Goal: Task Accomplishment & Management: Complete application form

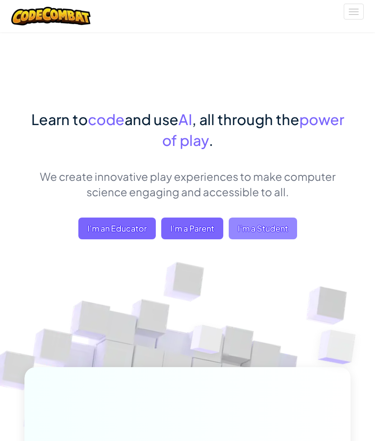
click at [235, 218] on span "I'm a Student" at bounding box center [263, 229] width 68 height 22
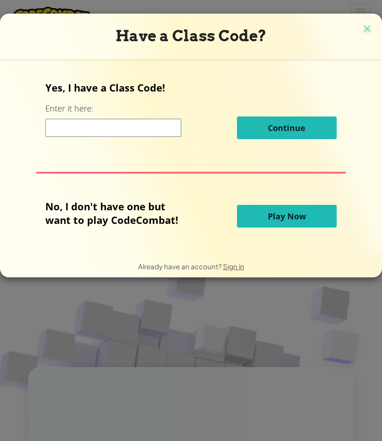
click at [126, 130] on input at bounding box center [113, 128] width 136 height 18
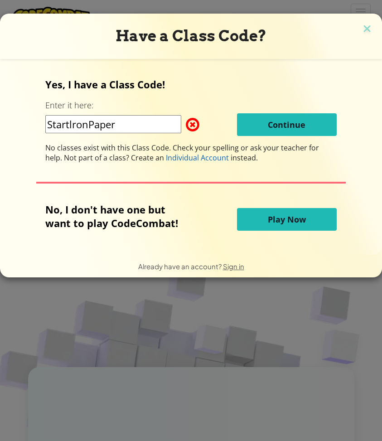
type input "StartlronPaper"
click at [186, 125] on span at bounding box center [186, 125] width 0 height 18
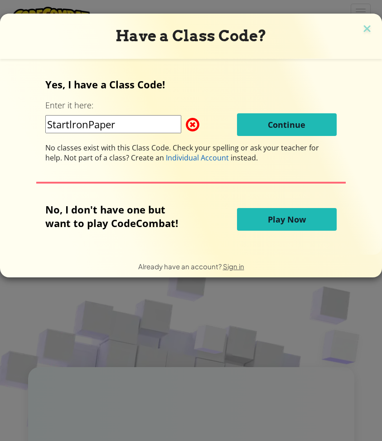
click at [186, 125] on span at bounding box center [186, 125] width 0 height 18
click at [369, 30] on img at bounding box center [367, 30] width 12 height 14
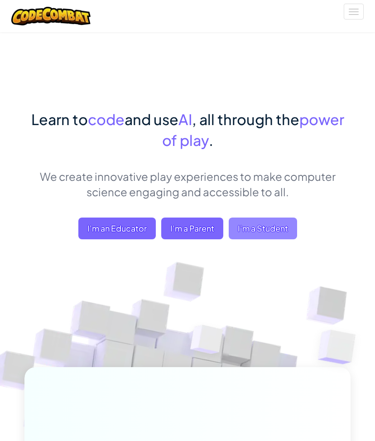
click at [258, 218] on span "I'm a Student" at bounding box center [263, 229] width 68 height 22
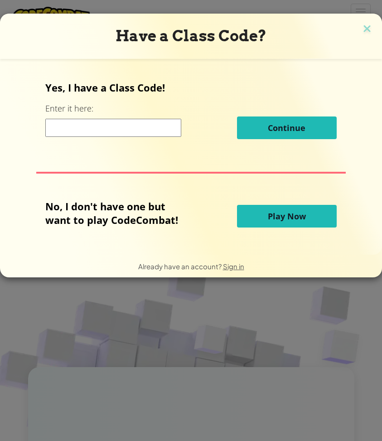
click at [92, 124] on input at bounding box center [113, 128] width 136 height 18
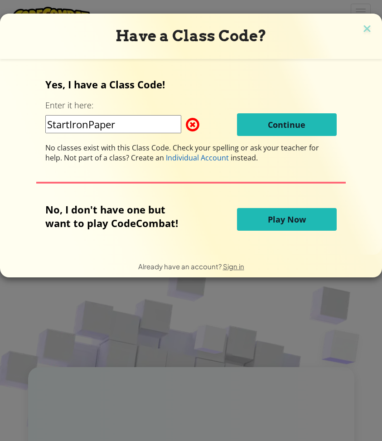
type input "StartIronPaper"
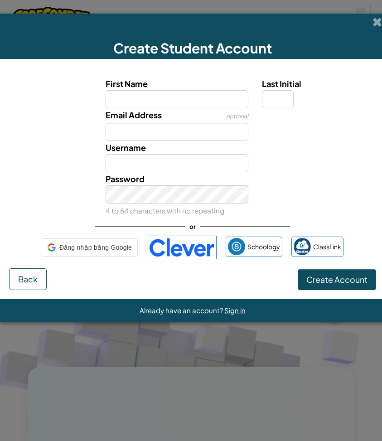
click at [281, 117] on div at bounding box center [318, 114] width 126 height 13
click at [199, 102] on div at bounding box center [284, 84] width 177 height 150
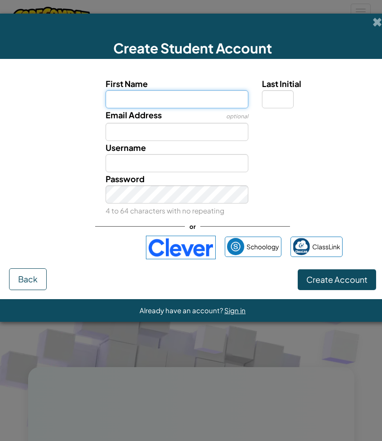
click at [170, 102] on input "First Name" at bounding box center [177, 99] width 143 height 18
type input "harry"
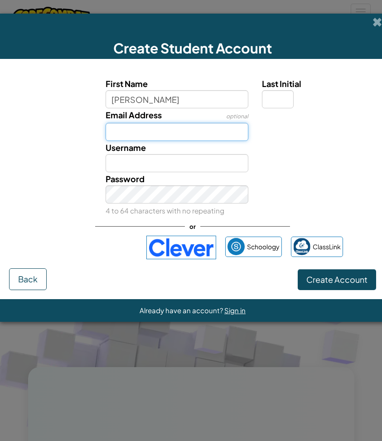
type input "Harry"
type input "e"
type input "hoannim5..........."
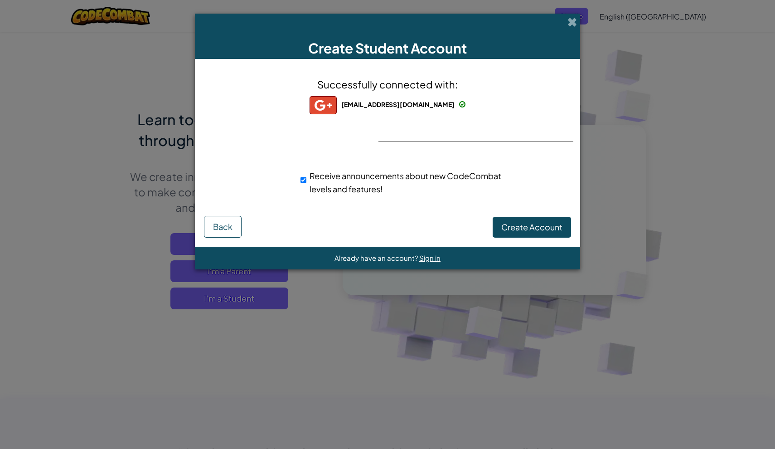
click at [221, 224] on span "Back" at bounding box center [222, 226] width 19 height 10
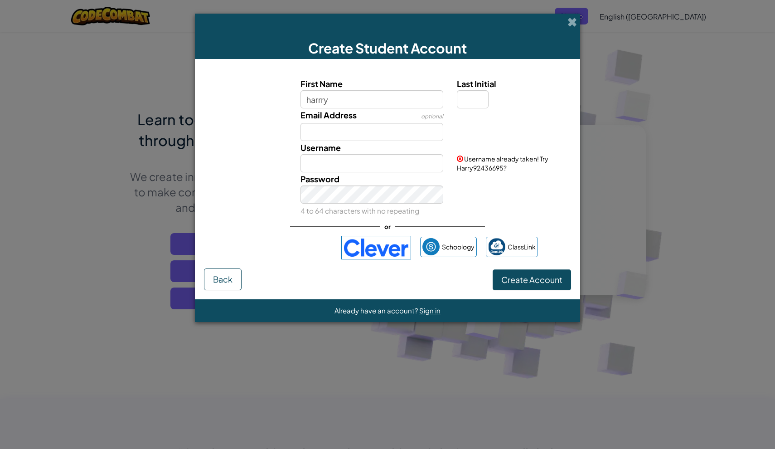
type input "harrry"
type input "Harrry"
type input "hoannim5@gmail.com"
click at [375, 275] on span "Create Account" at bounding box center [531, 279] width 61 height 10
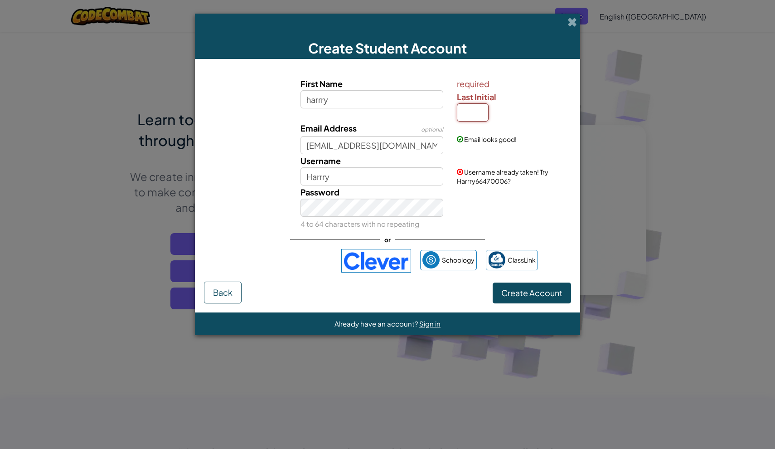
click at [375, 115] on input "Last Initial" at bounding box center [473, 112] width 32 height 18
click at [375, 102] on input "harrry" at bounding box center [372, 99] width 143 height 18
type input "h"
type input "hArRy"
type input "HArRy"
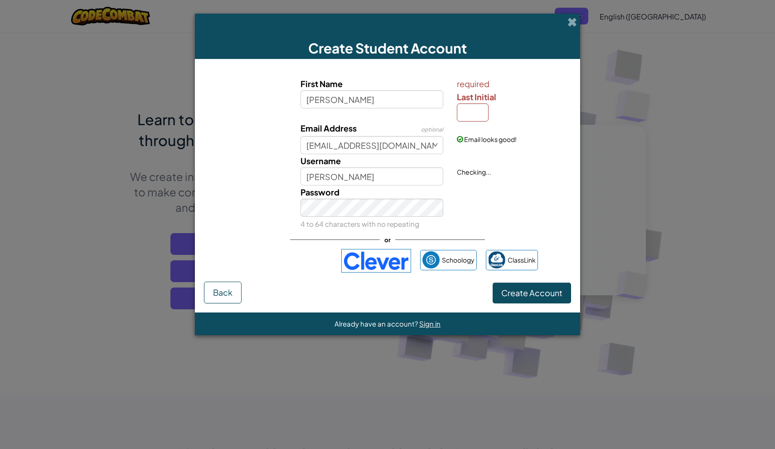
click at [375, 294] on span "Create Account" at bounding box center [531, 292] width 61 height 10
click at [363, 96] on input "hArRy" at bounding box center [372, 99] width 143 height 18
type input "h"
type input "H"
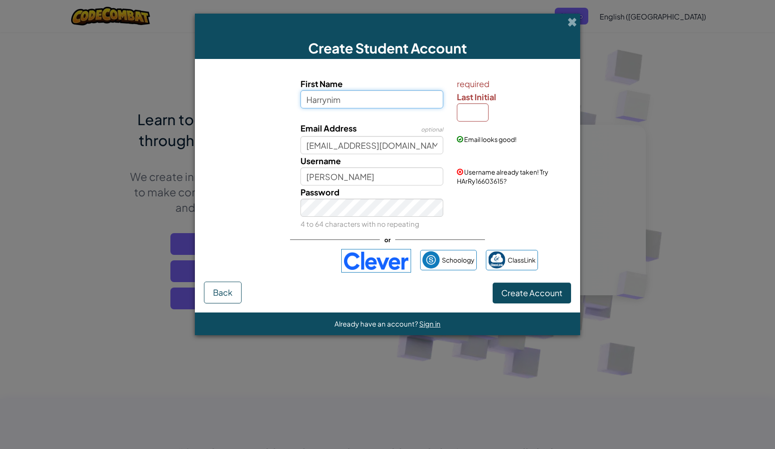
type input "Harrynim"
click at [375, 109] on input "Last Initial" at bounding box center [473, 112] width 32 height 18
type input "H"
type input "HarrynimH"
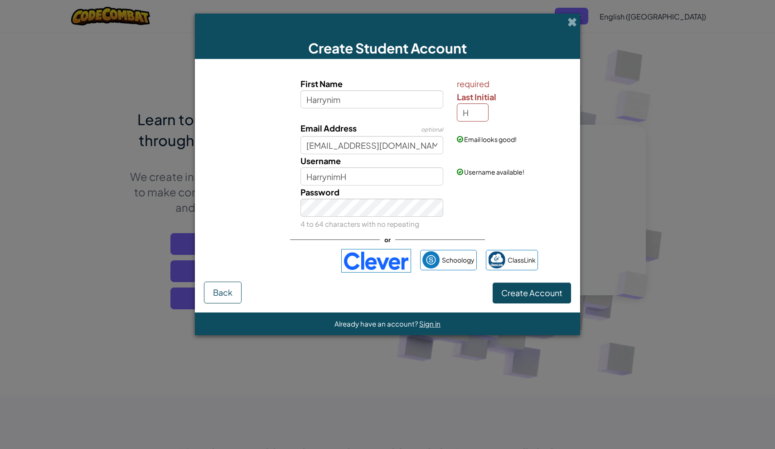
click at [375, 296] on span "Create Account" at bounding box center [531, 292] width 61 height 10
click at [375, 296] on form "First Name Harrynim required Last Initial H Email Address optional hoannim5@gma…" at bounding box center [387, 185] width 385 height 253
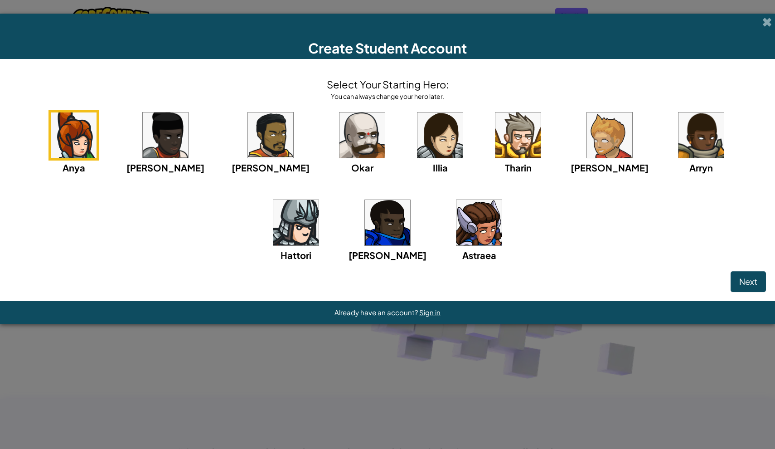
click at [375, 221] on div "Astraea" at bounding box center [479, 229] width 51 height 65
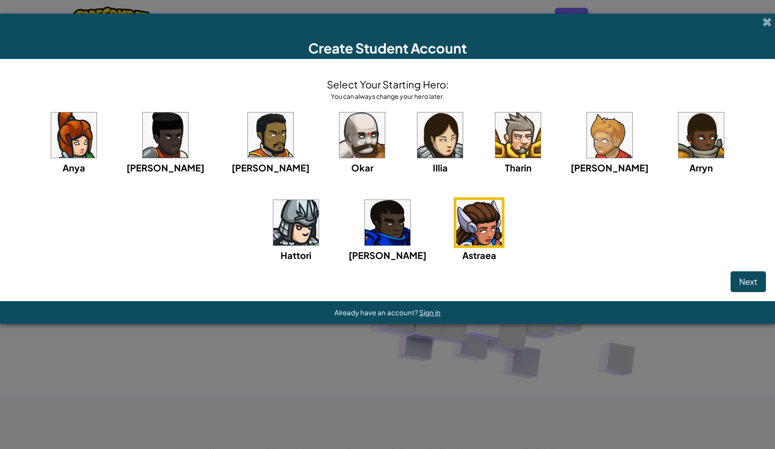
click at [375, 289] on button "Next" at bounding box center [748, 281] width 35 height 21
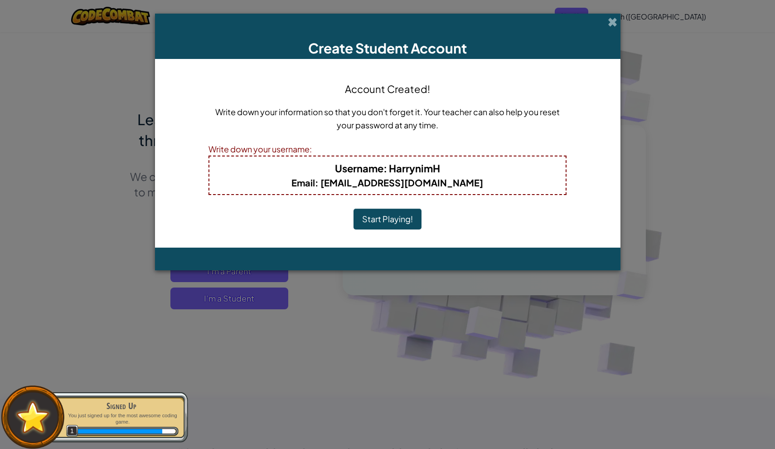
click at [375, 223] on button "Start Playing!" at bounding box center [388, 219] width 68 height 21
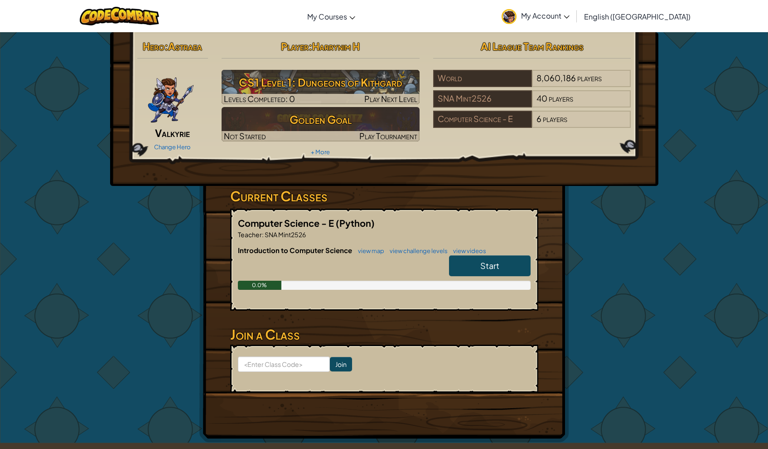
click at [480, 265] on link "Start" at bounding box center [490, 265] width 82 height 21
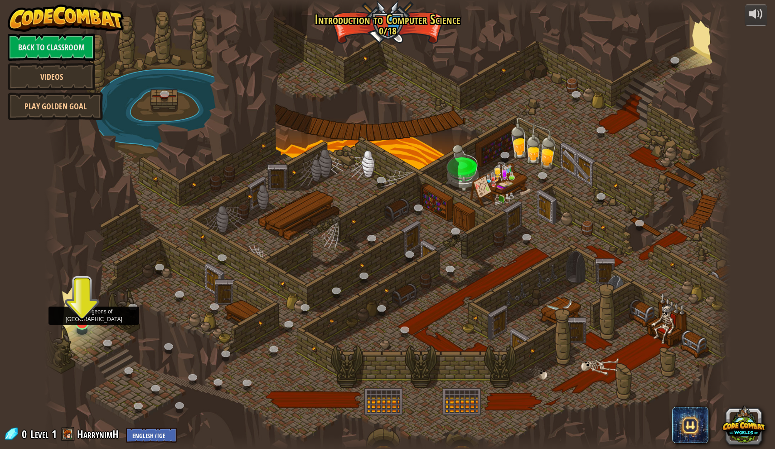
click at [77, 315] on img at bounding box center [82, 302] width 19 height 43
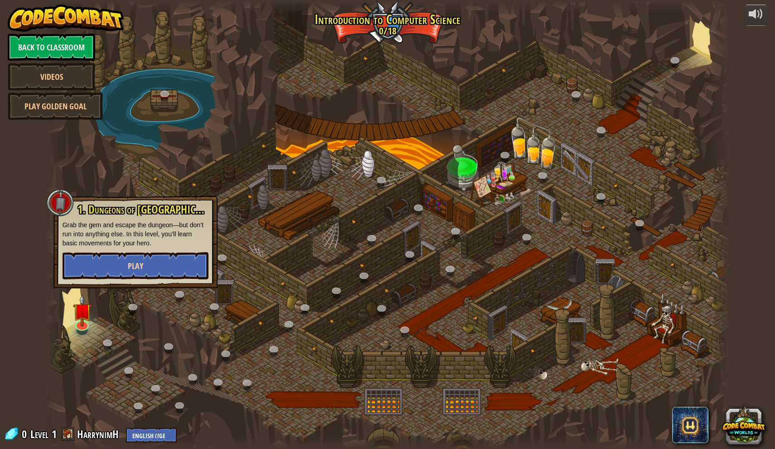
click at [122, 270] on button "Play" at bounding box center [136, 265] width 146 height 27
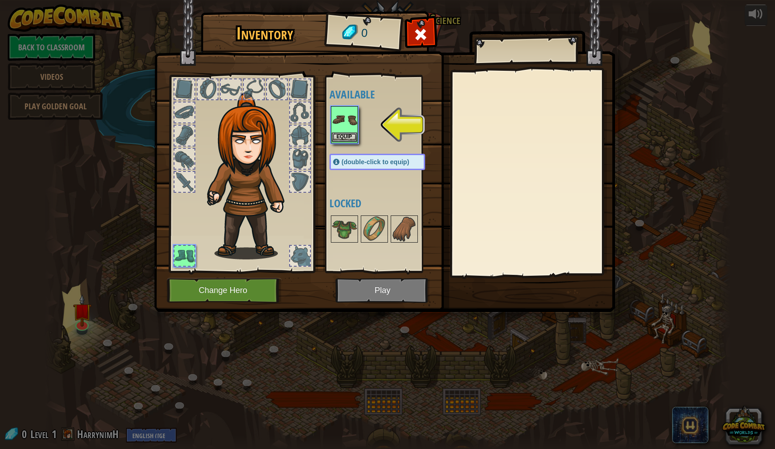
click at [342, 136] on button "Equip" at bounding box center [344, 137] width 25 height 10
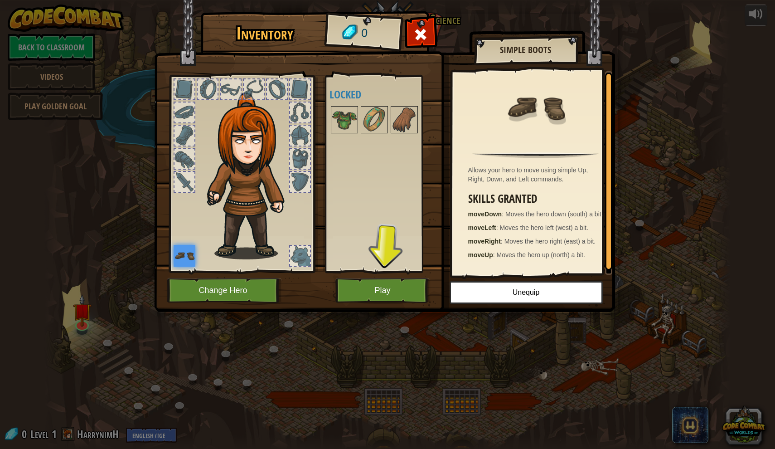
click at [384, 284] on button "Play" at bounding box center [382, 290] width 95 height 25
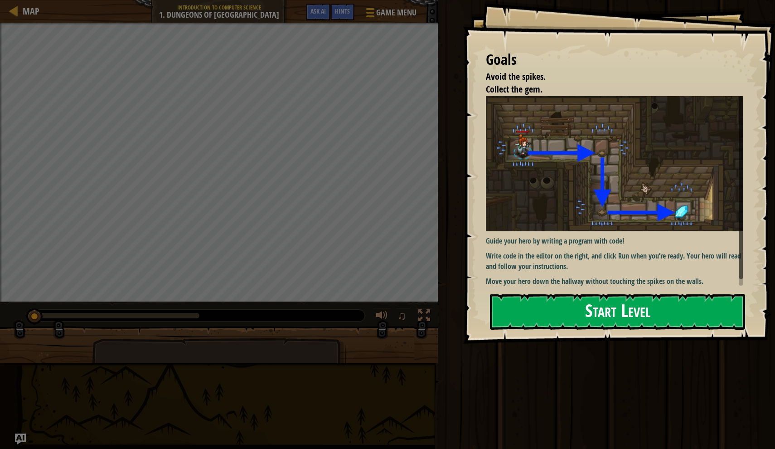
click at [651, 311] on button "Start Level" at bounding box center [617, 312] width 255 height 36
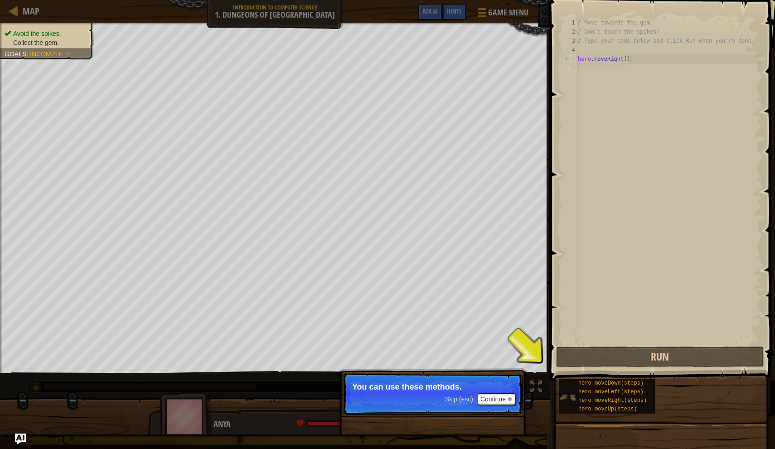
click at [562, 383] on div "hero.moveDown(steps) hero.moveLeft(steps) hero.moveRight(steps) hero.moveUp(ste…" at bounding box center [607, 396] width 96 height 34
click at [540, 386] on div "Avoid the spikes. Collect the gem. Goals : Incomplete ♫ Anya 11 x: 7 y: 18 x: 1…" at bounding box center [387, 229] width 775 height 412
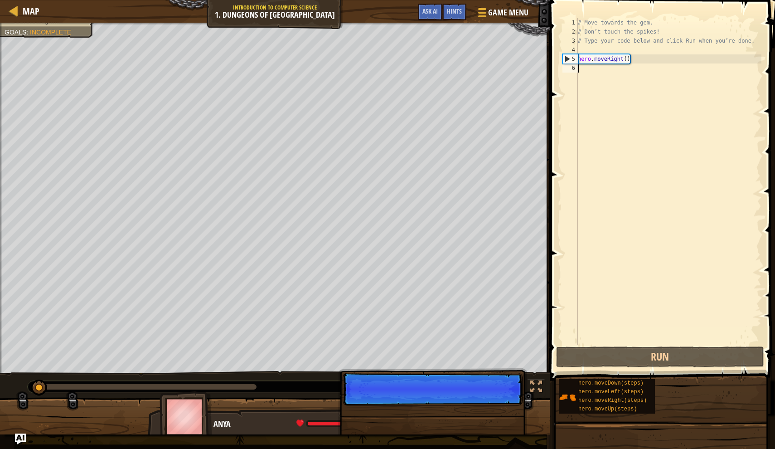
scroll to position [4, 0]
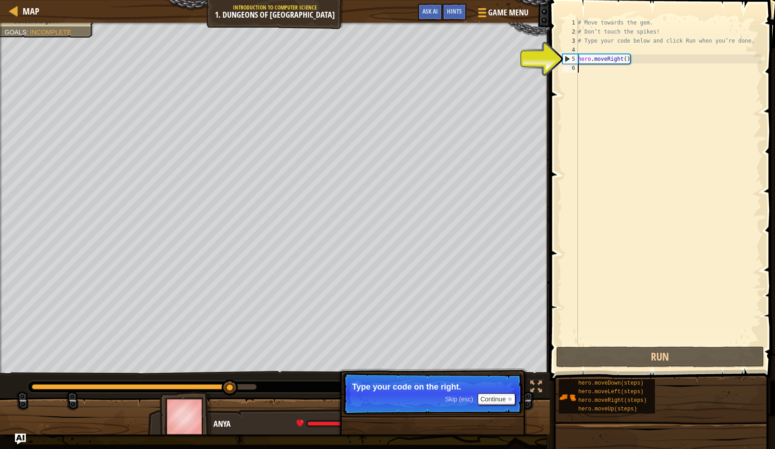
click at [636, 63] on div "# Move towards the gem. # Don’t touch the spikes! # Type your code below and cl…" at bounding box center [668, 190] width 185 height 345
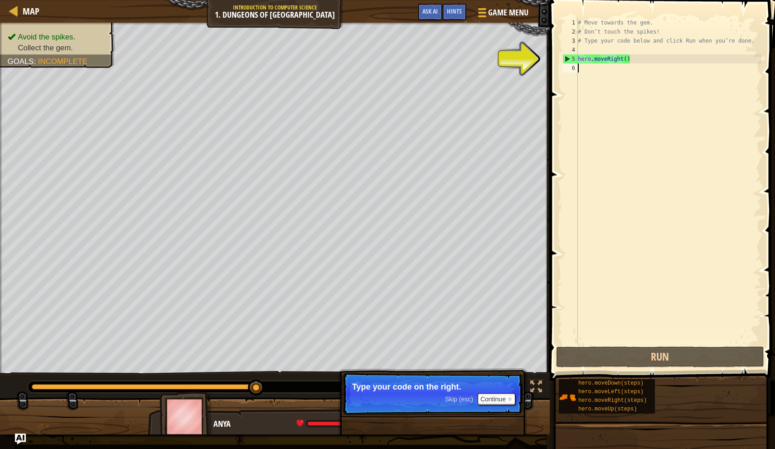
click at [618, 59] on div "# Move towards the gem. # Don’t touch the spikes! # Type your code below and cl…" at bounding box center [668, 190] width 185 height 345
type textarea "ht()"
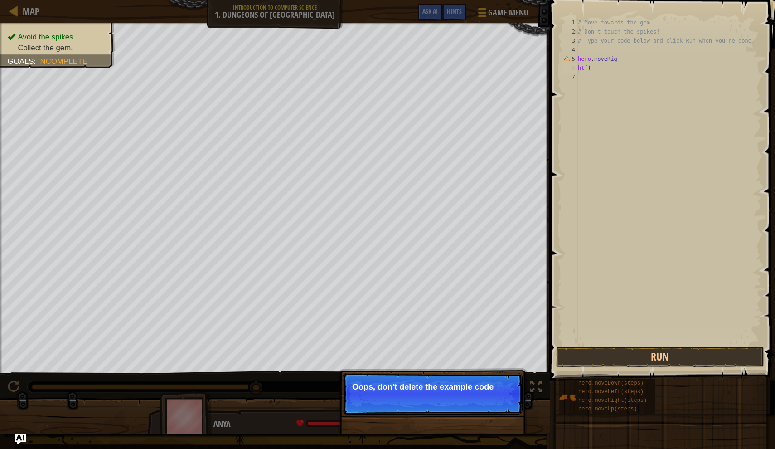
click at [610, 212] on div "# Move towards the gem. # Don’t touch the spikes! # Type your code below and cl…" at bounding box center [668, 190] width 185 height 345
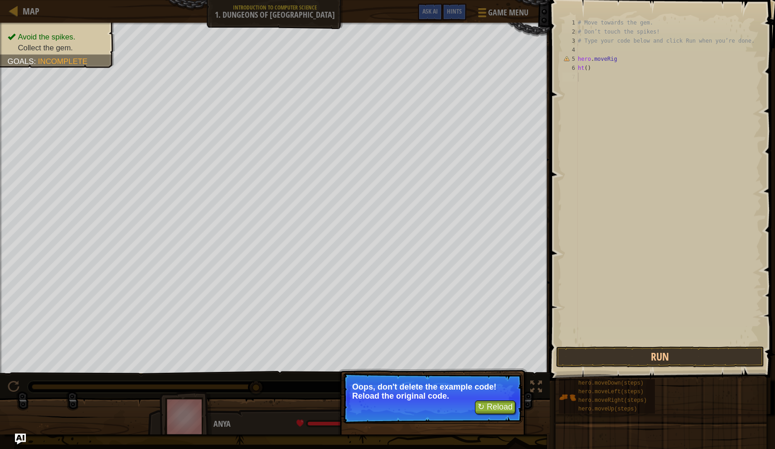
click at [611, 114] on div "# Move towards the gem. # Don’t touch the spikes! # Type your code below and cl…" at bounding box center [668, 190] width 185 height 345
click at [510, 403] on button "↻ Reload" at bounding box center [495, 407] width 40 height 14
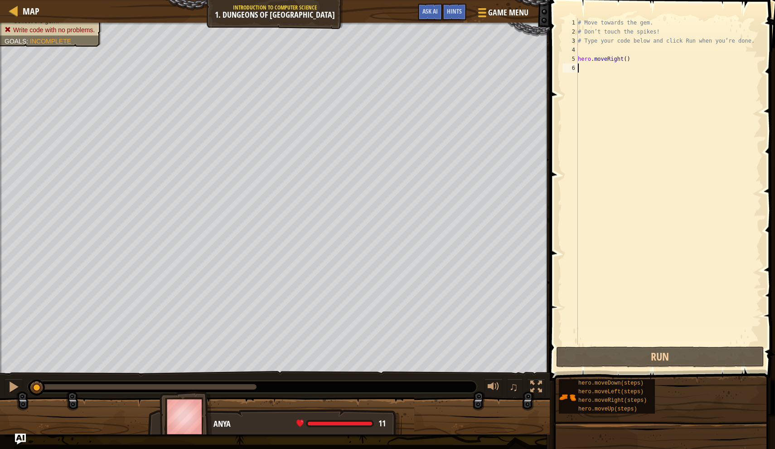
click at [607, 67] on div "# Move towards the gem. # Don’t touch the spikes! # Type your code below and cl…" at bounding box center [668, 190] width 185 height 345
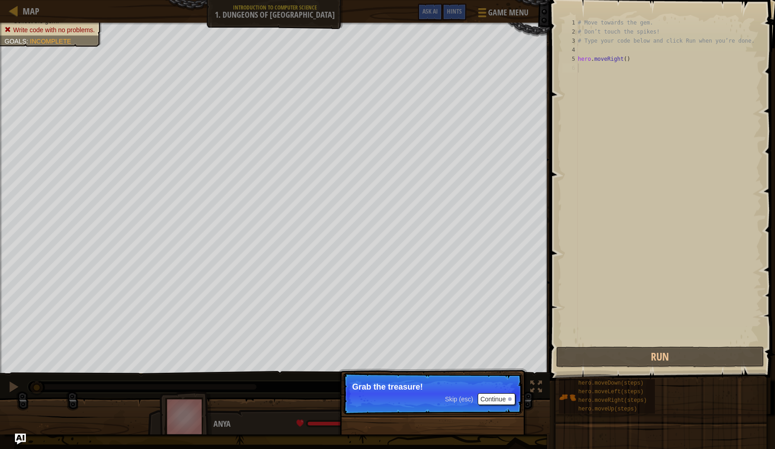
click at [503, 398] on button "Continue" at bounding box center [497, 399] width 38 height 12
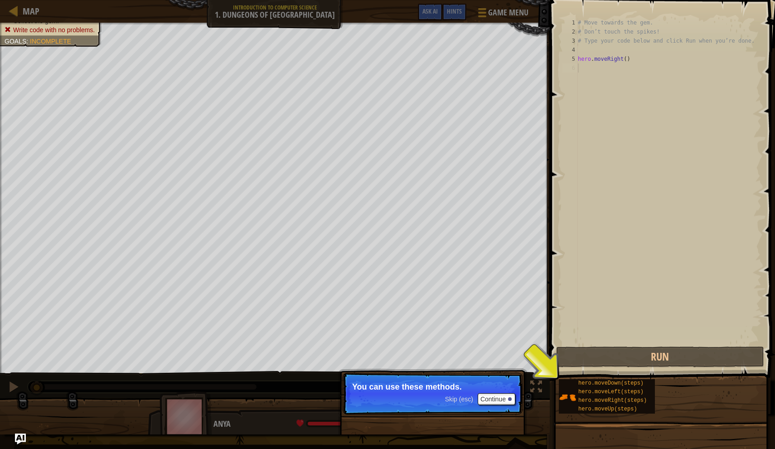
click at [607, 78] on div "# Move towards the gem. # Don’t touch the spikes! # Type your code below and cl…" at bounding box center [668, 190] width 185 height 345
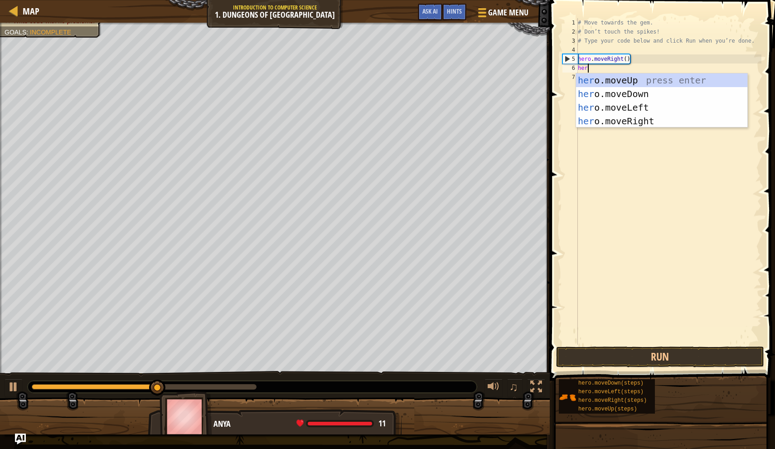
type textarea "hero"
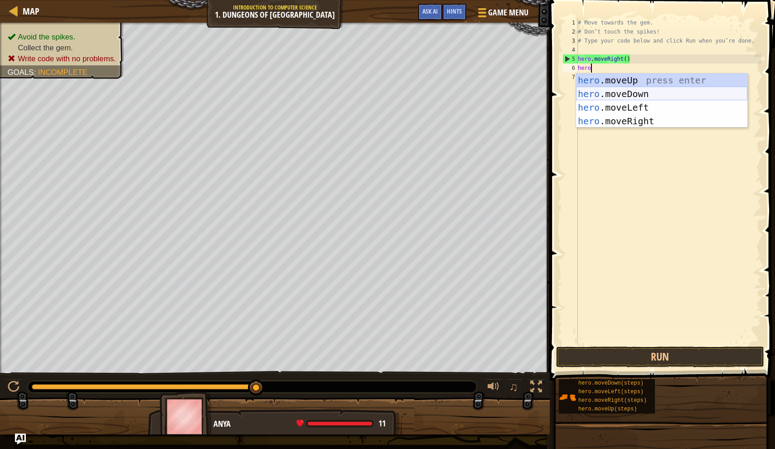
click at [646, 95] on div "hero .moveUp press enter hero .moveDown press enter hero .moveLeft press enter …" at bounding box center [661, 114] width 171 height 82
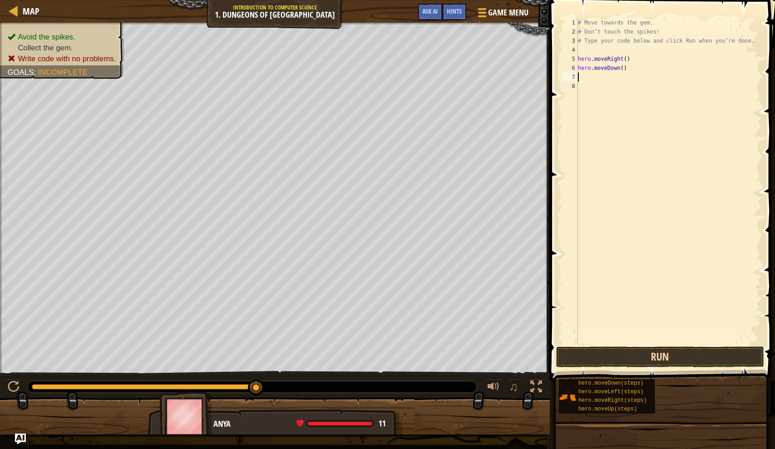
click at [621, 359] on button "Run" at bounding box center [660, 356] width 208 height 21
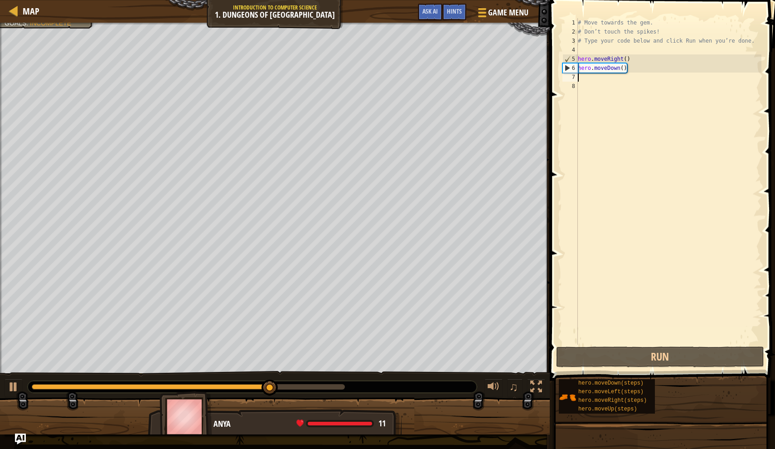
click at [621, 83] on div "# Move towards the gem. # Don’t touch the spikes! # Type your code below and cl…" at bounding box center [668, 190] width 185 height 345
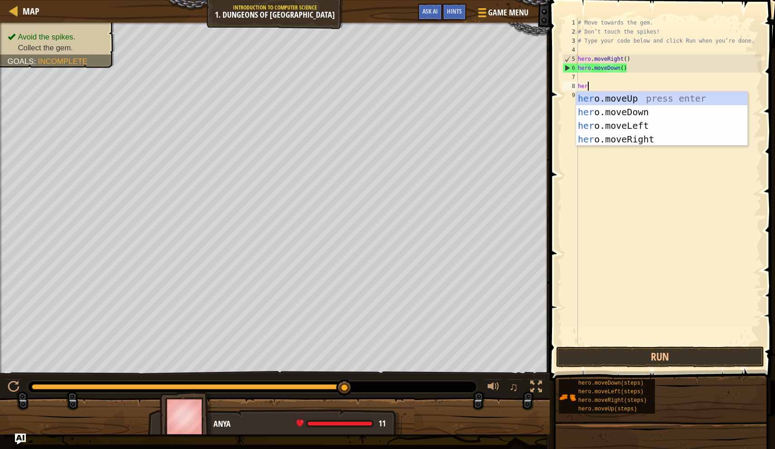
scroll to position [4, 0]
click at [612, 71] on div "# Move towards the gem. # Don’t touch the spikes! # Type your code below and cl…" at bounding box center [668, 190] width 185 height 345
type textarea "hero.moveDown()"
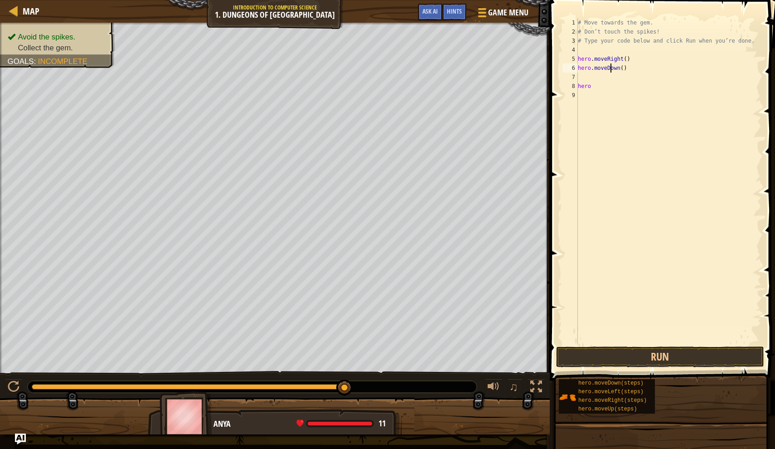
click at [598, 77] on div "# Move towards the gem. # Don’t touch the spikes! # Type your code below and cl…" at bounding box center [668, 190] width 185 height 345
type textarea "hero."
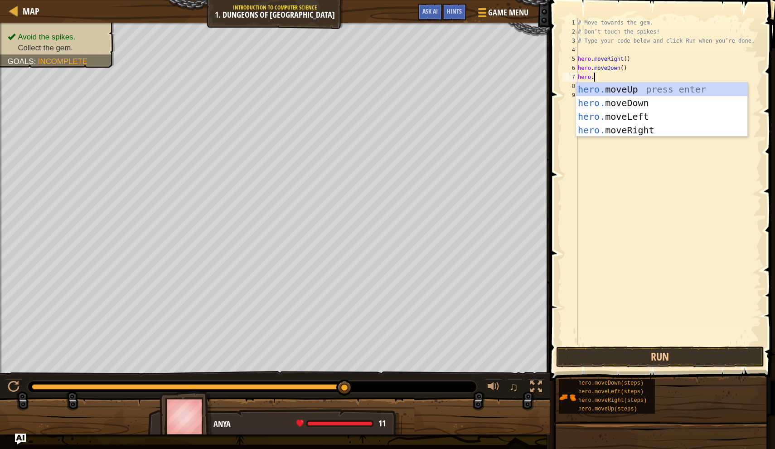
scroll to position [4, 1]
click at [602, 128] on div "hero. moveUp press enter hero. moveDown press enter hero. moveLeft press enter …" at bounding box center [661, 124] width 171 height 82
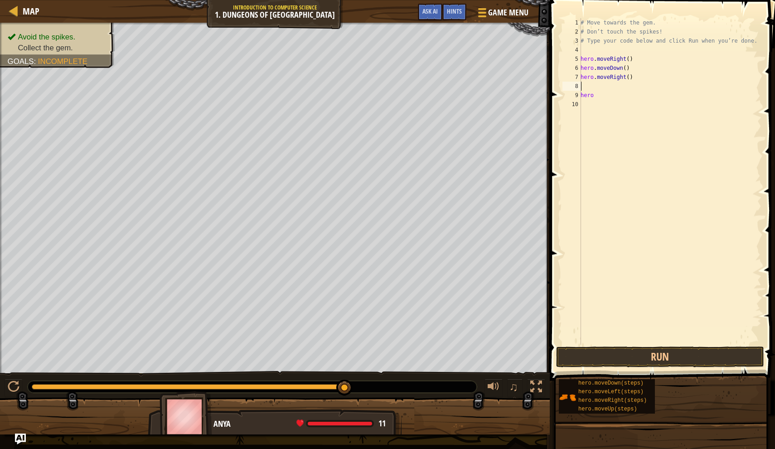
scroll to position [4, 0]
click at [614, 355] on button "Run" at bounding box center [660, 356] width 208 height 21
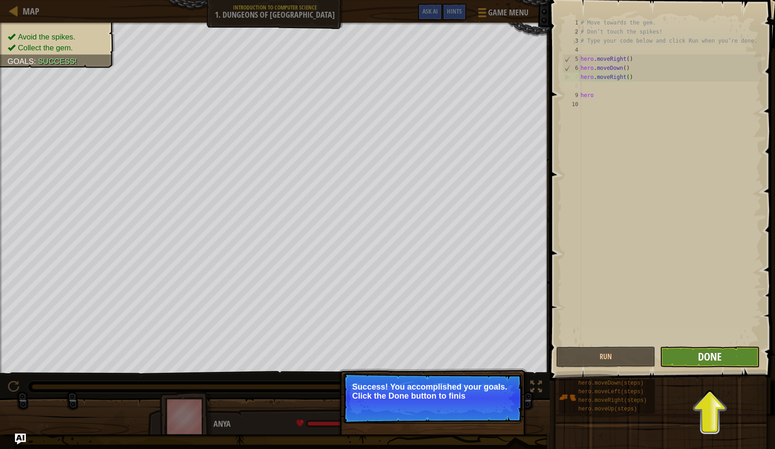
click at [698, 360] on span "Done" at bounding box center [710, 356] width 24 height 15
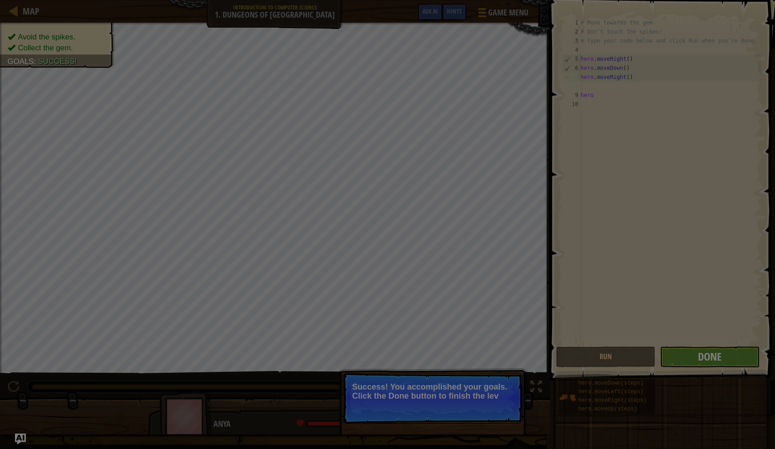
click at [0, 0] on div "Loading..." at bounding box center [0, 0] width 0 height 0
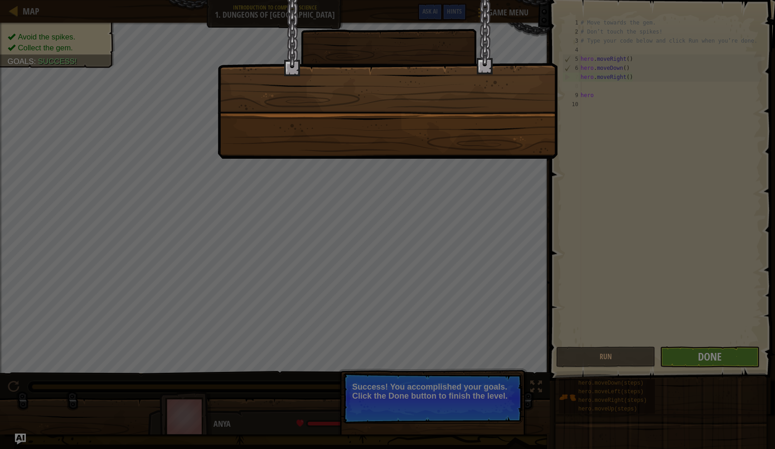
click at [697, 360] on div at bounding box center [387, 224] width 775 height 449
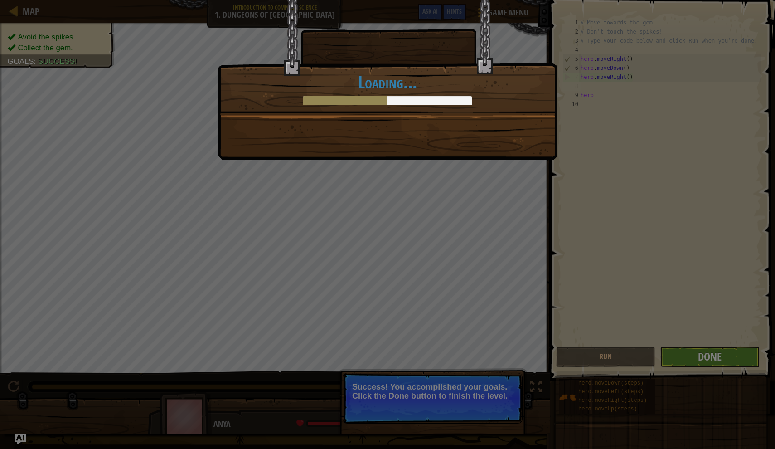
click at [697, 360] on div "You completed Dungeons of Kithgard! +0 +0 New Item Clean code: no code errors o…" at bounding box center [387, 224] width 775 height 449
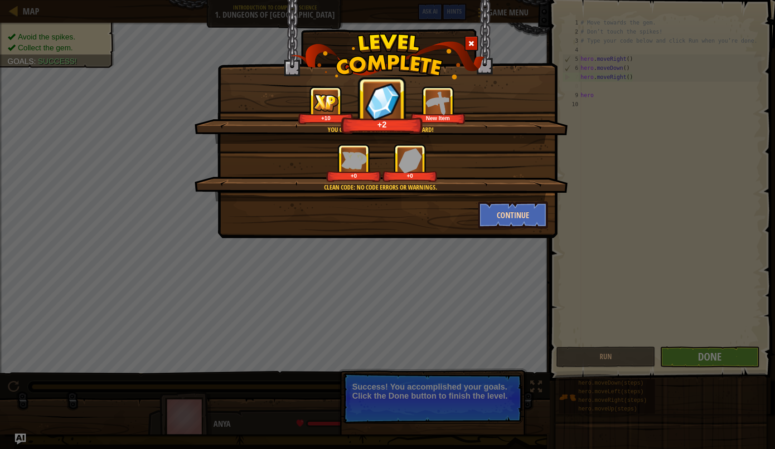
click at [506, 205] on button "Continue" at bounding box center [513, 214] width 70 height 27
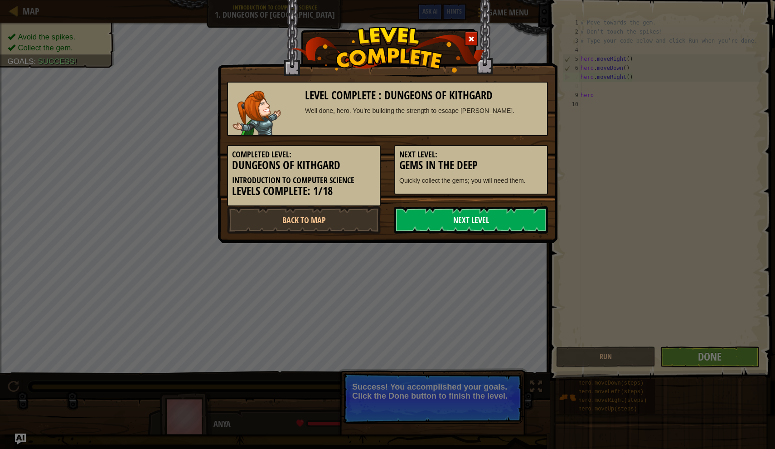
click at [511, 233] on link "Next Level" at bounding box center [471, 219] width 154 height 27
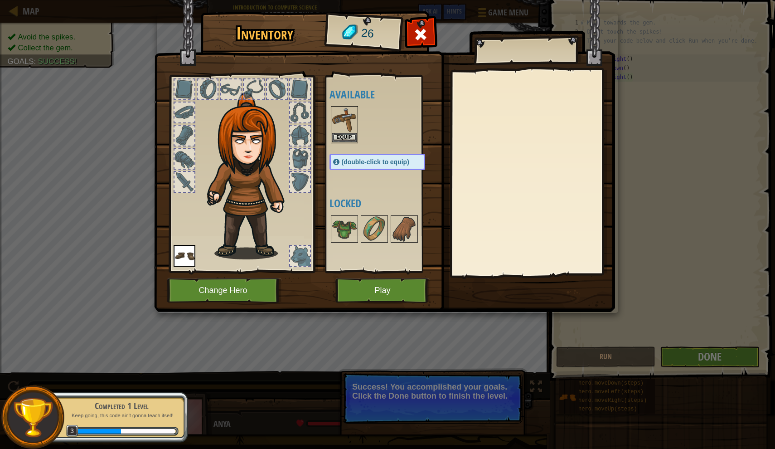
click at [357, 284] on button "Play" at bounding box center [382, 290] width 95 height 25
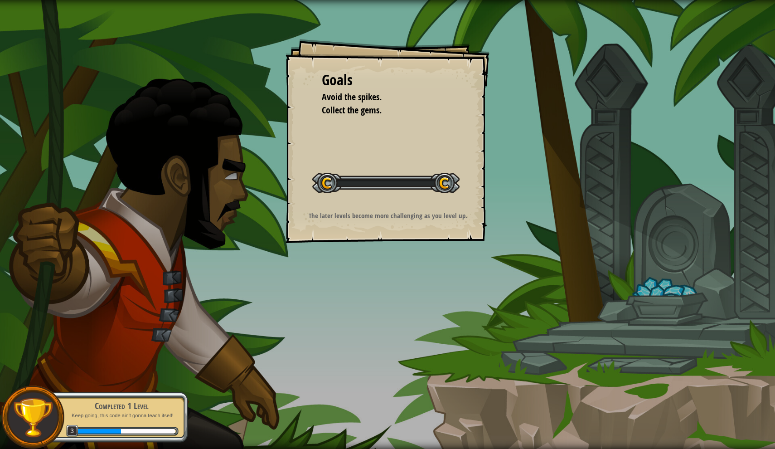
click at [357, 284] on div "Goals Avoid the spikes. Collect the gems. Start Level Error loading from server…" at bounding box center [387, 224] width 775 height 449
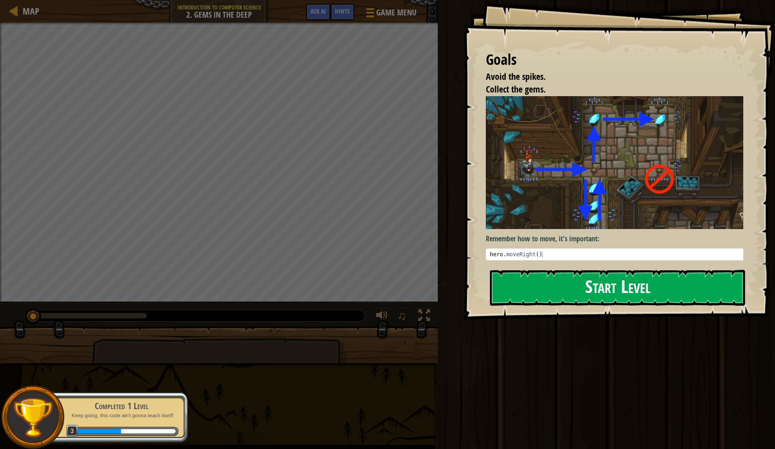
click at [564, 291] on button "Start Level" at bounding box center [617, 288] width 255 height 36
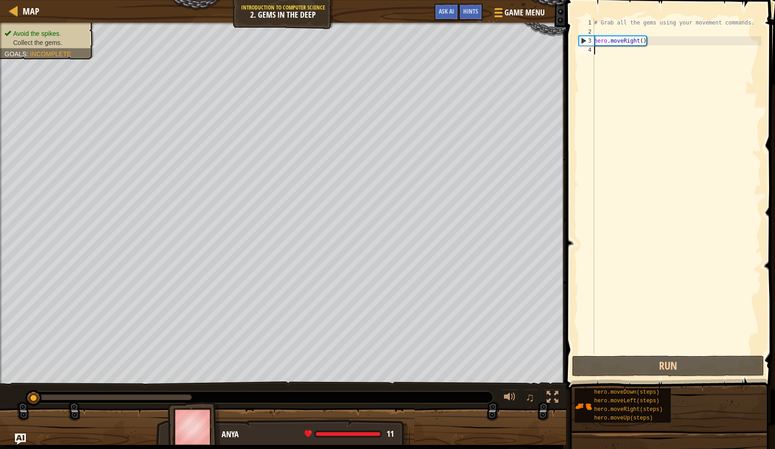
click at [613, 58] on div "# Grab all the gems using your movement commands. hero . moveRight ( )" at bounding box center [677, 195] width 169 height 354
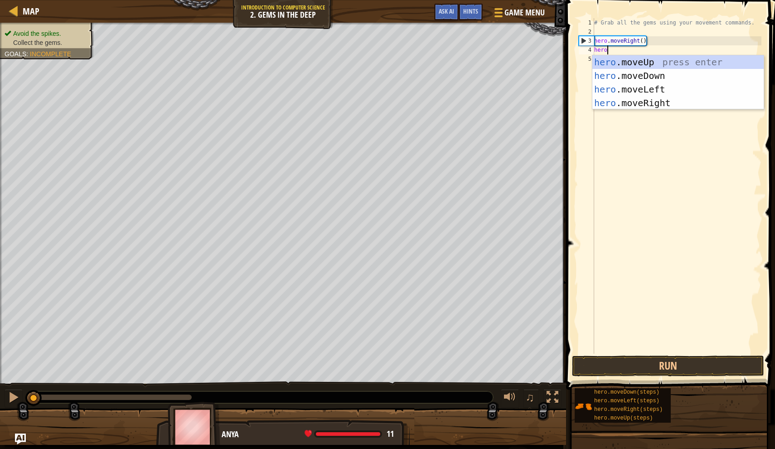
scroll to position [4, 1]
click at [641, 360] on button "Run" at bounding box center [668, 365] width 192 height 21
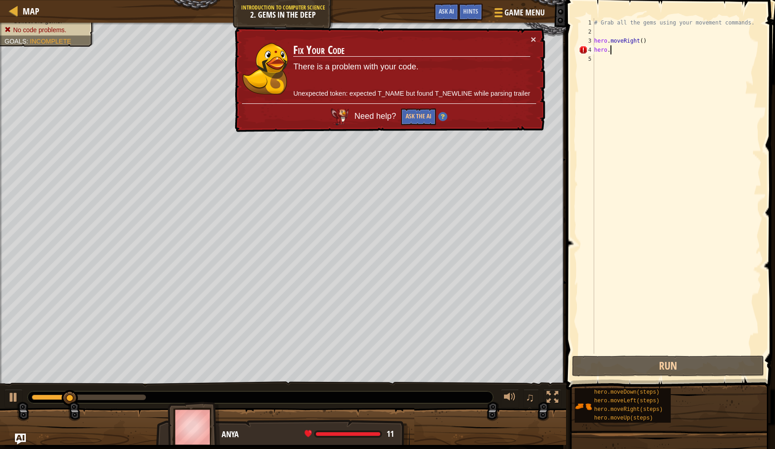
click at [632, 48] on div "# Grab all the gems using your movement commands. hero . moveRight ( ) hero ." at bounding box center [677, 195] width 169 height 354
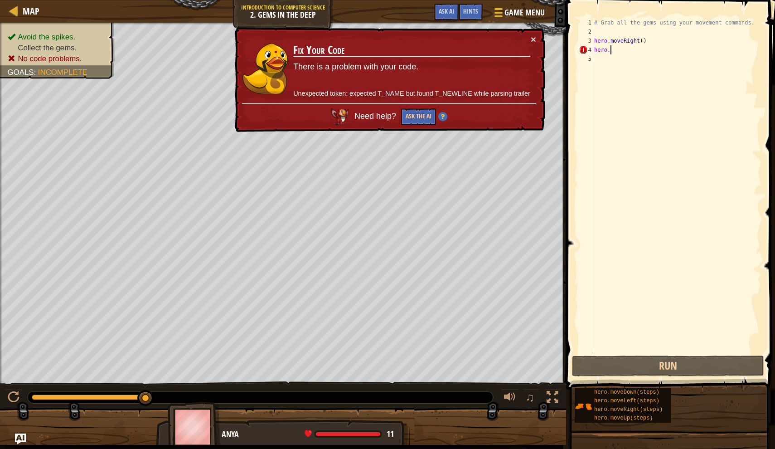
click at [643, 39] on div "# Grab all the gems using your movement commands. hero . moveRight ( ) hero ." at bounding box center [677, 195] width 169 height 354
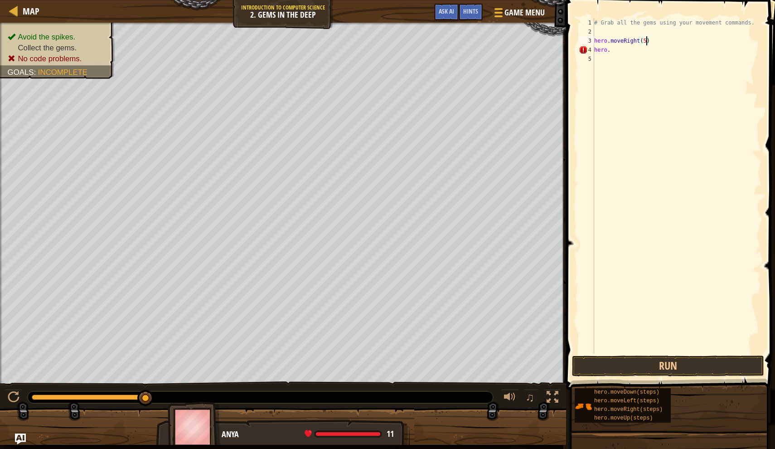
scroll to position [4, 4]
type textarea "hero.moveRight(4)"
click at [637, 61] on div "# Grab all the gems using your movement commands. hero . moveRight ( 4 ) hero ." at bounding box center [677, 195] width 169 height 354
type textarea "h"
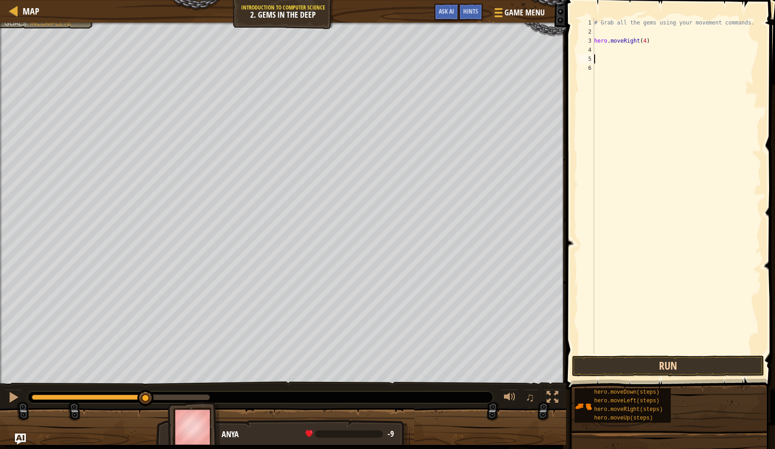
click at [636, 370] on button "Run" at bounding box center [668, 365] width 192 height 21
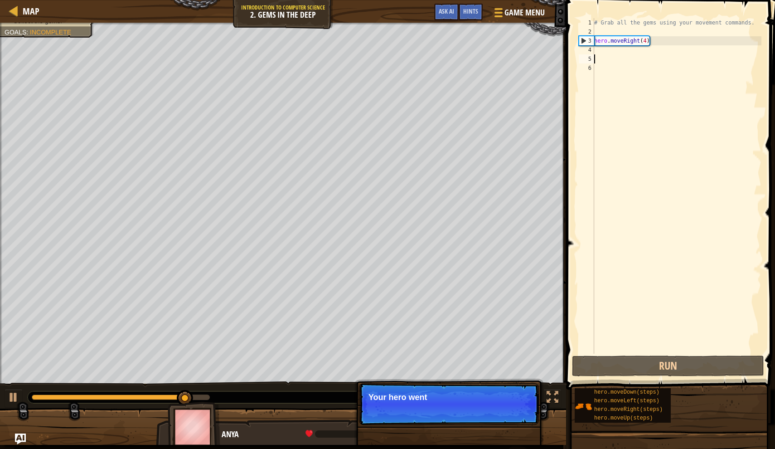
click at [645, 42] on div "# Grab all the gems using your movement commands. hero . moveRight ( 4 )" at bounding box center [677, 195] width 169 height 354
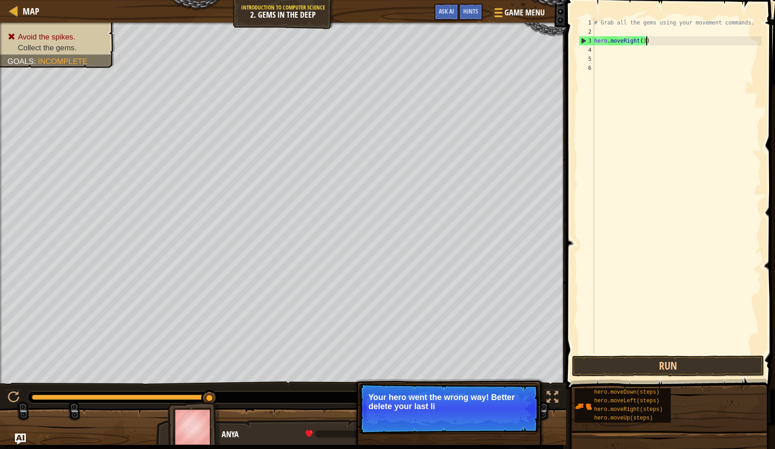
scroll to position [4, 4]
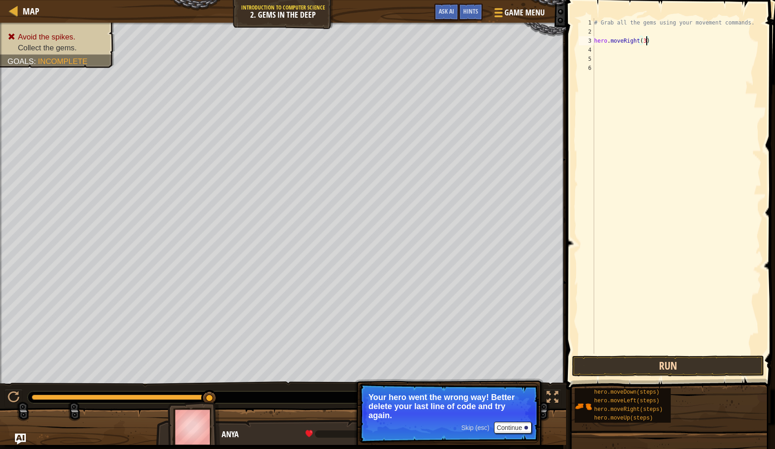
click at [609, 369] on button "Run" at bounding box center [668, 365] width 192 height 21
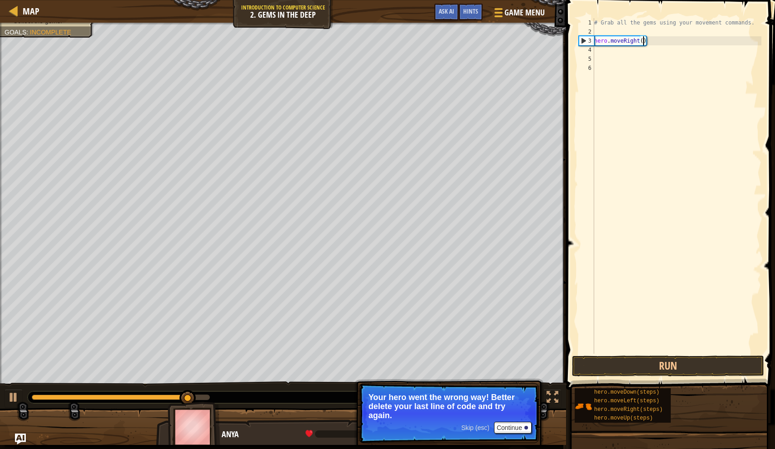
type textarea "hero.moveRight(2)"
click at [667, 364] on button "Run" at bounding box center [668, 365] width 192 height 21
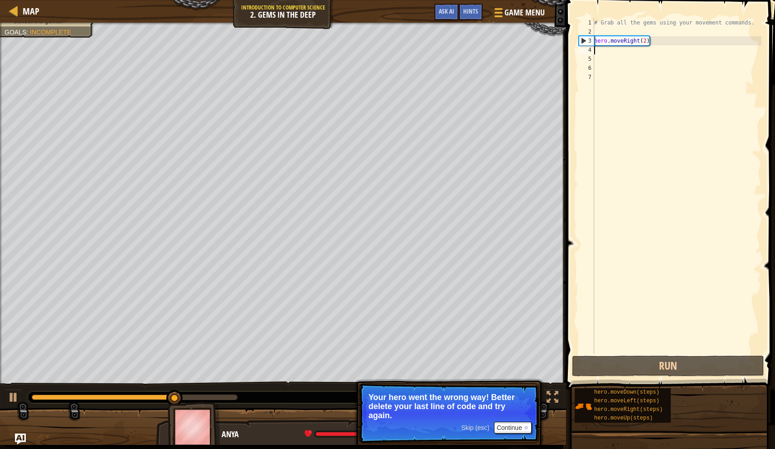
click at [641, 60] on div "# Grab all the gems using your movement commands. hero . moveRight ( 2 )" at bounding box center [677, 195] width 169 height 354
click at [630, 52] on div "# Grab all the gems using your movement commands. hero . moveRight ( 2 )" at bounding box center [677, 195] width 169 height 354
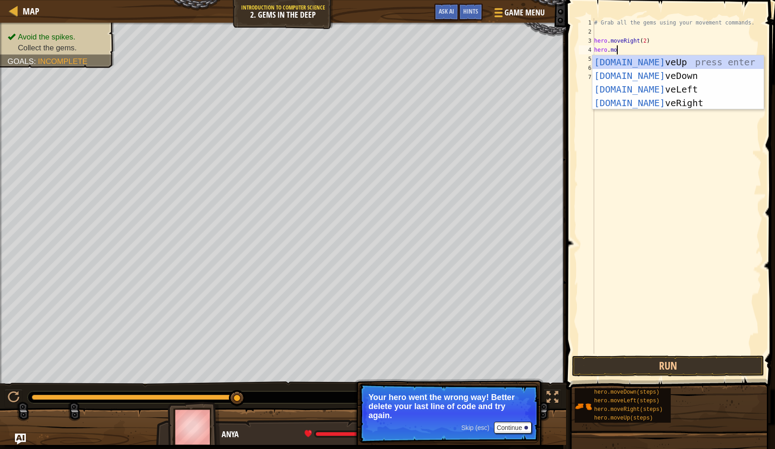
type textarea "hero.move"
click at [645, 78] on div "hero.move Up press enter hero.move Down press enter hero.move Left press enter …" at bounding box center [678, 96] width 171 height 82
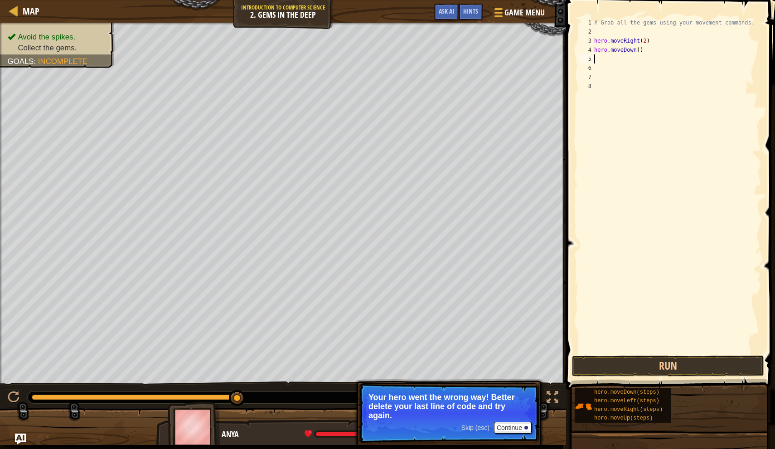
scroll to position [4, 0]
click at [640, 51] on div "# Grab all the gems using your movement commands. hero . moveRight ( 2 ) hero .…" at bounding box center [677, 195] width 169 height 354
click at [630, 372] on button "Run" at bounding box center [668, 365] width 192 height 21
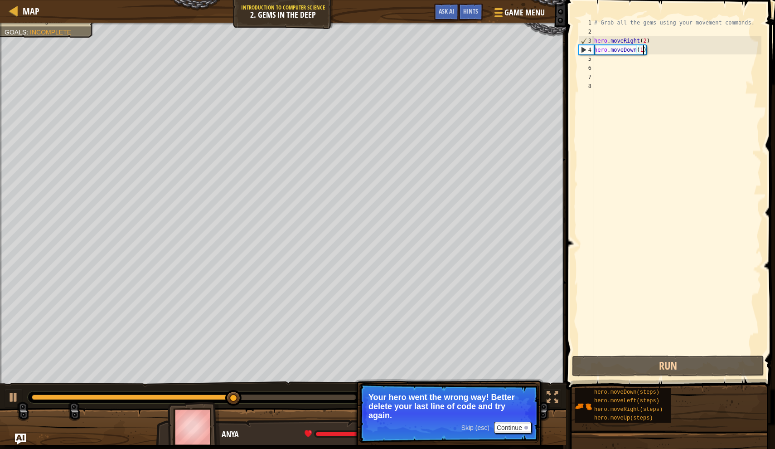
click at [635, 50] on div "# Grab all the gems using your movement commands. hero . moveRight ( 2 ) hero .…" at bounding box center [677, 195] width 169 height 354
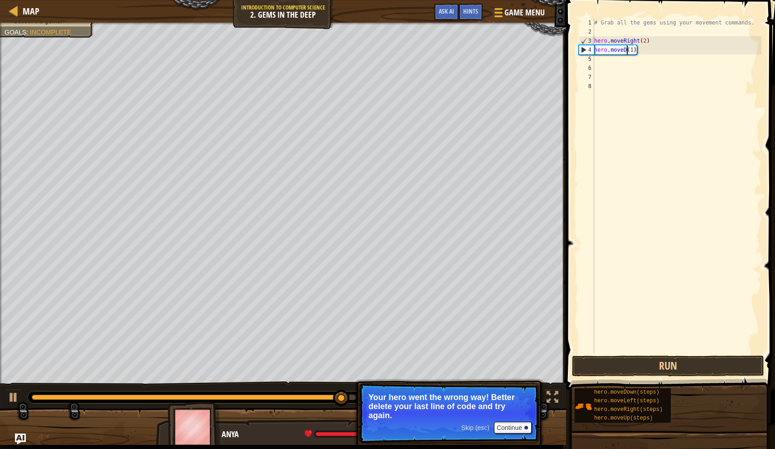
scroll to position [4, 3]
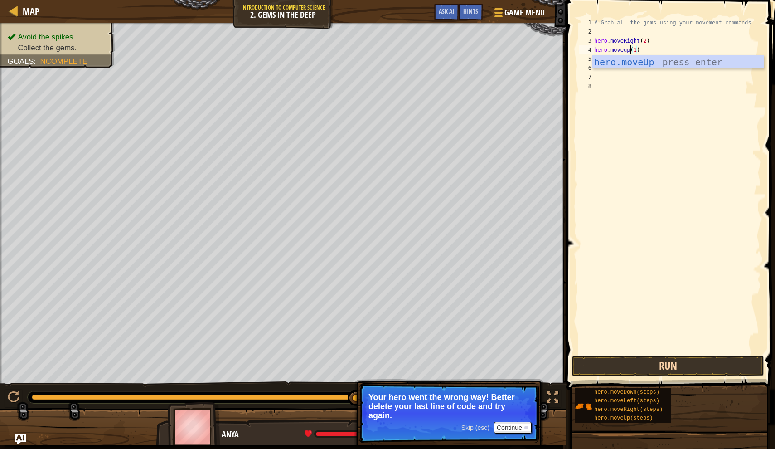
click at [632, 367] on button "Run" at bounding box center [668, 365] width 192 height 21
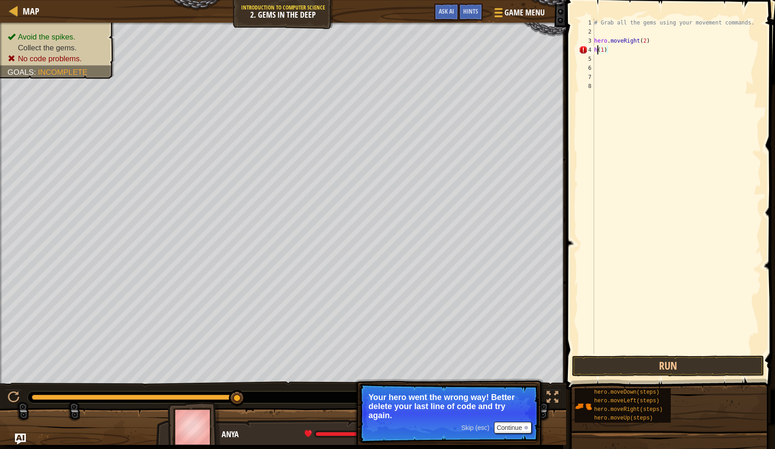
scroll to position [4, 0]
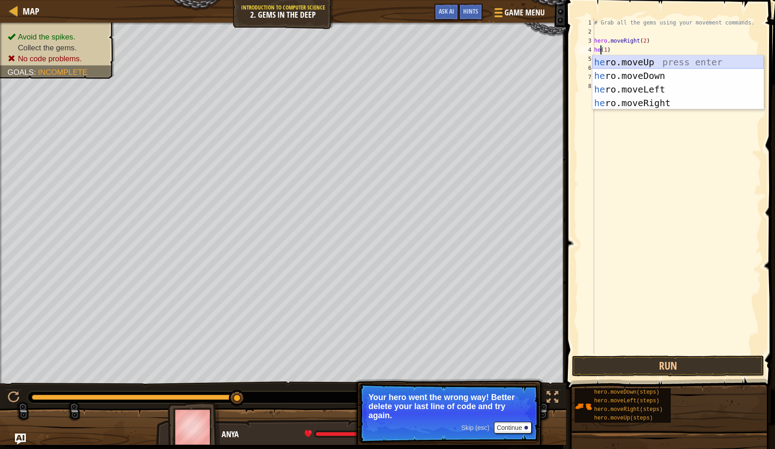
click at [687, 63] on div "he ro.moveUp press enter he ro.moveDown press enter he ro.moveLeft press enter …" at bounding box center [678, 96] width 171 height 82
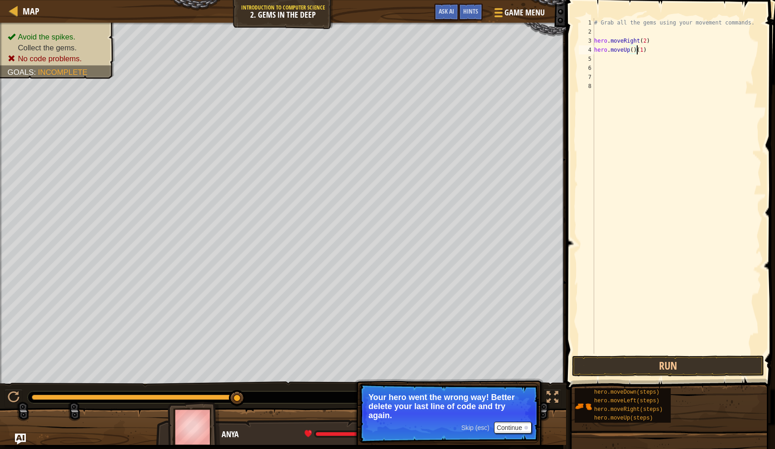
click at [655, 51] on div "# Grab all the gems using your movement commands. hero . moveRight ( 2 ) hero .…" at bounding box center [677, 195] width 169 height 354
type textarea "hero.moveUp(1)"
click at [632, 366] on button "Run" at bounding box center [668, 365] width 192 height 21
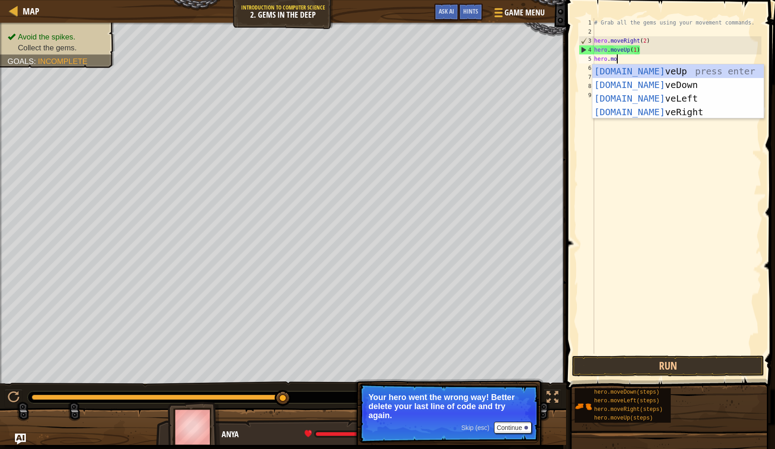
type textarea "hero.move"
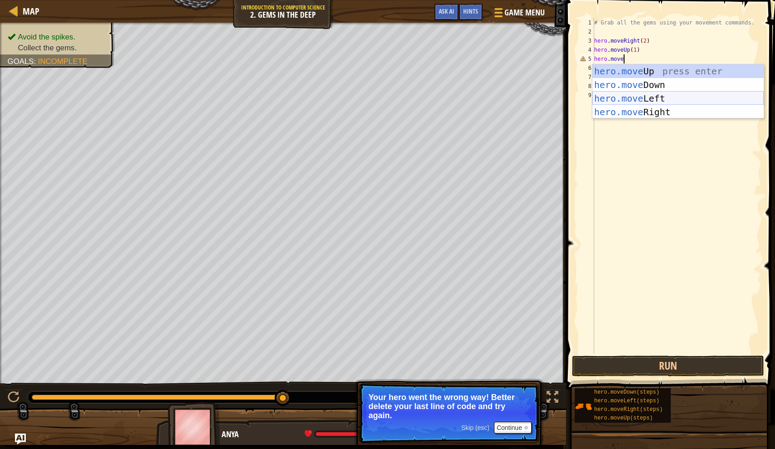
click at [669, 102] on div "hero.move Up press enter hero.move Down press enter hero.move Left press enter …" at bounding box center [678, 105] width 171 height 82
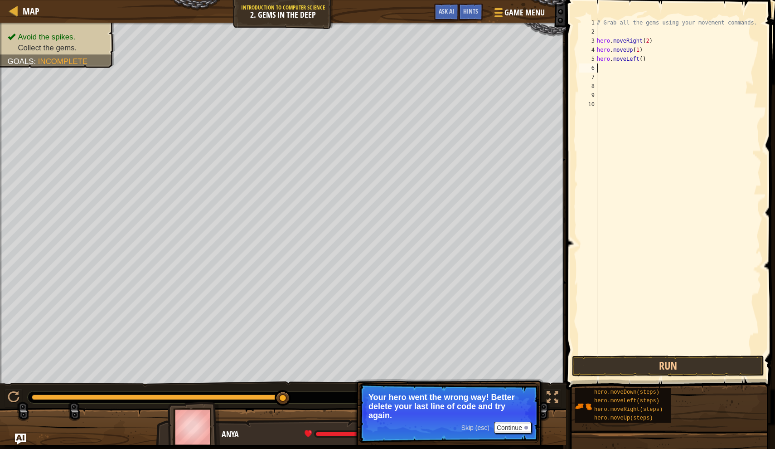
click at [642, 57] on div "# Grab all the gems using your movement commands. hero . moveRight ( 2 ) hero .…" at bounding box center [678, 195] width 166 height 354
type textarea "hero.moveLeft(1)"
click at [616, 359] on button "Run" at bounding box center [668, 365] width 192 height 21
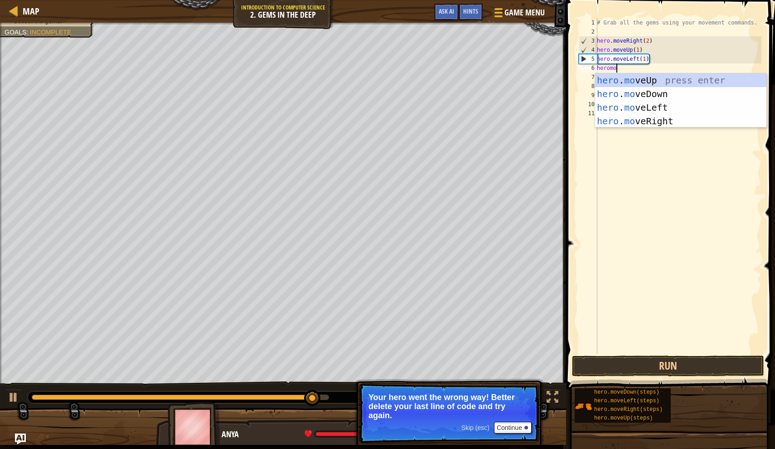
scroll to position [4, 1]
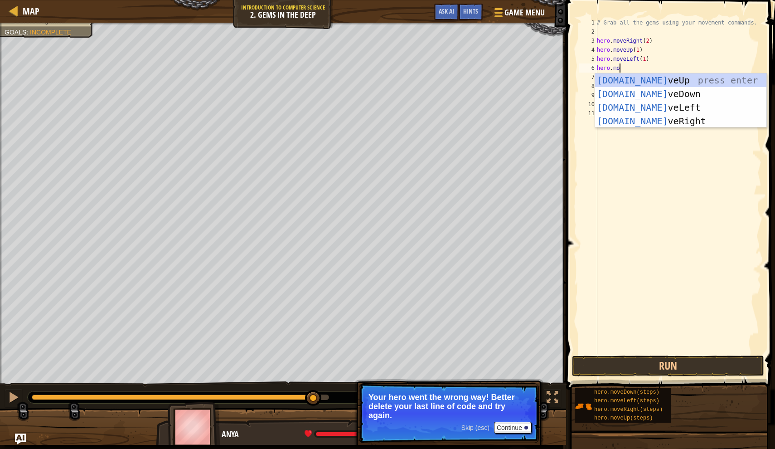
type textarea "hero.move"
click at [622, 94] on div "hero.move Up press enter hero.move Down press enter hero.move Left press enter …" at bounding box center [680, 114] width 171 height 82
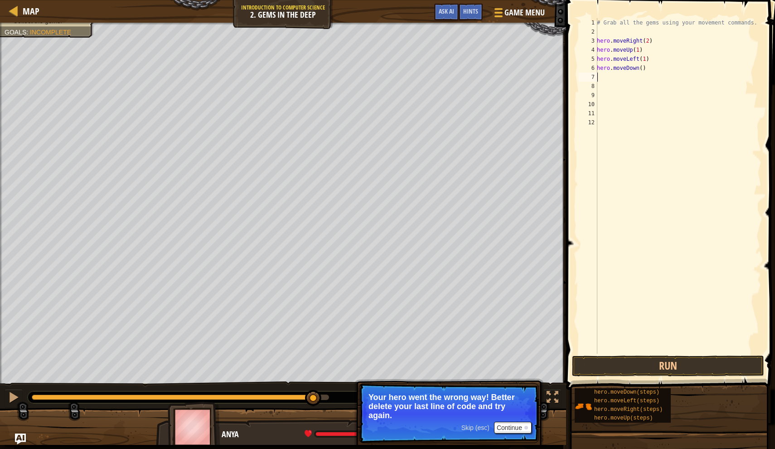
click at [642, 69] on div "# Grab all the gems using your movement commands. hero . moveRight ( 2 ) hero .…" at bounding box center [678, 195] width 166 height 354
type textarea "hero.moveDown(3)"
click at [616, 369] on button "Run" at bounding box center [668, 365] width 192 height 21
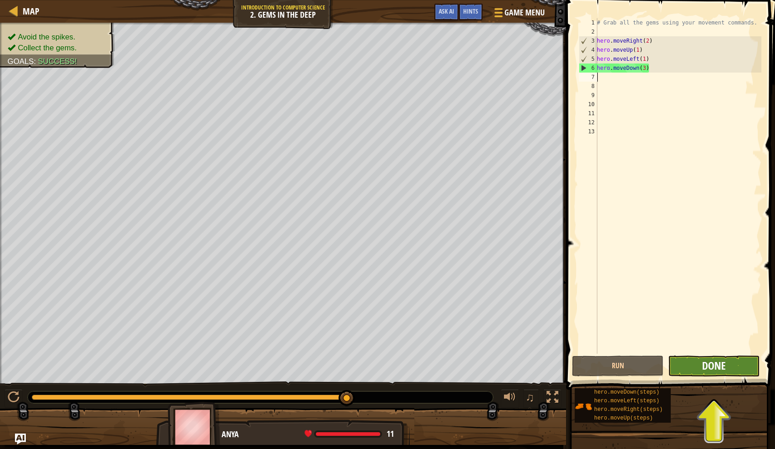
click at [703, 362] on span "Done" at bounding box center [714, 365] width 24 height 15
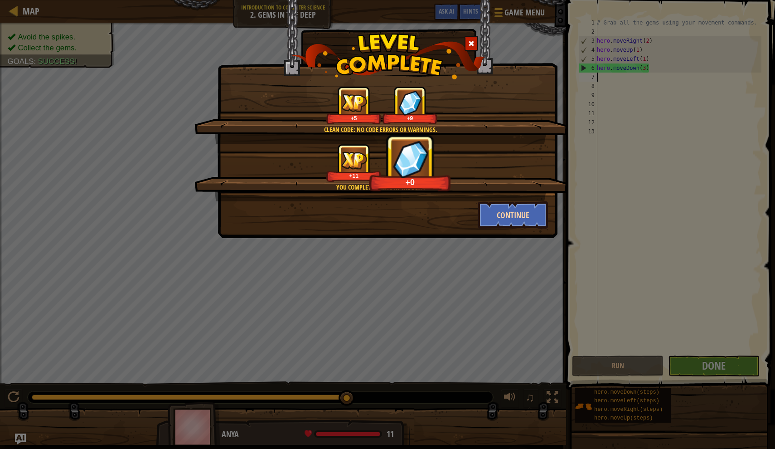
click at [496, 215] on button "Continue" at bounding box center [513, 214] width 70 height 27
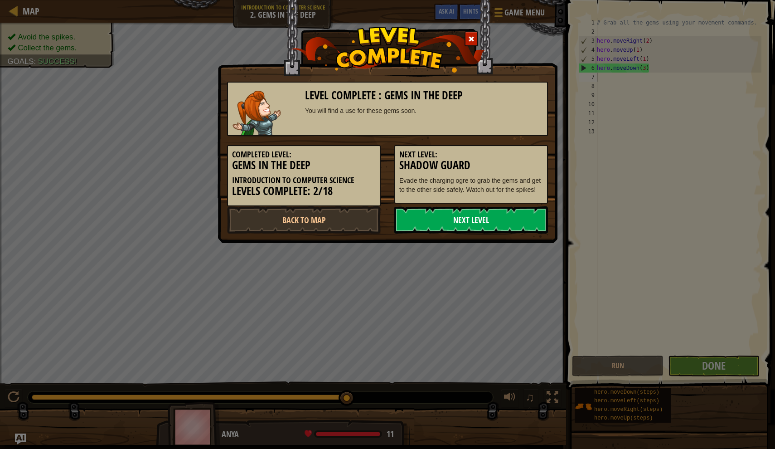
click at [477, 233] on link "Next Level" at bounding box center [471, 219] width 154 height 27
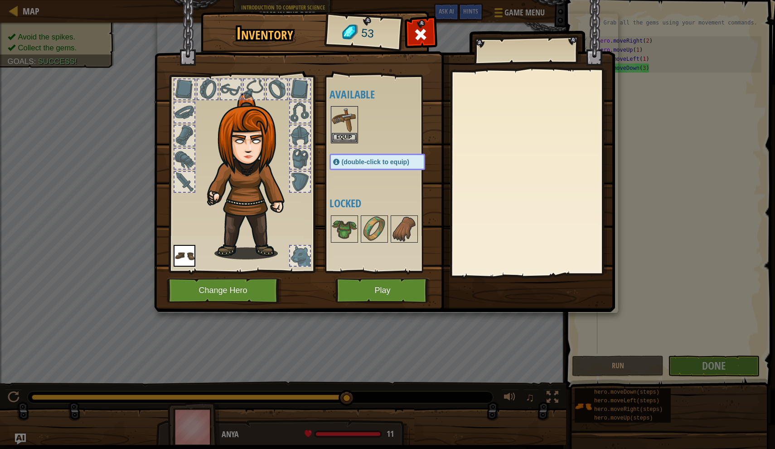
click at [390, 293] on button "Play" at bounding box center [382, 290] width 95 height 25
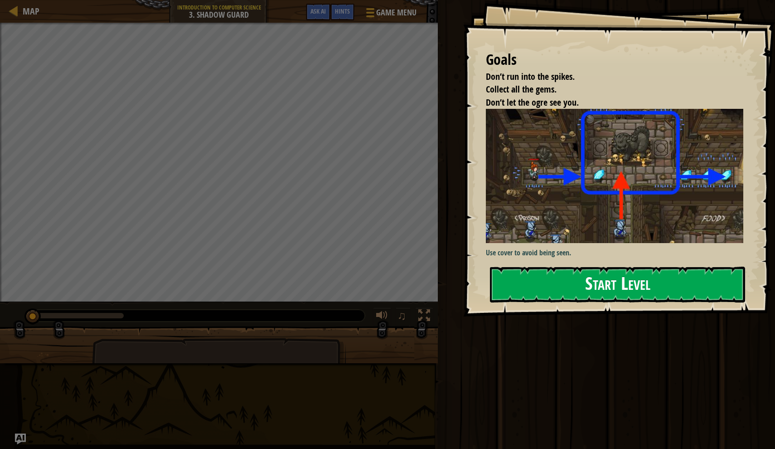
click at [604, 271] on button "Start Level" at bounding box center [617, 285] width 255 height 36
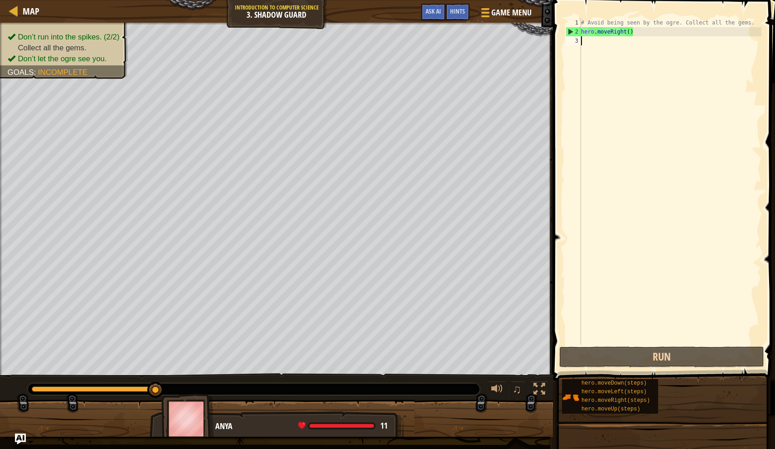
type textarea ","
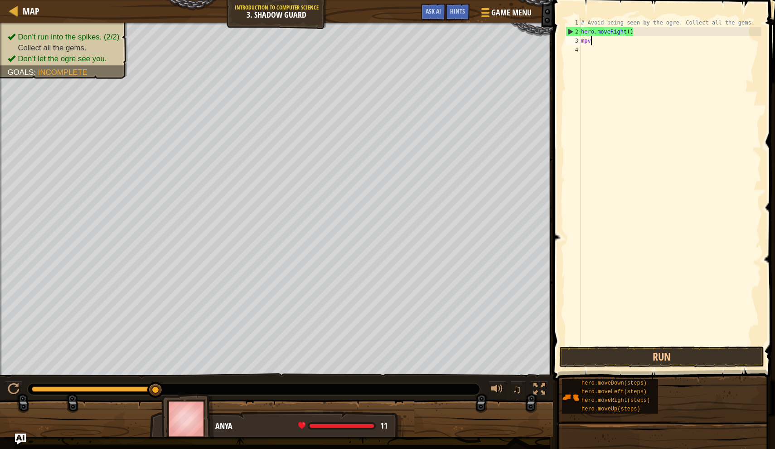
scroll to position [4, 0]
type textarea "m"
type textarea "hero.move"
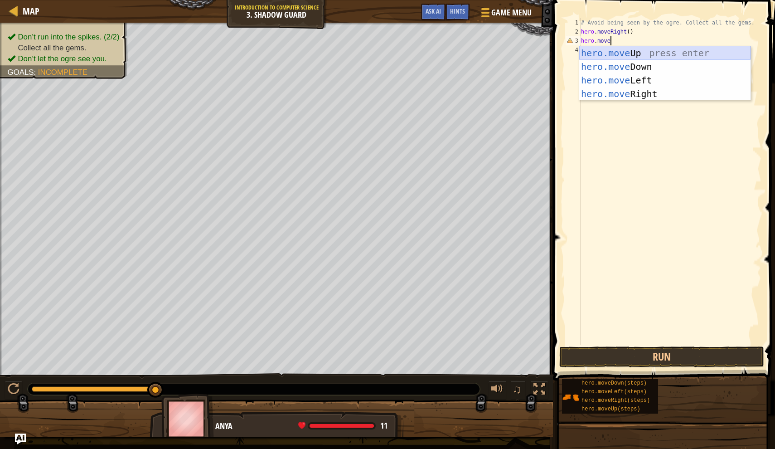
click at [636, 59] on div "hero.move Up press enter hero.move Down press enter hero.move Left press enter …" at bounding box center [664, 87] width 171 height 82
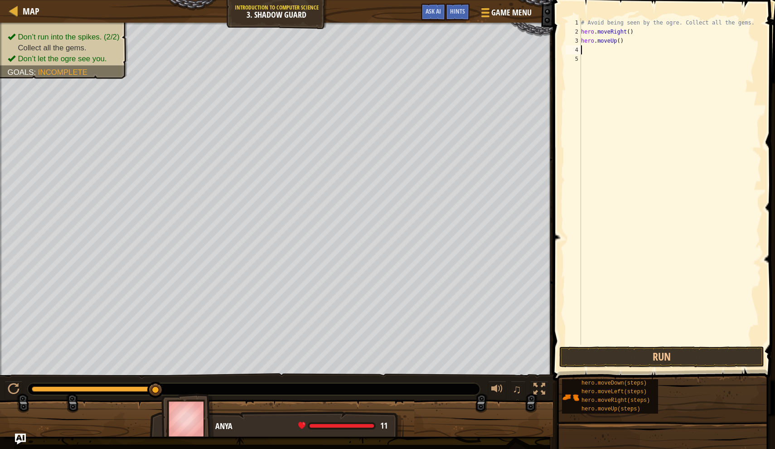
scroll to position [4, 0]
click at [622, 42] on div "# Avoid being seen by the ogre. Collect all the gems. hero . moveRight ( ) hero…" at bounding box center [670, 190] width 182 height 345
type textarea "hero.moveUp(1)"
click at [611, 363] on button "Run" at bounding box center [661, 356] width 205 height 21
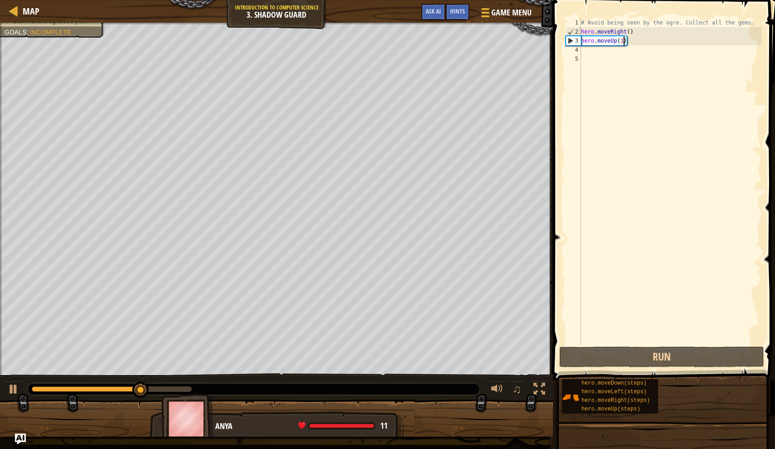
click at [609, 58] on div "# Avoid being seen by the ogre. Collect all the gems. hero . moveRight ( ) hero…" at bounding box center [670, 190] width 182 height 345
click at [604, 51] on div "# Avoid being seen by the ogre. Collect all the gems. hero . moveRight ( ) hero…" at bounding box center [670, 190] width 182 height 345
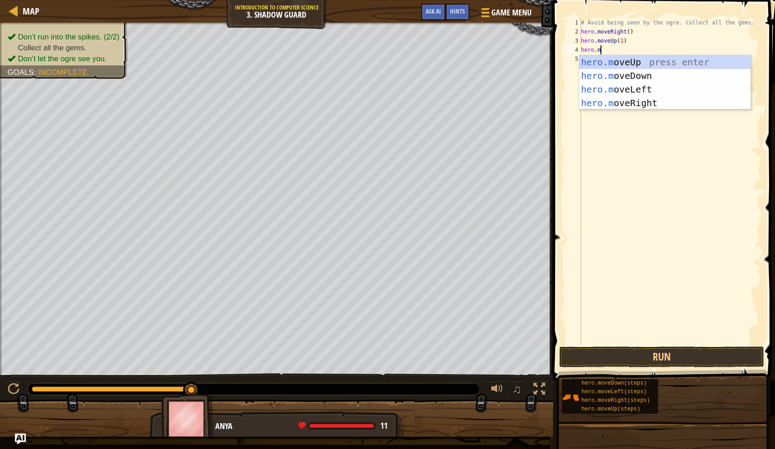
scroll to position [4, 2]
type textarea "hero.move"
click at [622, 100] on div "hero.move Up press enter hero.move Down press enter hero.move Left press enter …" at bounding box center [664, 96] width 171 height 82
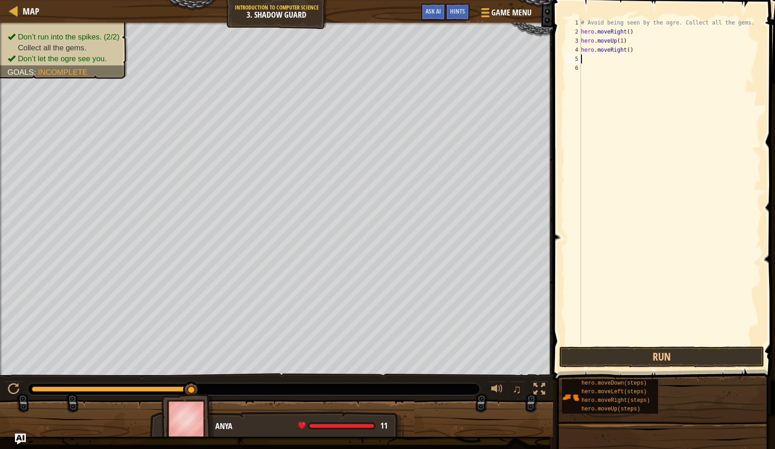
click at [630, 50] on div "# Avoid being seen by the ogre. Collect all the gems. hero . moveRight ( ) hero…" at bounding box center [670, 190] width 182 height 345
type textarea "hero.moveRight(1)"
click at [610, 59] on div "# Avoid being seen by the ogre. Collect all the gems. hero . moveRight ( ) hero…" at bounding box center [670, 190] width 182 height 345
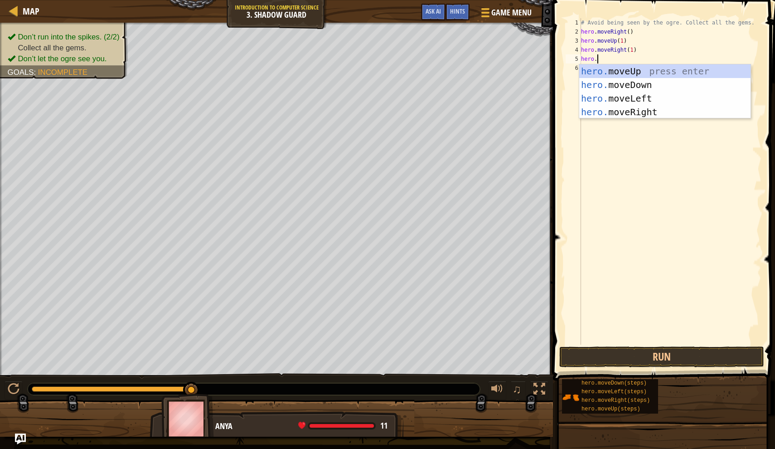
scroll to position [4, 1]
type textarea "[DOMAIN_NAME]"
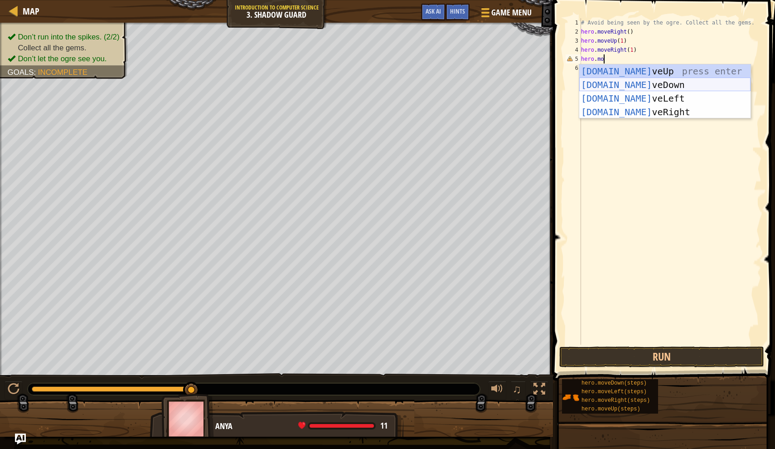
click at [611, 85] on div "[DOMAIN_NAME] veUp press enter [DOMAIN_NAME] veDown press enter [DOMAIN_NAME] v…" at bounding box center [664, 105] width 171 height 82
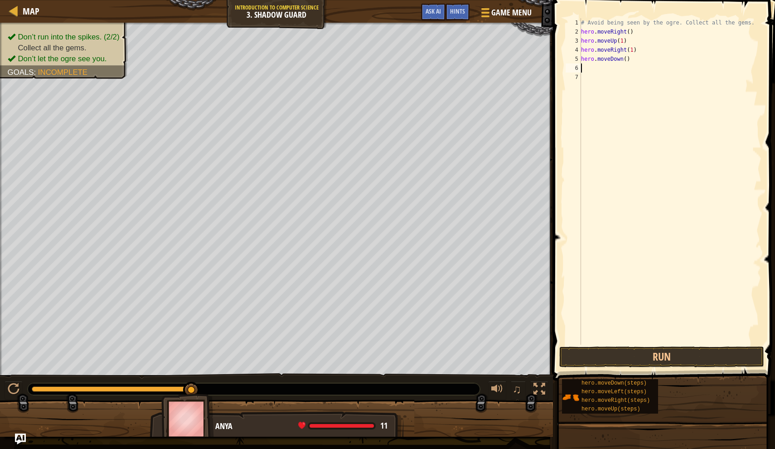
scroll to position [4, 0]
click at [627, 60] on div "# Avoid being seen by the ogre. Collect all the gems. hero . moveRight ( ) hero…" at bounding box center [670, 190] width 182 height 345
type textarea "hero.moveDown(1)"
click at [599, 73] on div "# Avoid being seen by the ogre. Collect all the gems. hero . moveRight ( ) hero…" at bounding box center [670, 190] width 182 height 345
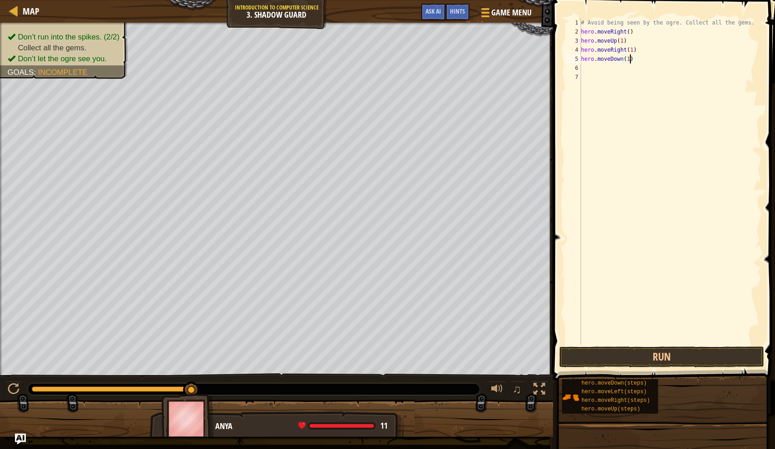
scroll to position [4, 0]
type textarea "h"
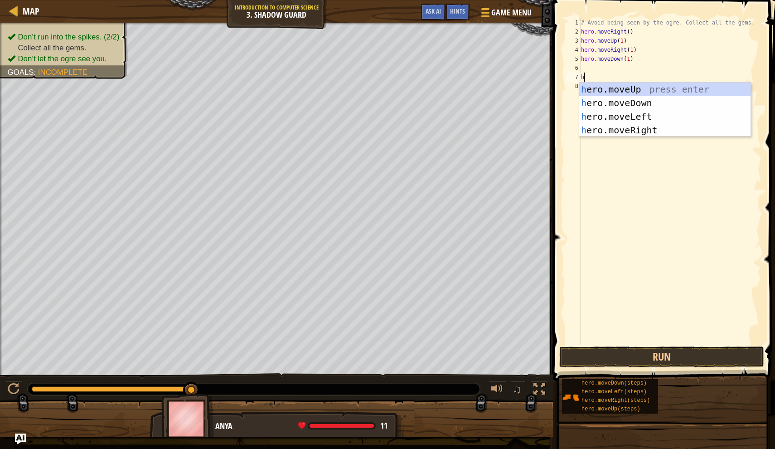
click at [599, 73] on div "# Avoid being seen by the ogre. Collect all the gems. hero . moveRight ( ) hero…" at bounding box center [670, 190] width 182 height 345
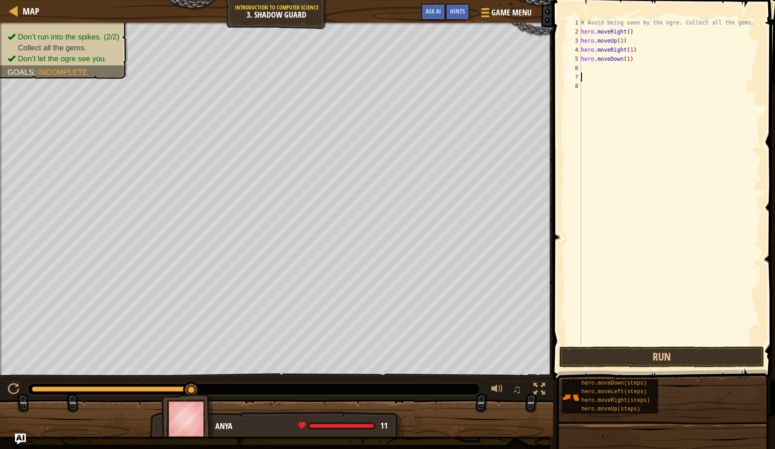
click at [585, 68] on div "# Avoid being seen by the ogre. Collect all the gems. hero . moveRight ( ) hero…" at bounding box center [670, 190] width 182 height 345
type textarea "hero.moveDown(1)"
click at [598, 80] on div "# Avoid being seen by the ogre. Collect all the gems. hero . moveRight ( ) hero…" at bounding box center [670, 190] width 182 height 345
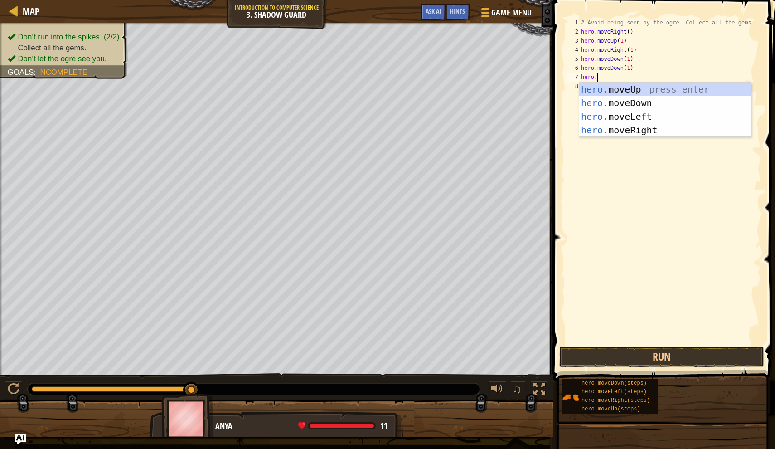
scroll to position [4, 1]
type textarea "[DOMAIN_NAME]"
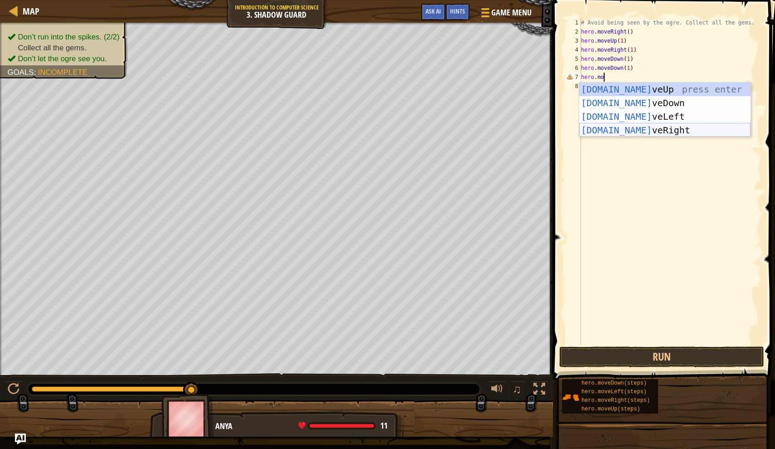
click at [612, 134] on div "[DOMAIN_NAME] veUp press enter [DOMAIN_NAME] veDown press enter [DOMAIN_NAME] v…" at bounding box center [664, 124] width 171 height 82
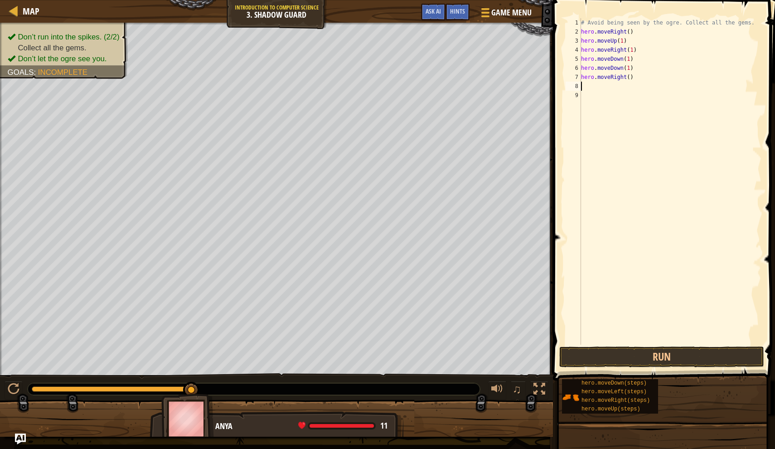
click at [630, 77] on div "# Avoid being seen by the ogre. Collect all the gems. hero . moveRight ( ) hero…" at bounding box center [670, 190] width 182 height 345
click at [635, 353] on button "Run" at bounding box center [661, 356] width 205 height 21
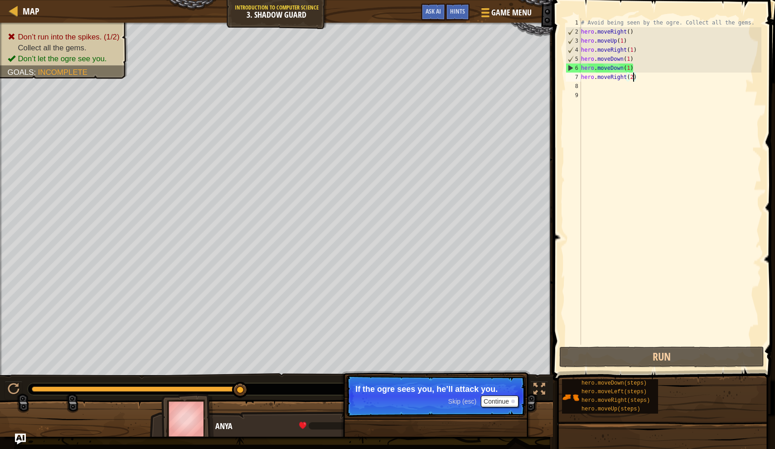
click at [644, 67] on div "# Avoid being seen by the ogre. Collect all the gems. hero . moveRight ( ) hero…" at bounding box center [670, 190] width 182 height 345
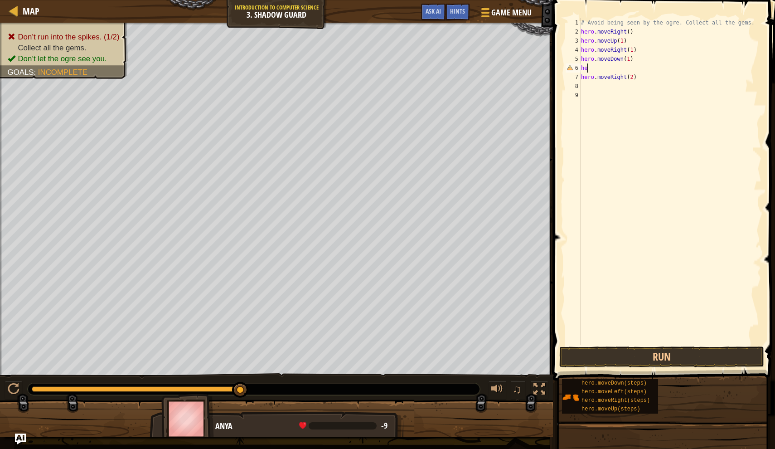
scroll to position [4, 0]
type textarea "h"
type textarea "hero.moveDown(1)"
click at [622, 356] on button "Run" at bounding box center [661, 356] width 205 height 21
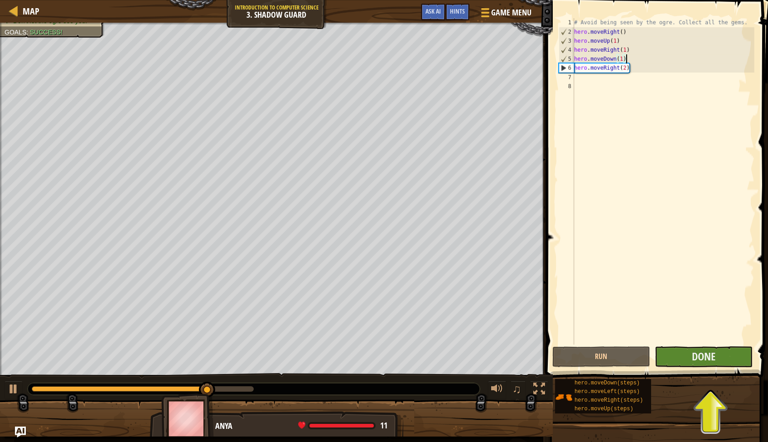
click at [677, 362] on button "Done" at bounding box center [704, 356] width 98 height 21
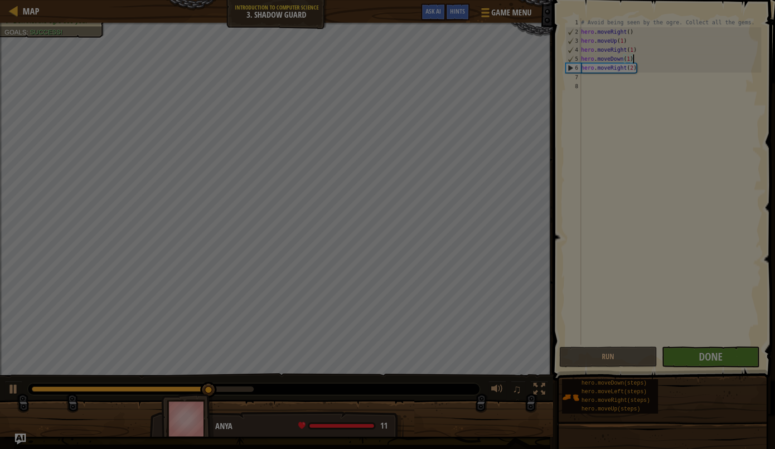
click at [0, 0] on div "Loading..." at bounding box center [0, 0] width 0 height 0
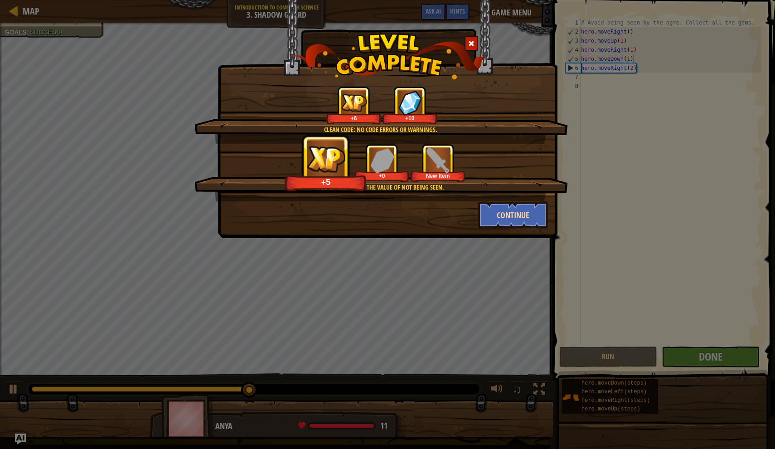
click at [509, 210] on button "Continue" at bounding box center [513, 214] width 70 height 27
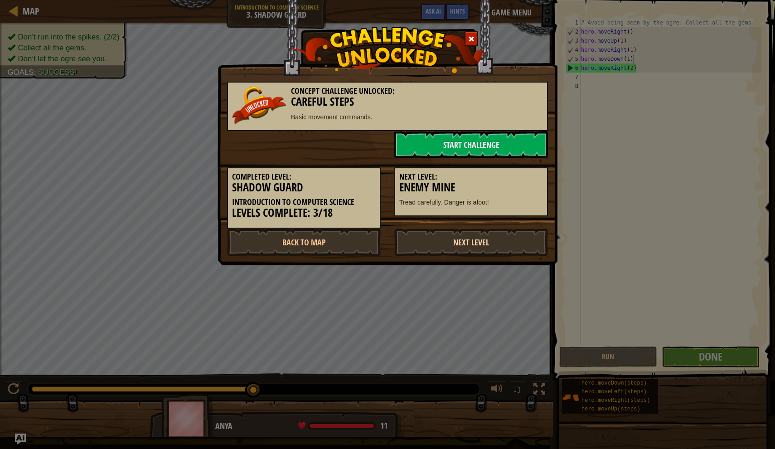
click at [462, 246] on link "Next Level" at bounding box center [471, 241] width 154 height 27
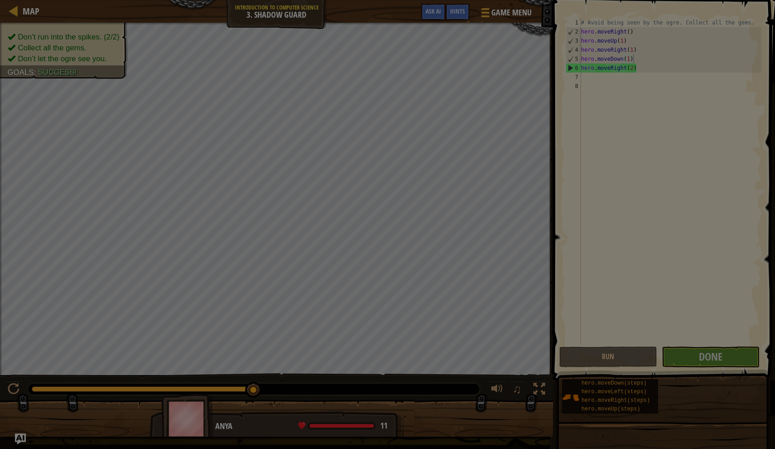
click at [0, 0] on img at bounding box center [0, 0] width 0 height 0
click at [0, 0] on div at bounding box center [0, 0] width 0 height 0
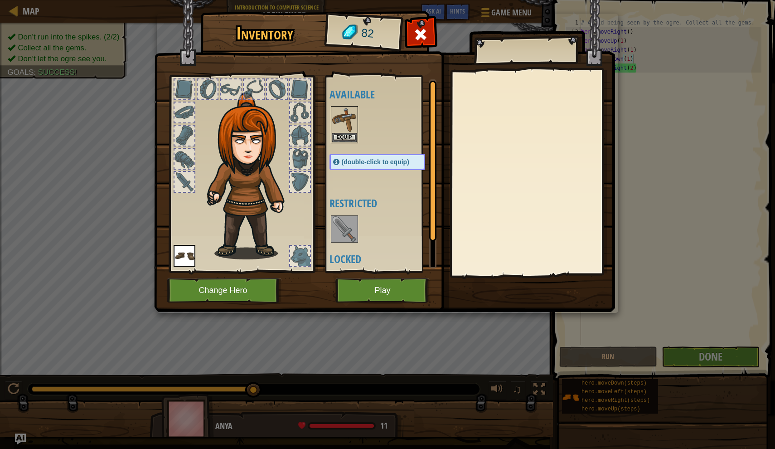
click at [391, 294] on button "Play" at bounding box center [382, 290] width 95 height 25
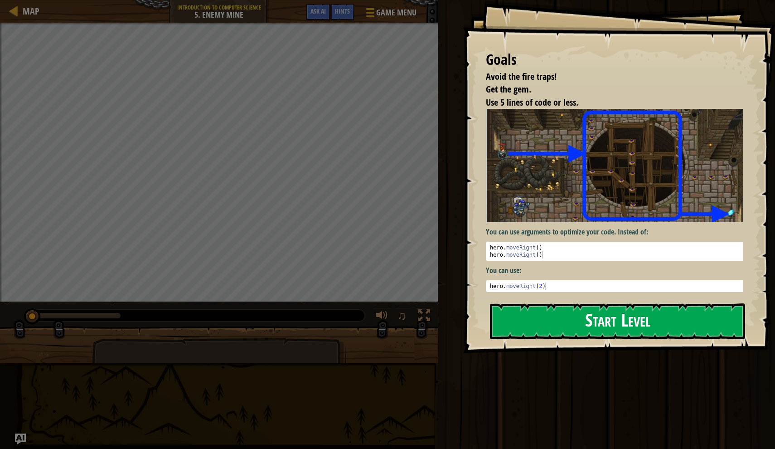
click at [642, 315] on button "Start Level" at bounding box center [617, 321] width 255 height 36
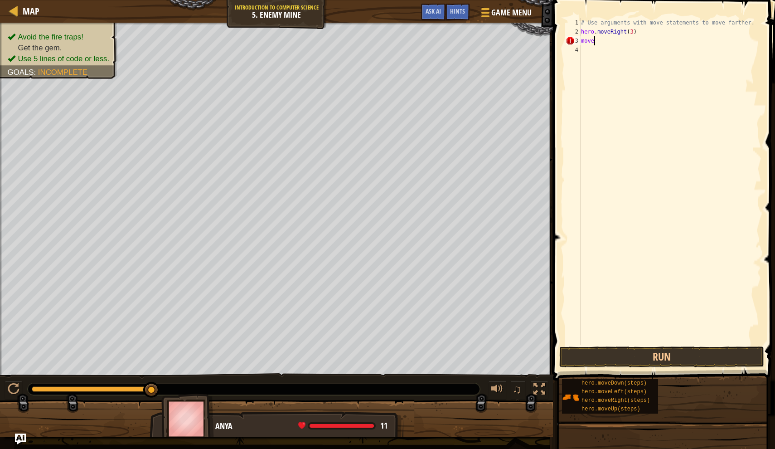
scroll to position [4, 0]
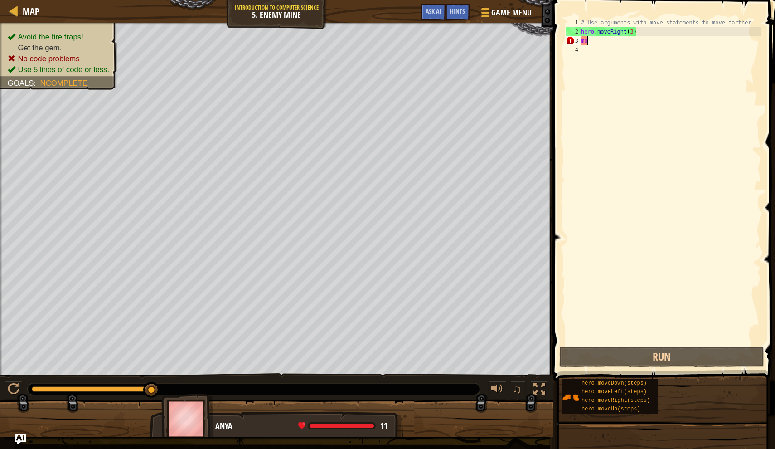
type textarea "m"
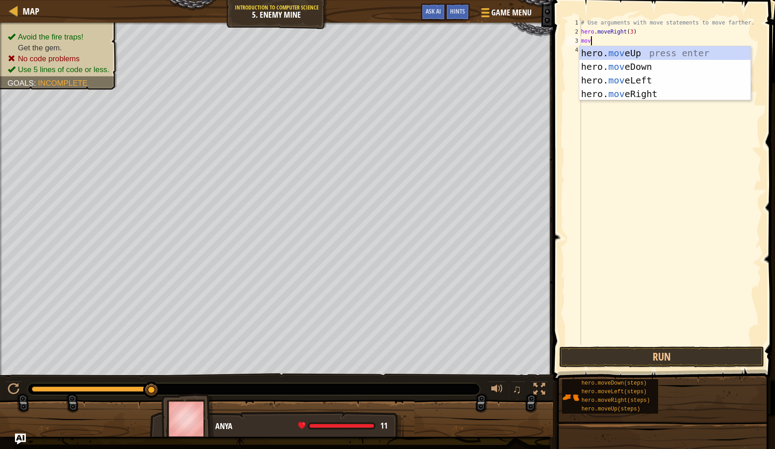
type textarea "move"
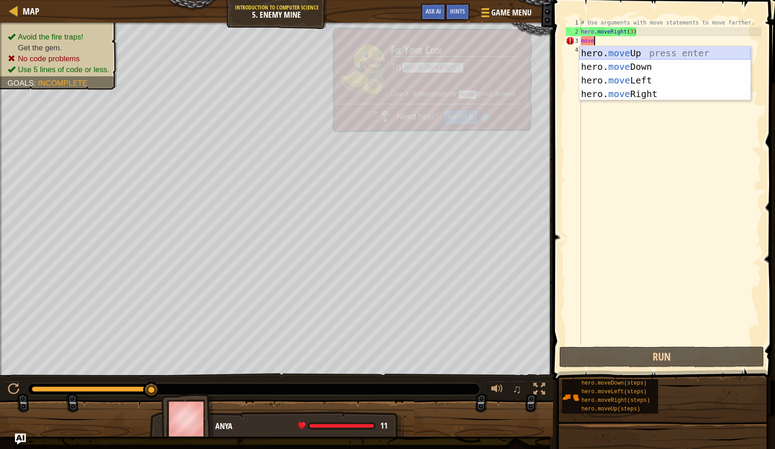
click at [634, 53] on div "hero. move Up press enter hero. move Down press enter hero. move Left press ent…" at bounding box center [664, 87] width 171 height 82
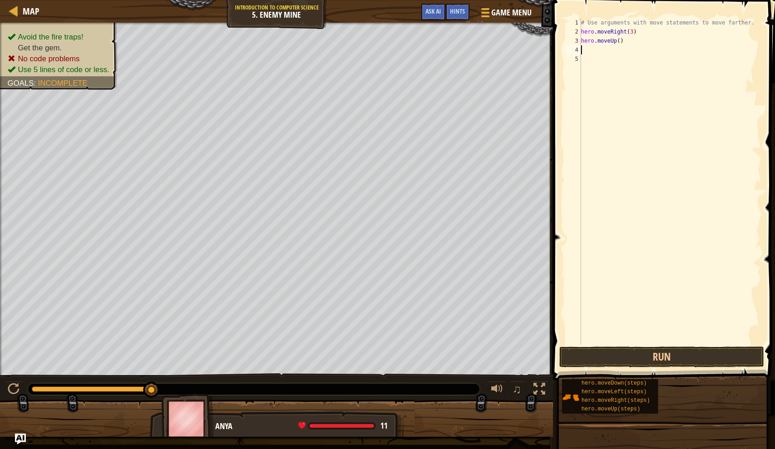
click at [620, 40] on div "# Use arguments with move statements to move farther. hero . moveRight ( 3 ) he…" at bounding box center [670, 190] width 182 height 345
type textarea "hero.moveUp(1)"
click at [621, 52] on div "# Use arguments with move statements to move farther. hero . moveRight ( 3 ) he…" at bounding box center [670, 190] width 182 height 345
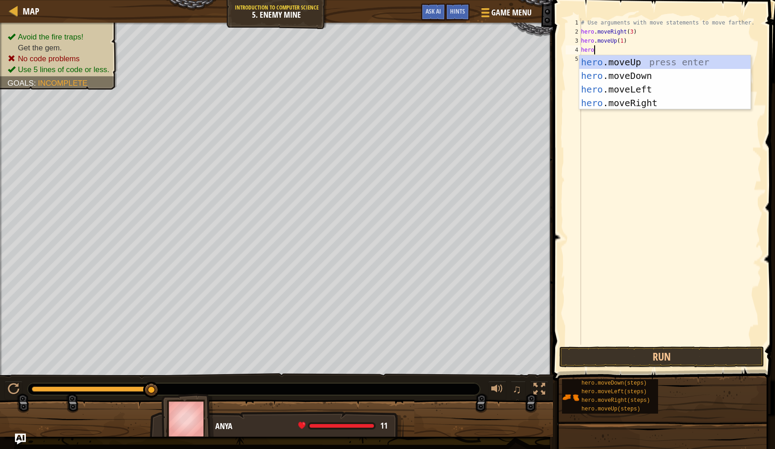
type textarea "hero."
click at [629, 102] on div "hero. moveUp press enter hero. moveDown press enter hero. moveLeft press enter …" at bounding box center [664, 96] width 171 height 82
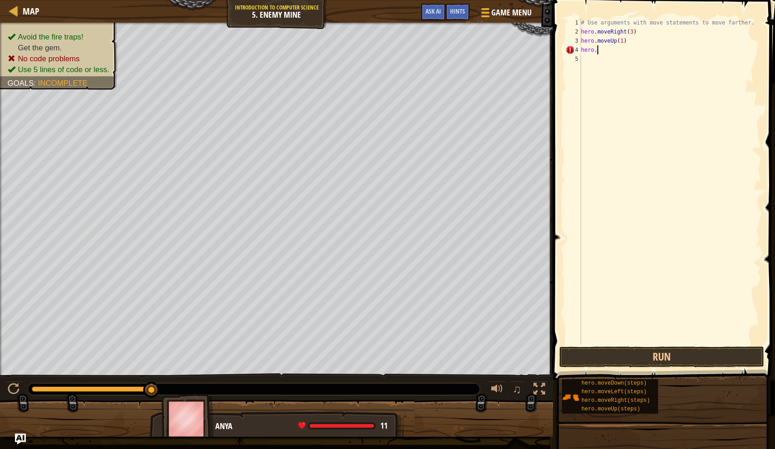
scroll to position [4, 0]
click at [632, 49] on div "# Use arguments with move statements to move farther. hero . moveRight ( 3 ) he…" at bounding box center [670, 190] width 182 height 345
type textarea "hero.moveRight(1)"
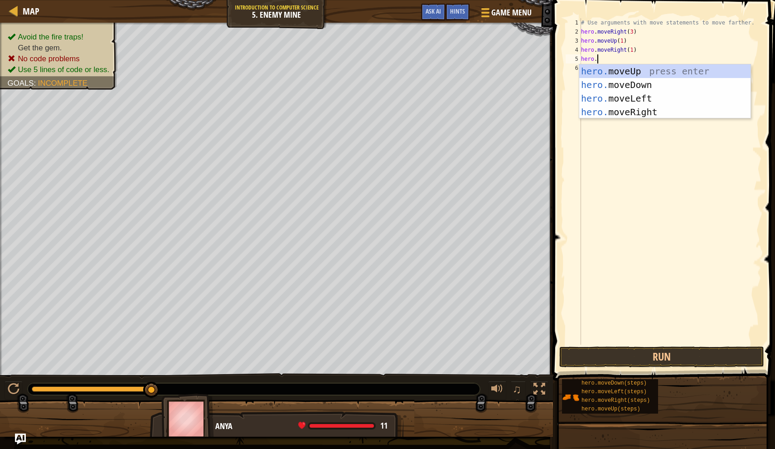
scroll to position [4, 1]
type textarea "hero.move"
click at [626, 85] on div "hero.move Up press enter hero.move Down press enter hero.move Left press enter …" at bounding box center [664, 105] width 171 height 82
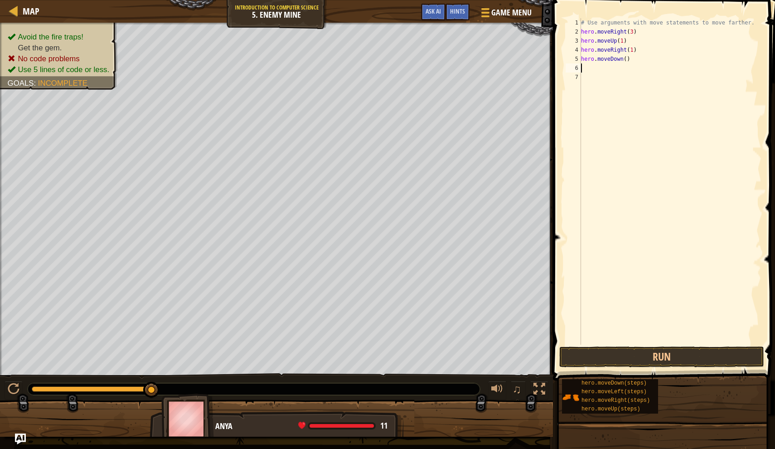
scroll to position [4, 0]
click at [628, 56] on div "# Use arguments with move statements to move farther. hero . moveRight ( 3 ) he…" at bounding box center [670, 190] width 182 height 345
type textarea "hero.moveDown(1)"
click at [635, 71] on div "# Use arguments with move statements to move farther. hero . moveRight ( 3 ) he…" at bounding box center [670, 190] width 182 height 345
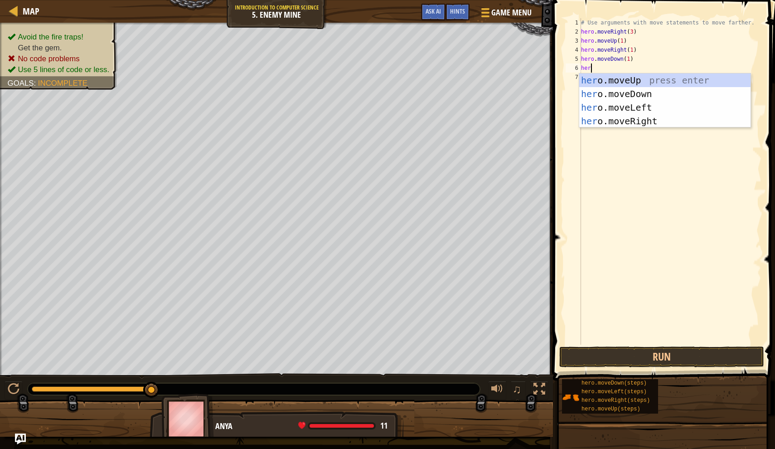
scroll to position [4, 0]
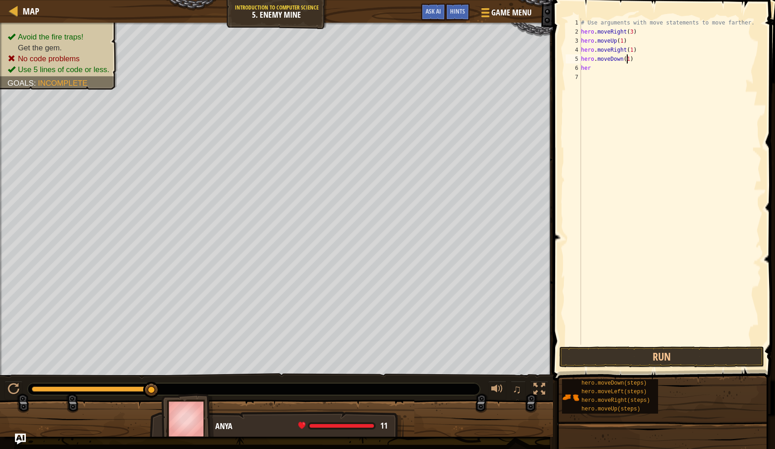
click at [628, 57] on div "# Use arguments with move statements to move farther. hero . moveRight ( 3 ) he…" at bounding box center [670, 190] width 182 height 345
click at [629, 63] on div "# Use arguments with move statements to move farther. hero . moveRight ( 3 ) he…" at bounding box center [670, 190] width 182 height 345
click at [670, 356] on button "Run" at bounding box center [661, 356] width 205 height 21
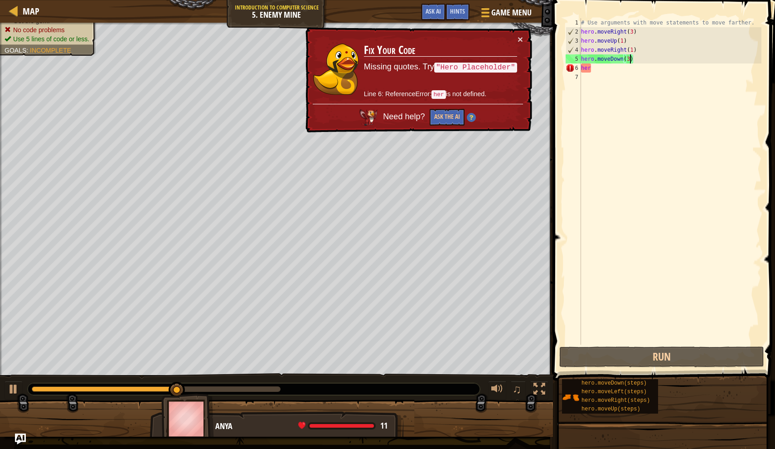
click at [599, 70] on div "# Use arguments with move statements to move farther. hero . moveRight ( 3 ) he…" at bounding box center [670, 190] width 182 height 345
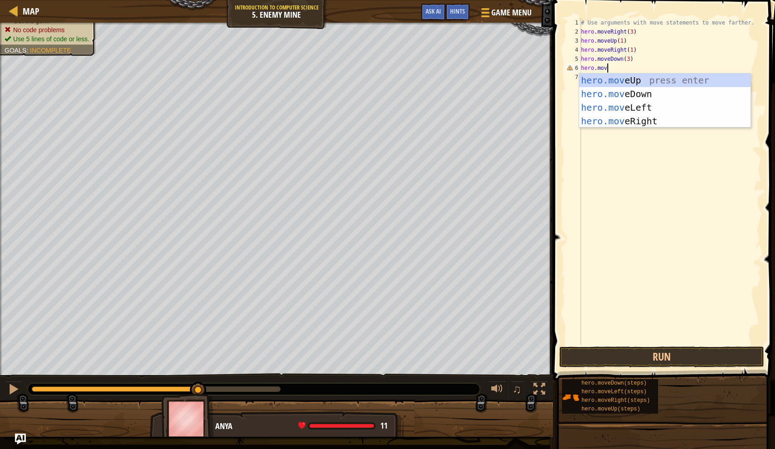
scroll to position [4, 1]
click at [630, 57] on div "# Use arguments with move statements to move farther. hero . moveRight ( 3 ) he…" at bounding box center [670, 190] width 182 height 345
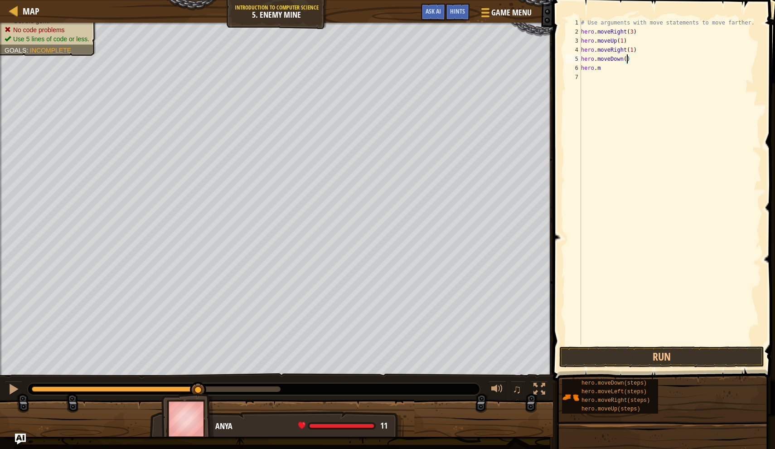
scroll to position [4, 4]
click at [615, 364] on button "Run" at bounding box center [661, 356] width 205 height 21
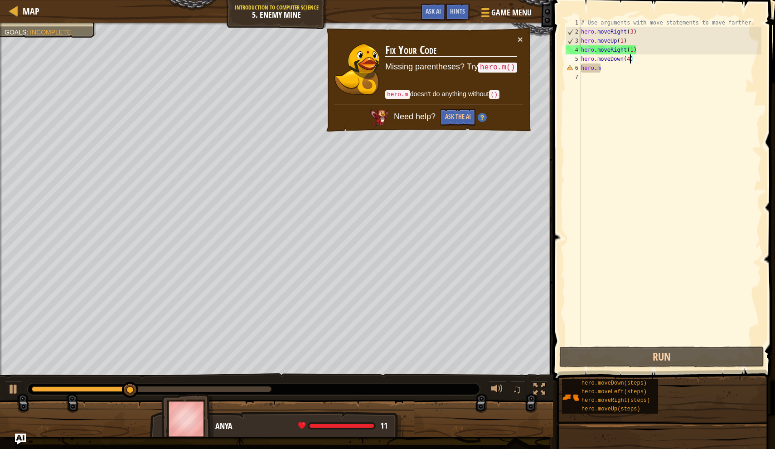
click at [603, 67] on div "# Use arguments with move statements to move farther. hero . moveRight ( 3 ) he…" at bounding box center [670, 190] width 182 height 345
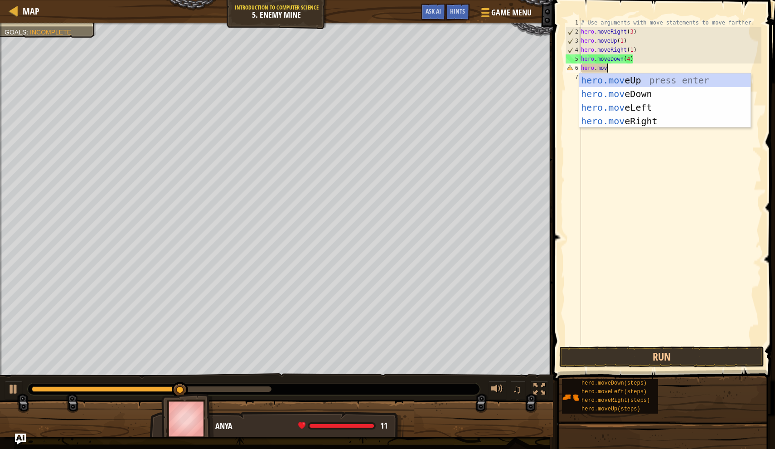
scroll to position [4, 2]
type textarea "hero.move"
click at [620, 118] on div "hero.move Up press enter hero.move Down press enter hero.move Left press enter …" at bounding box center [664, 114] width 171 height 82
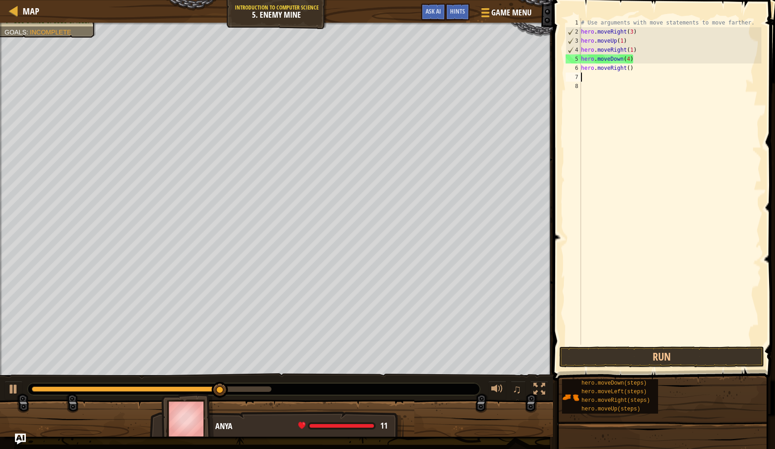
scroll to position [4, 0]
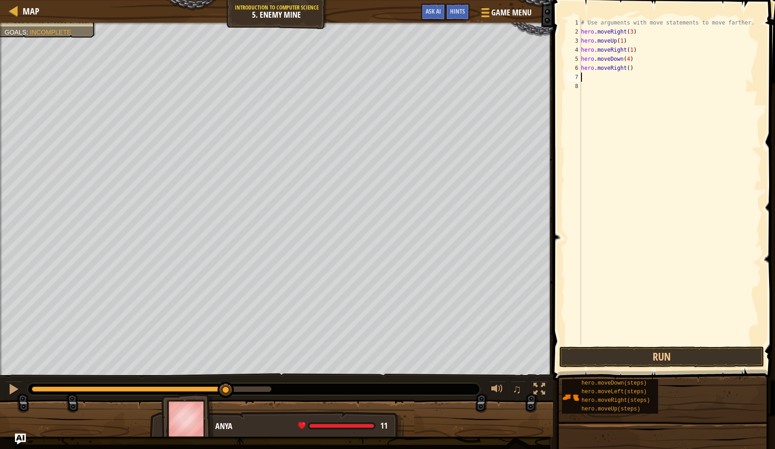
click at [632, 68] on div "# Use arguments with move statements to move farther. hero . moveRight ( 3 ) he…" at bounding box center [670, 190] width 182 height 345
click at [602, 355] on button "Run" at bounding box center [661, 356] width 205 height 21
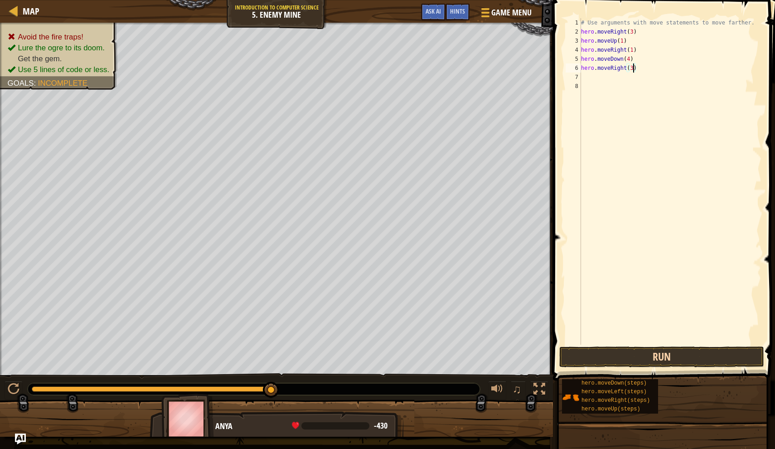
type textarea "hero.moveRight(3)"
click at [595, 365] on button "Run" at bounding box center [661, 356] width 205 height 21
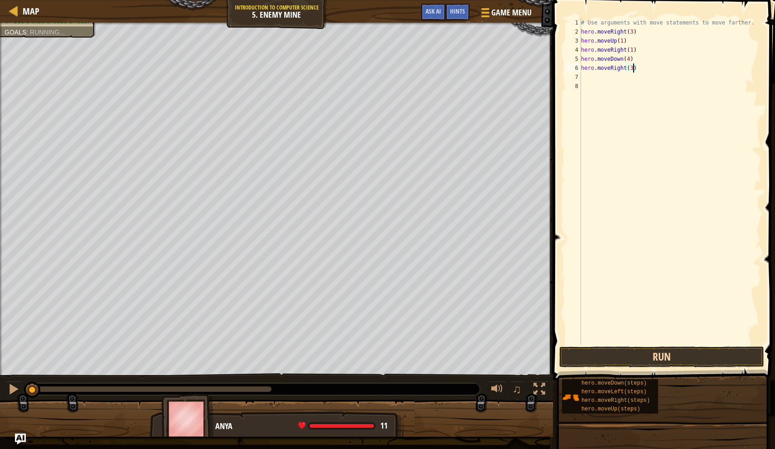
click at [595, 365] on button "Run" at bounding box center [661, 356] width 205 height 21
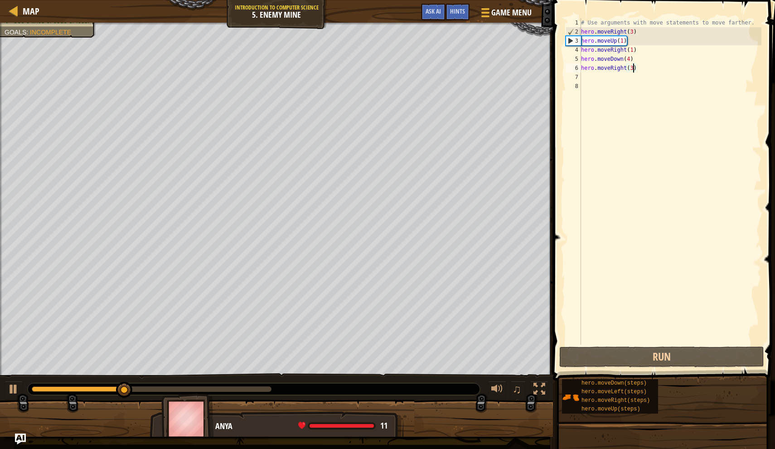
click at [612, 83] on div "# Use arguments with move statements to move farther. hero . moveRight ( 3 ) he…" at bounding box center [670, 190] width 182 height 345
click at [593, 73] on div "# Use arguments with move statements to move farther. hero . moveRight ( 3 ) he…" at bounding box center [670, 190] width 182 height 345
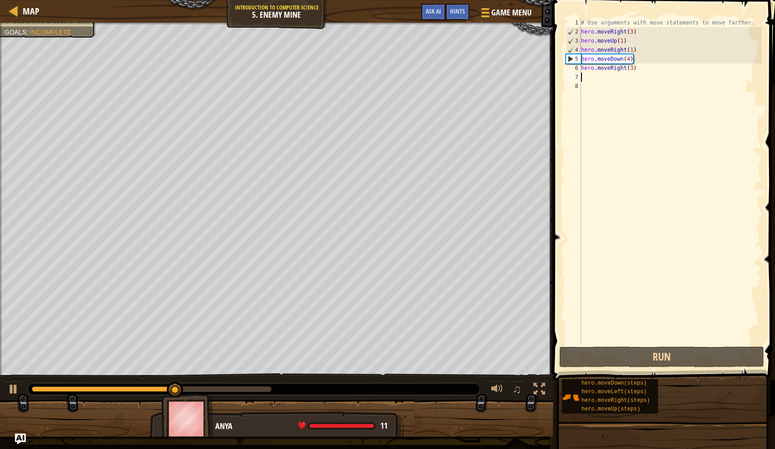
click at [631, 61] on div "# Use arguments with move statements to move farther. hero . moveRight ( 3 ) he…" at bounding box center [670, 190] width 182 height 345
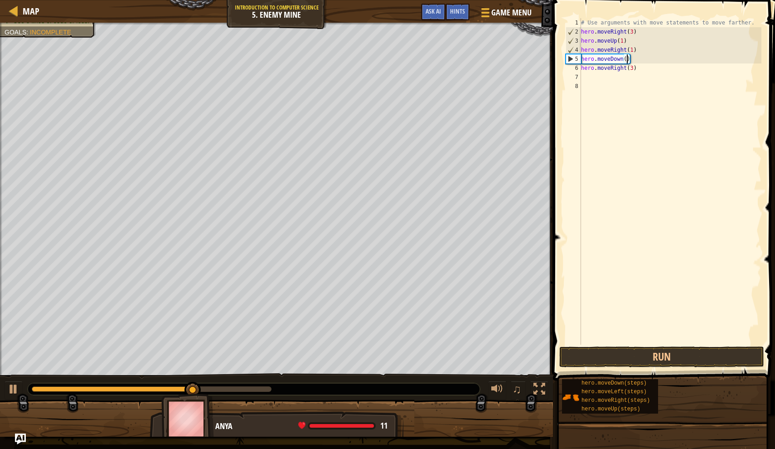
scroll to position [4, 4]
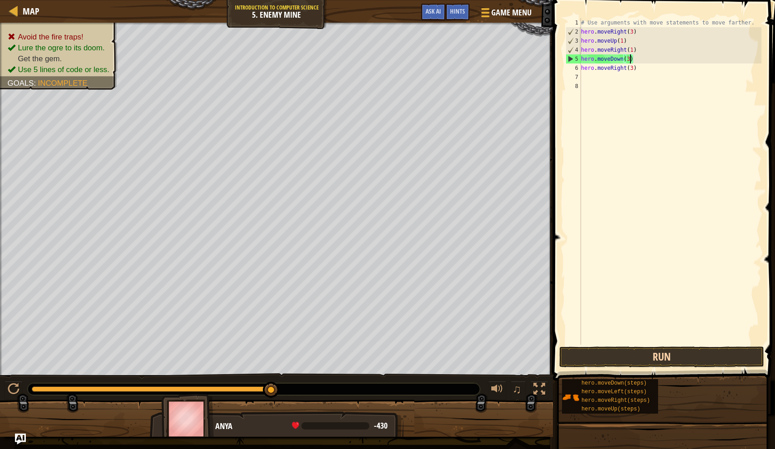
type textarea "hero.moveDown(3)"
click at [602, 354] on button "Run" at bounding box center [661, 356] width 205 height 21
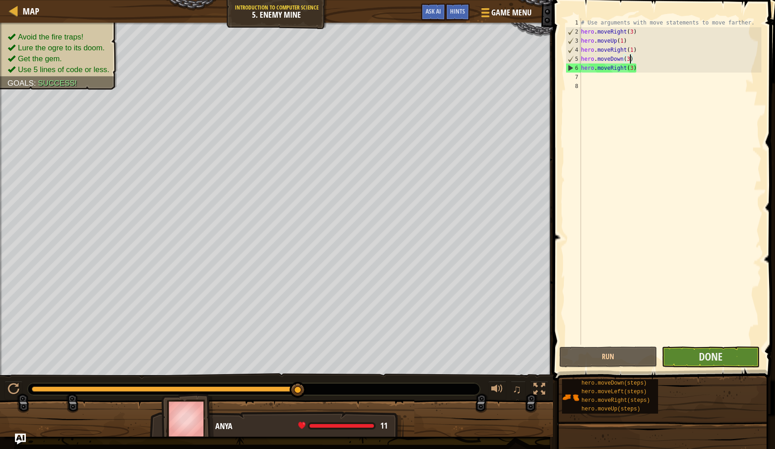
click at [710, 363] on button "Done" at bounding box center [711, 356] width 98 height 21
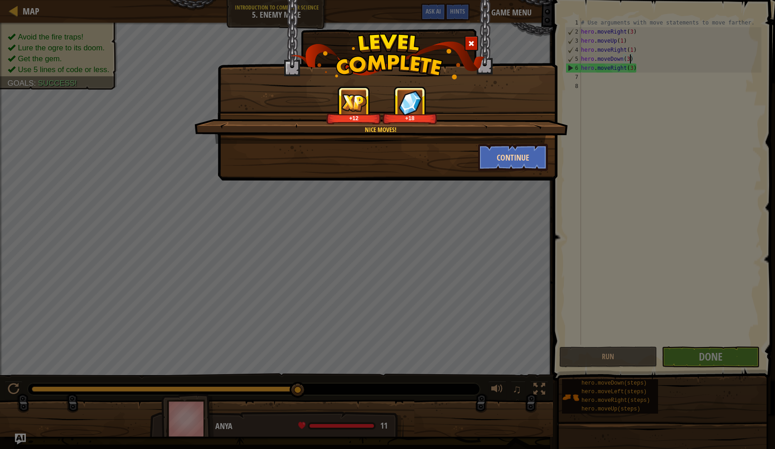
click at [499, 152] on button "Continue" at bounding box center [513, 157] width 70 height 27
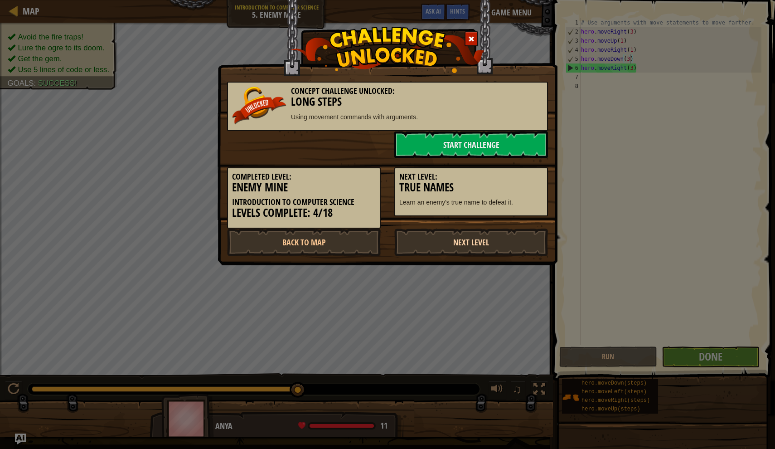
click at [441, 256] on link "Next Level" at bounding box center [471, 241] width 154 height 27
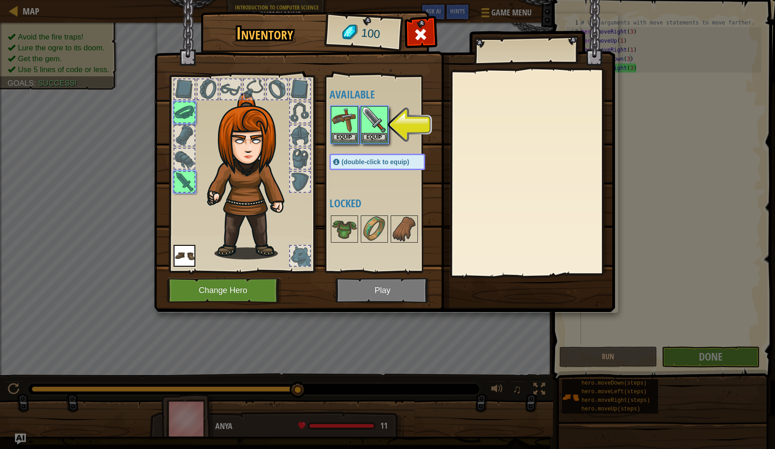
click at [362, 295] on img at bounding box center [384, 147] width 461 height 329
click at [370, 134] on button "Equip" at bounding box center [374, 137] width 25 height 10
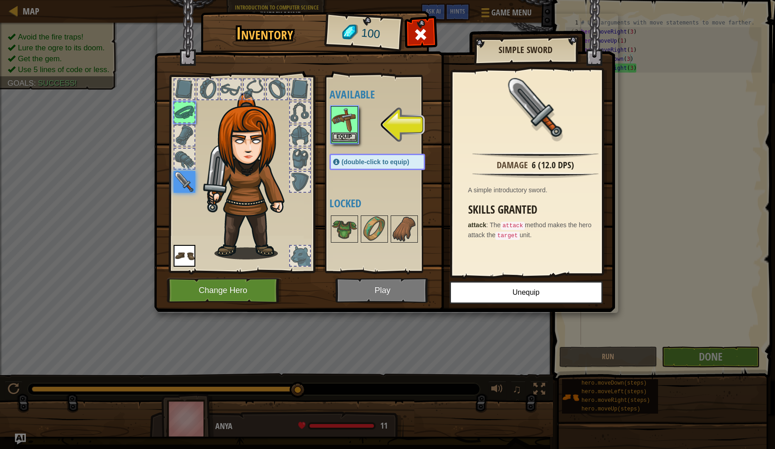
click at [345, 140] on button "Equip" at bounding box center [344, 137] width 25 height 10
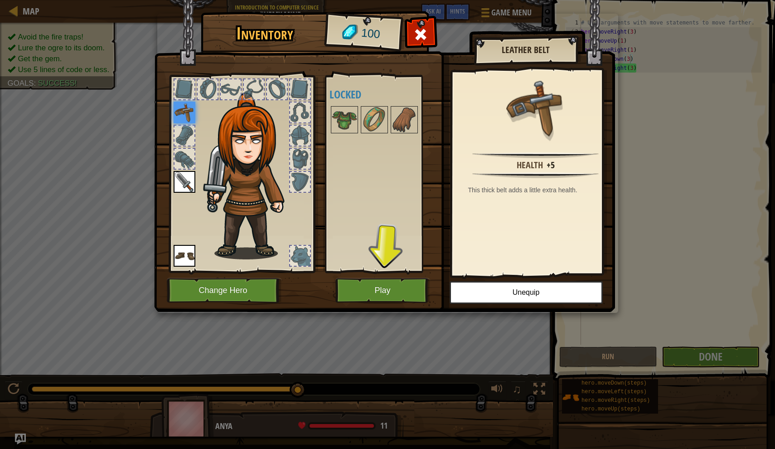
click at [387, 295] on button "Play" at bounding box center [382, 290] width 95 height 25
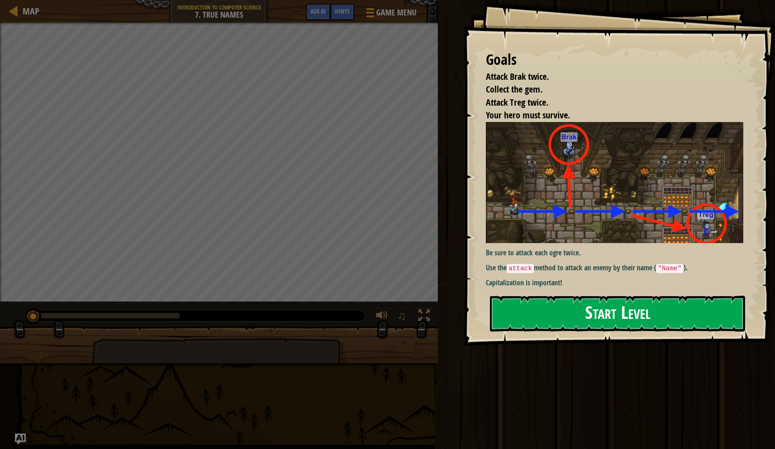
click at [600, 315] on button "Start Level" at bounding box center [617, 314] width 255 height 36
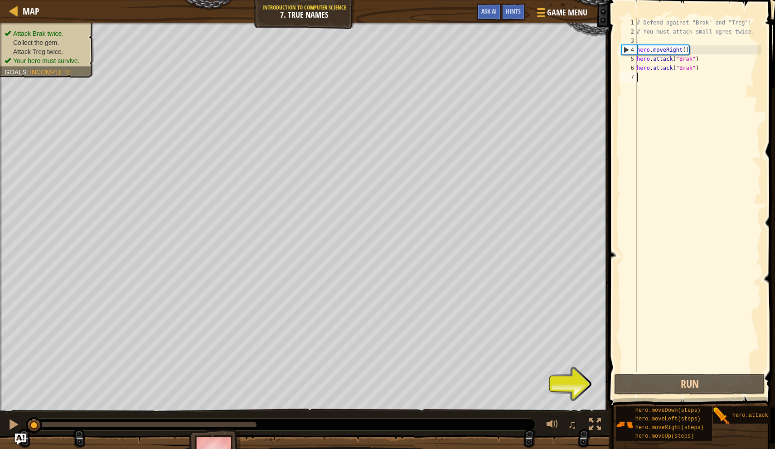
click at [686, 50] on div "# Defend against "Brak" and "Treg"! # You must attack small ogres twice. hero .…" at bounding box center [698, 204] width 126 height 372
type textarea "hero.moveRight()"
click at [688, 379] on button "Run" at bounding box center [689, 384] width 151 height 21
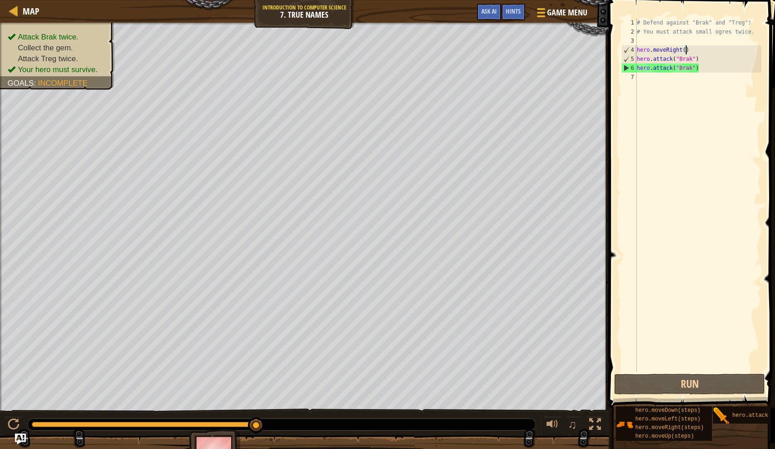
click at [659, 79] on div "# Defend against "Brak" and "Treg"! # You must attack small ogres twice. hero .…" at bounding box center [698, 204] width 126 height 372
click at [685, 50] on div "# Defend against "Brak" and "Treg"! # You must attack small ogres twice. hero .…" at bounding box center [698, 204] width 126 height 372
type textarea "hero.moveRight(4)"
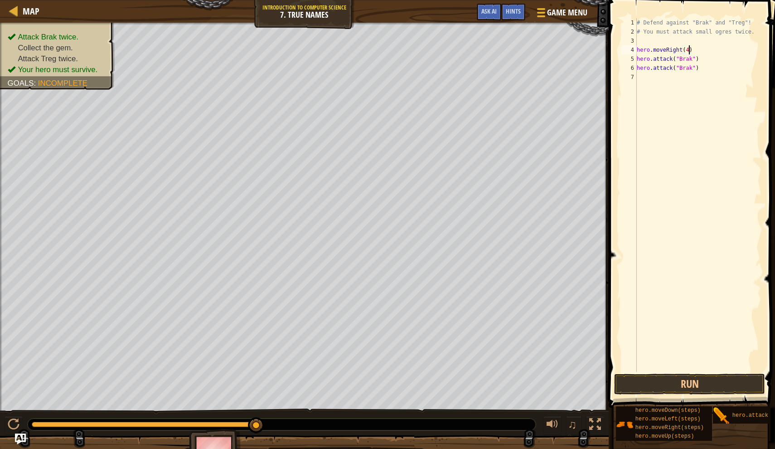
click at [668, 78] on div "# Defend against "Brak" and "Treg"! # You must attack small ogres twice. hero .…" at bounding box center [698, 204] width 126 height 372
click at [690, 68] on div "# Defend against "Brak" and "Treg"! # You must attack small ogres twice. hero .…" at bounding box center [698, 204] width 126 height 372
type textarea "hero.attack("Brak")"
click at [661, 80] on div "# Defend against "Brak" and "Treg"! # You must attack small ogres twice. hero .…" at bounding box center [698, 204] width 126 height 372
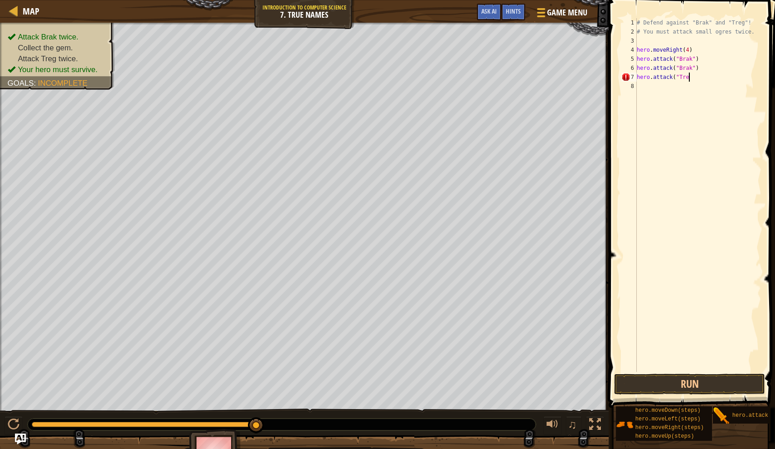
scroll to position [4, 4]
type textarea "hero.attack("Treg")"
click at [659, 92] on div "# Defend against "Brak" and "Treg"! # You must attack small ogres twice. hero .…" at bounding box center [698, 204] width 126 height 372
click at [649, 392] on button "Run" at bounding box center [689, 384] width 151 height 21
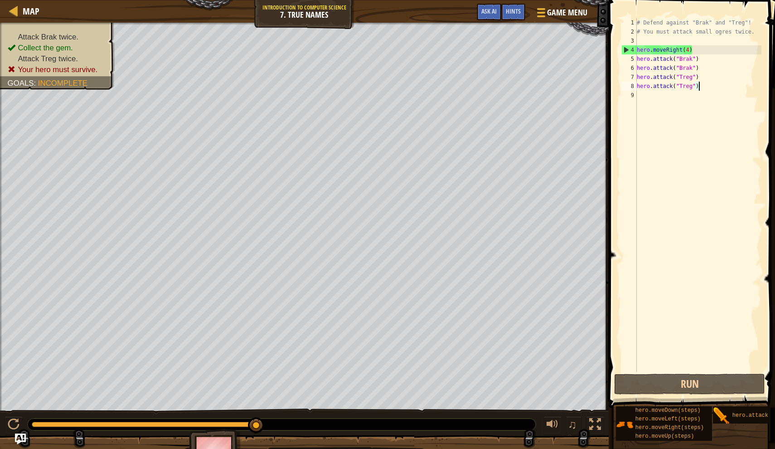
click at [703, 67] on div "# Defend against "Brak" and "Treg"! # You must attack small ogres twice. hero .…" at bounding box center [698, 204] width 126 height 372
type textarea "hero.attack("Brak")"
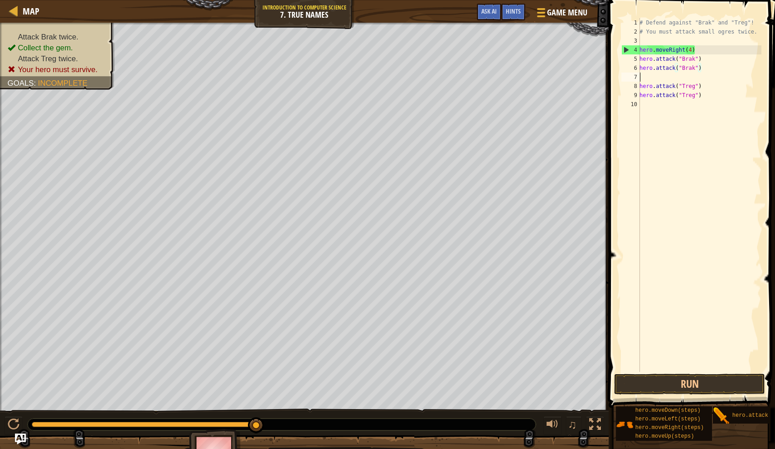
scroll to position [4, 0]
type textarea "m"
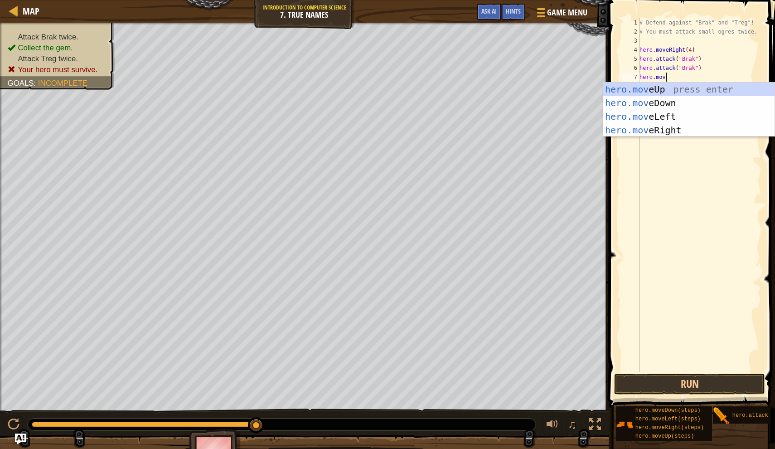
scroll to position [4, 2]
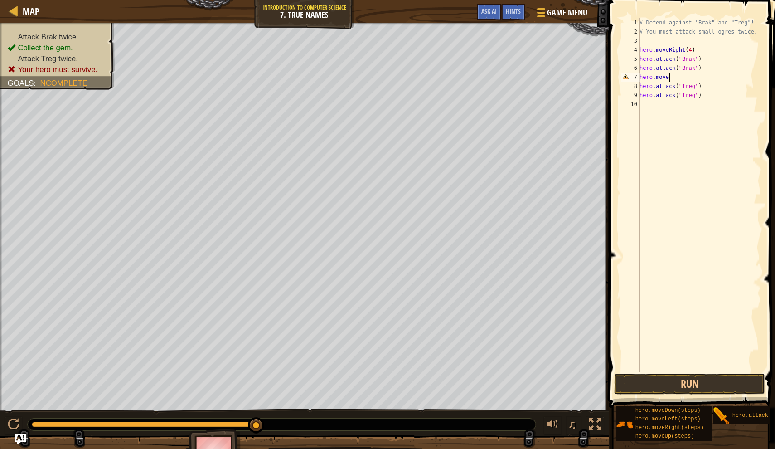
click at [695, 68] on div "# Defend against "Brak" and "Treg"! # You must attack small ogres twice. hero .…" at bounding box center [700, 204] width 124 height 372
click at [675, 76] on div "# Defend against "Brak" and "Treg"! # You must attack small ogres twice. hero .…" at bounding box center [700, 204] width 124 height 372
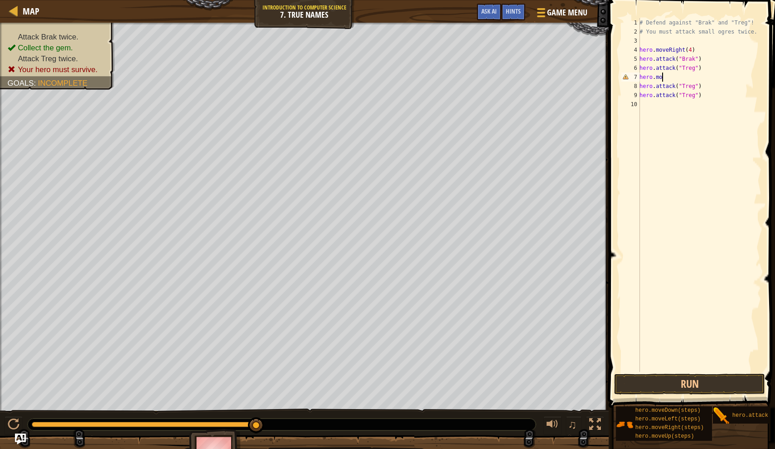
type textarea "h"
click at [692, 84] on div "# Defend against "Brak" and "Treg"! # You must attack small ogres twice. hero .…" at bounding box center [698, 204] width 127 height 372
type textarea "hero.attack("Brak")"
click at [691, 97] on div "# Defend against "Brak" and "Treg"! # You must attack small ogres twice. hero .…" at bounding box center [698, 204] width 127 height 372
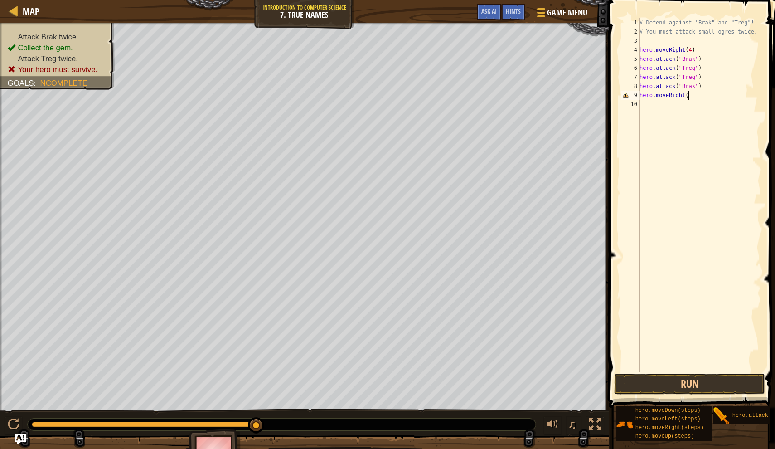
scroll to position [4, 4]
type textarea "hero.moveRight(4)"
click at [667, 387] on button "Run" at bounding box center [689, 384] width 151 height 21
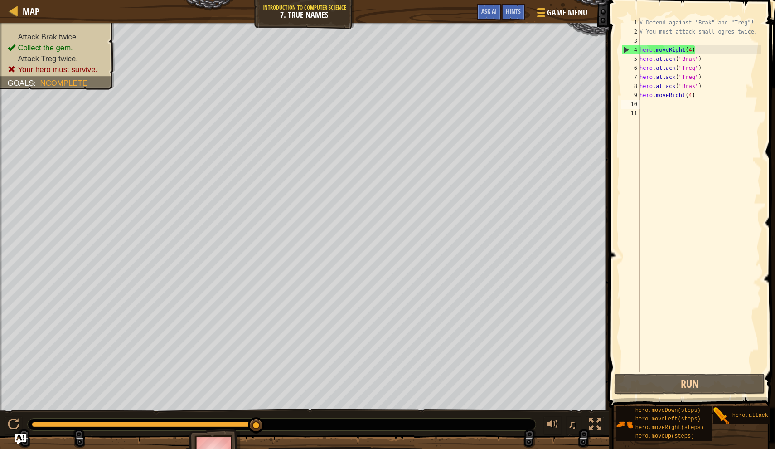
click at [690, 50] on div "# Defend against "Brak" and "Treg"! # You must attack small ogres twice. hero .…" at bounding box center [700, 204] width 124 height 372
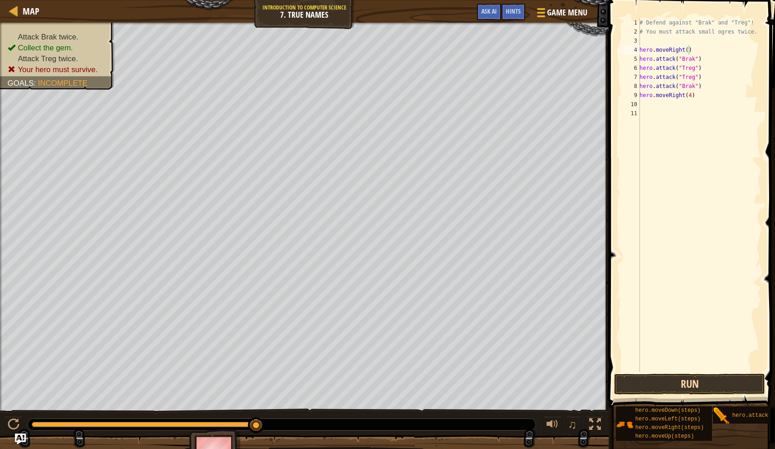
click at [668, 381] on button "Run" at bounding box center [689, 384] width 151 height 21
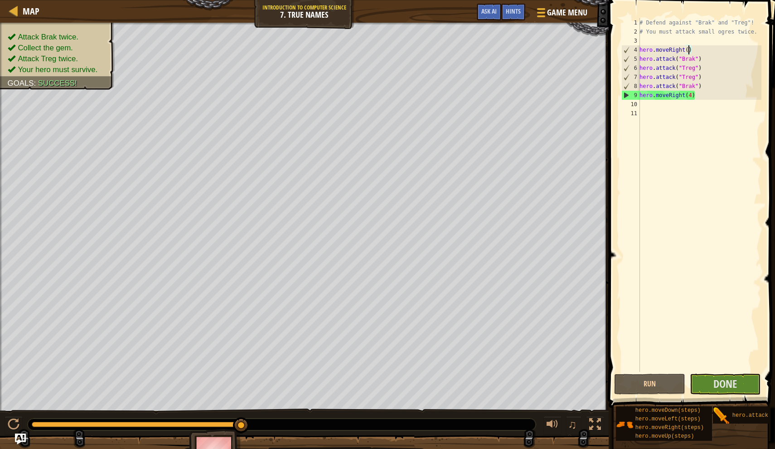
click at [691, 93] on div "# Defend against "Brak" and "Treg"! # You must attack small ogres twice. hero .…" at bounding box center [700, 204] width 124 height 372
click at [501, 7] on div "Hints" at bounding box center [513, 12] width 24 height 17
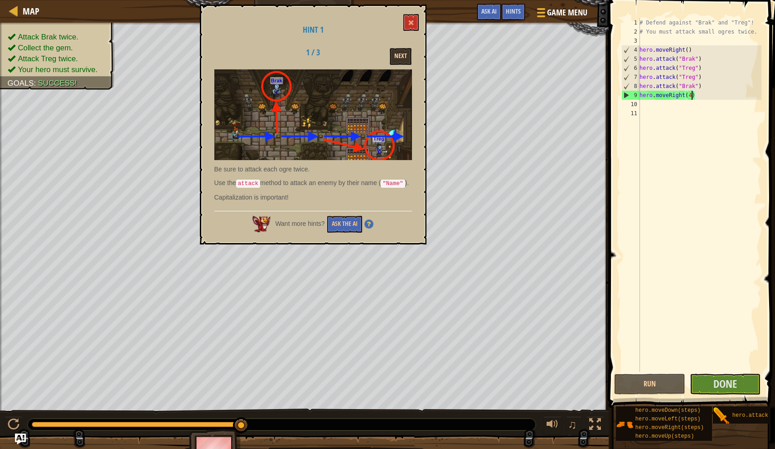
click at [394, 52] on button "Next" at bounding box center [401, 56] width 22 height 17
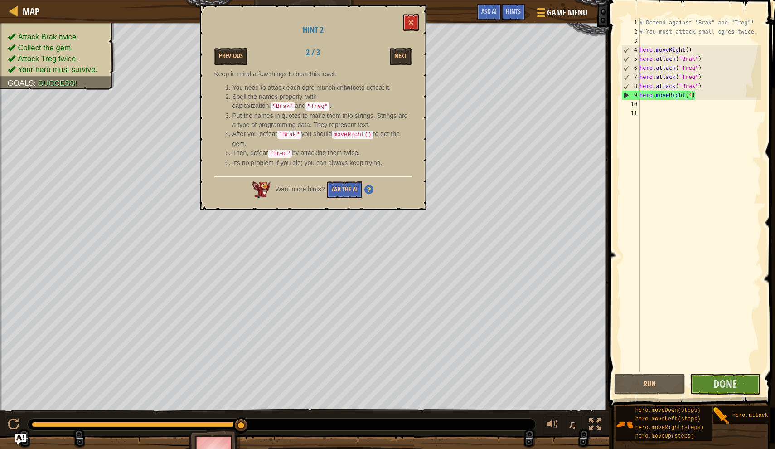
click at [709, 70] on div "# Defend against "Brak" and "Treg"! # You must attack small ogres twice. hero .…" at bounding box center [700, 204] width 124 height 372
click at [391, 53] on button "Next" at bounding box center [401, 56] width 22 height 17
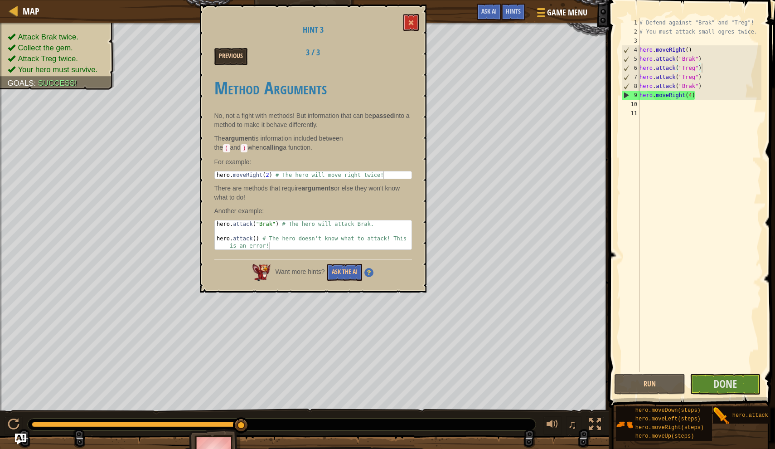
click at [242, 51] on button "Previous" at bounding box center [230, 56] width 33 height 17
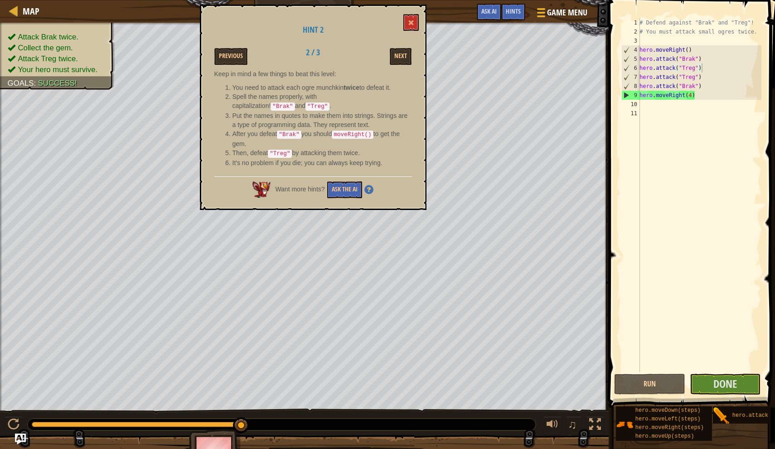
click at [690, 93] on div "# Defend against "Brak" and "Treg"! # You must attack small ogres twice. hero .…" at bounding box center [700, 204] width 124 height 372
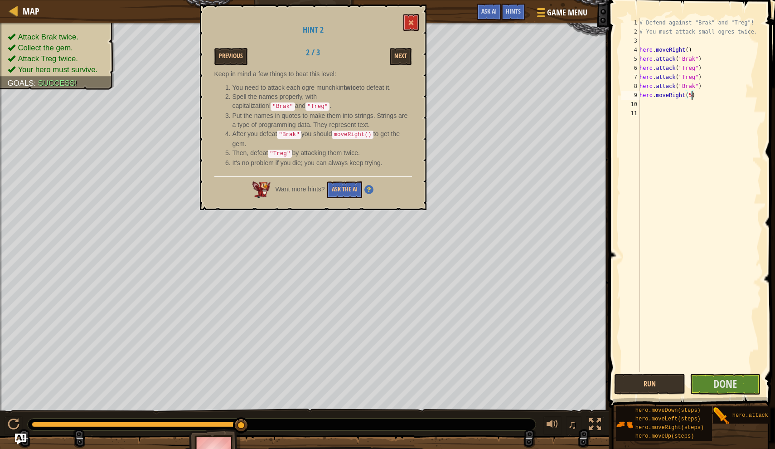
scroll to position [4, 4]
type textarea "hero.moveRight(5)"
click at [721, 379] on span "Done" at bounding box center [726, 383] width 24 height 15
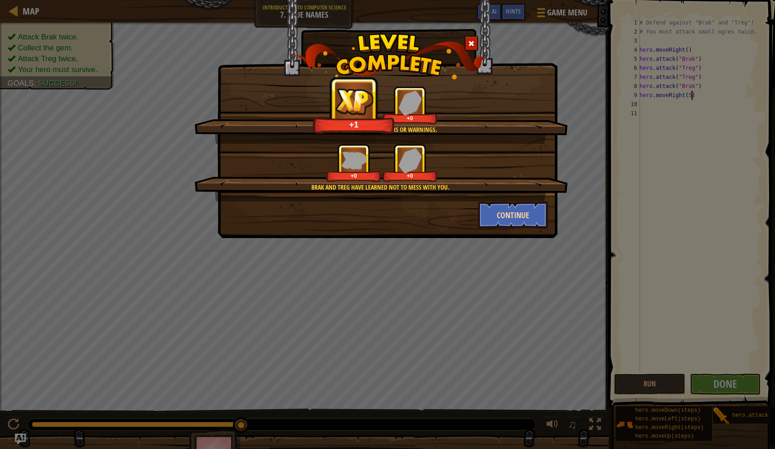
click at [522, 214] on button "Continue" at bounding box center [513, 214] width 70 height 27
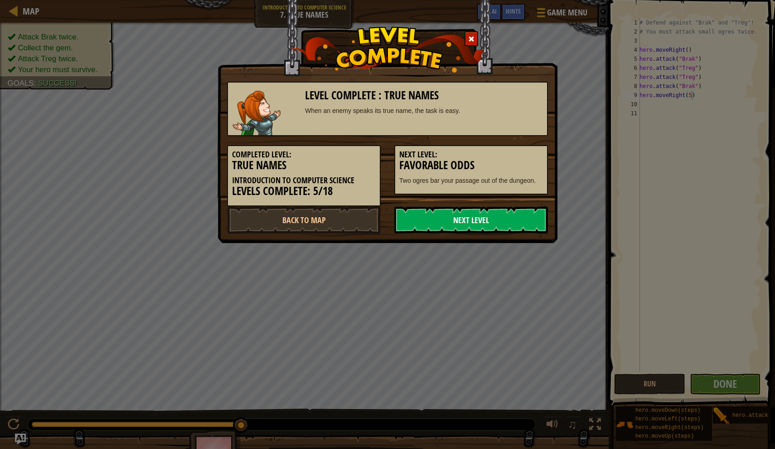
click at [496, 227] on link "Next Level" at bounding box center [471, 219] width 154 height 27
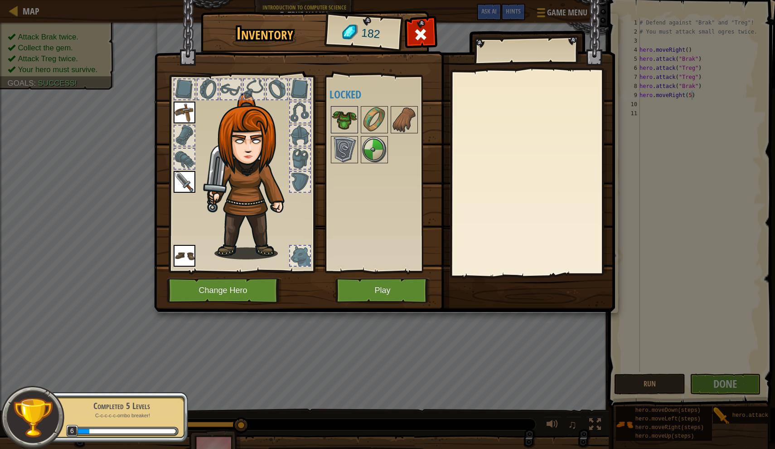
click at [355, 119] on img at bounding box center [344, 119] width 25 height 25
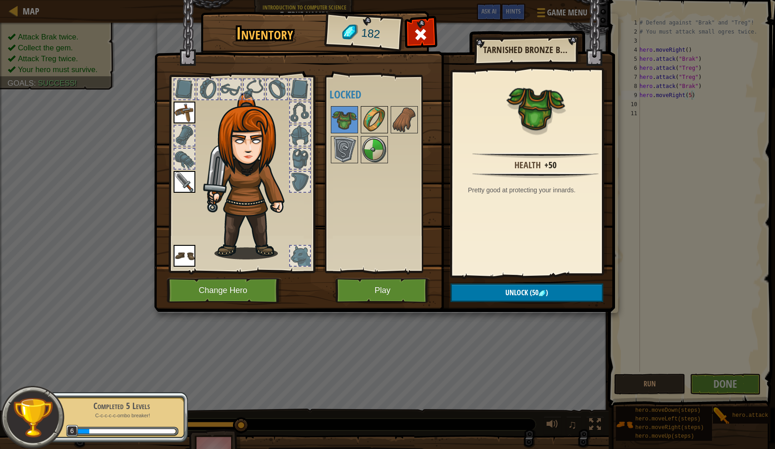
click at [377, 118] on img at bounding box center [374, 119] width 25 height 25
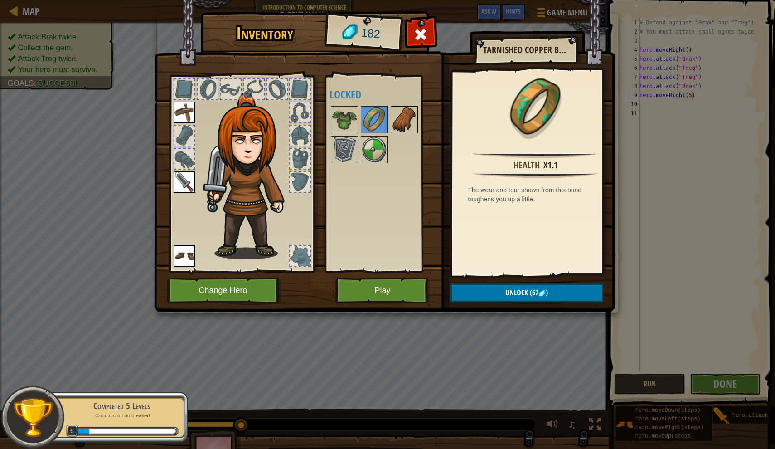
click at [409, 112] on img at bounding box center [404, 119] width 25 height 25
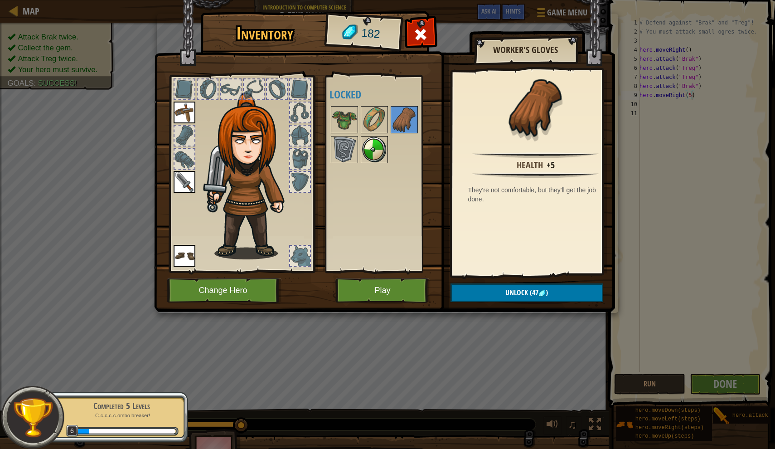
click at [367, 150] on img at bounding box center [374, 149] width 25 height 25
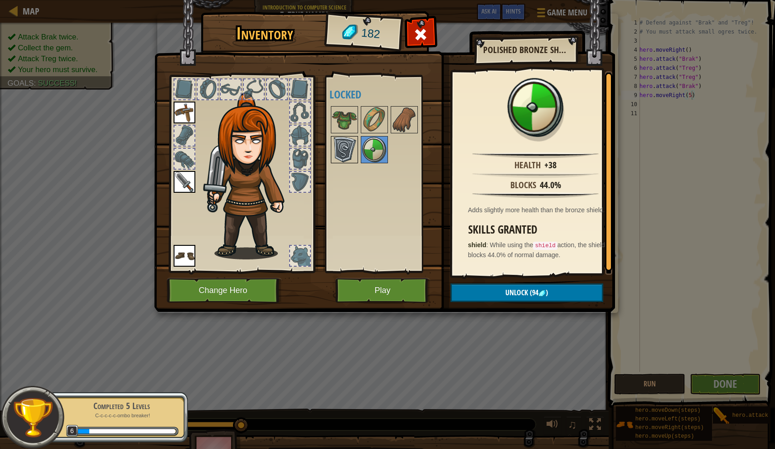
click at [333, 151] on img at bounding box center [344, 149] width 25 height 25
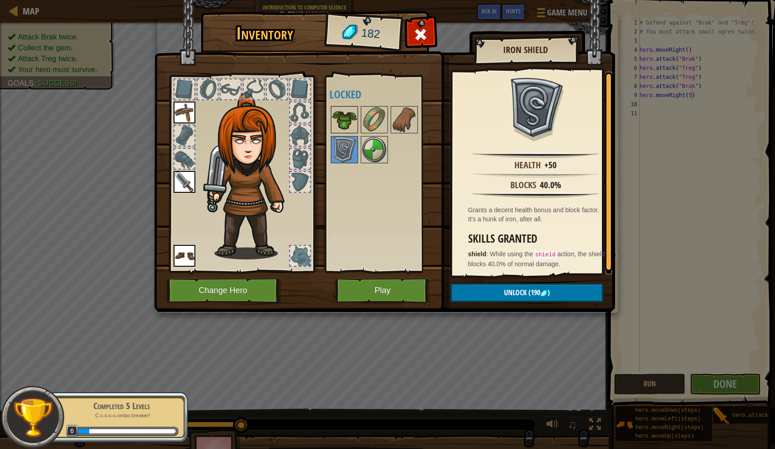
click at [351, 112] on img at bounding box center [344, 119] width 25 height 25
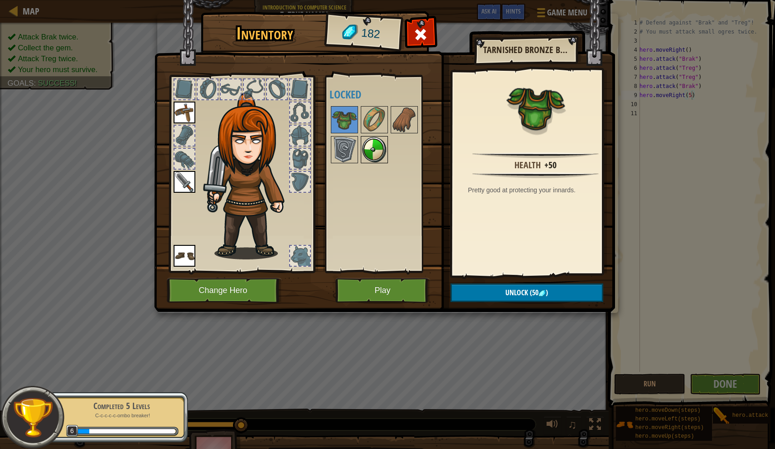
click at [369, 143] on img at bounding box center [374, 149] width 25 height 25
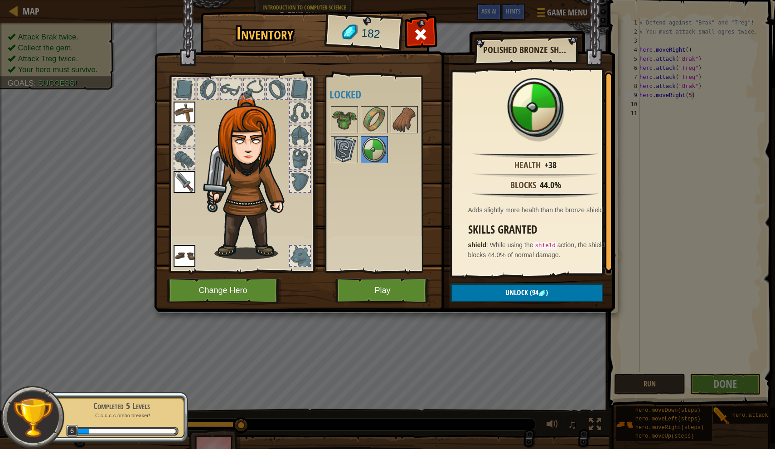
click at [351, 146] on img at bounding box center [344, 149] width 25 height 25
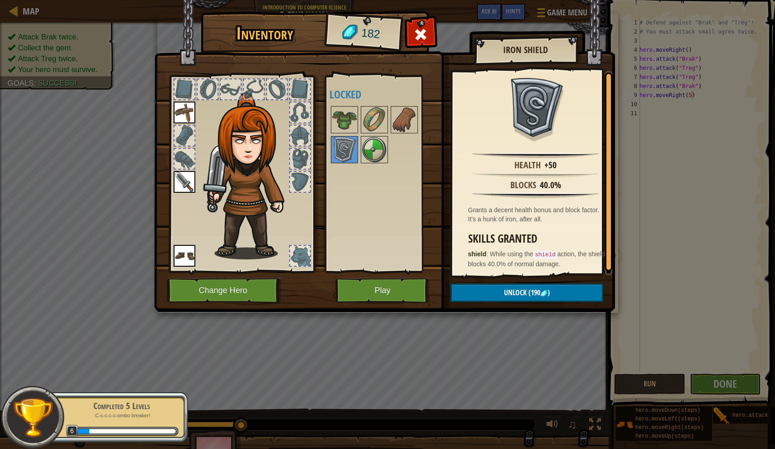
click at [358, 146] on div at bounding box center [387, 135] width 114 height 60
click at [366, 148] on img at bounding box center [374, 149] width 25 height 25
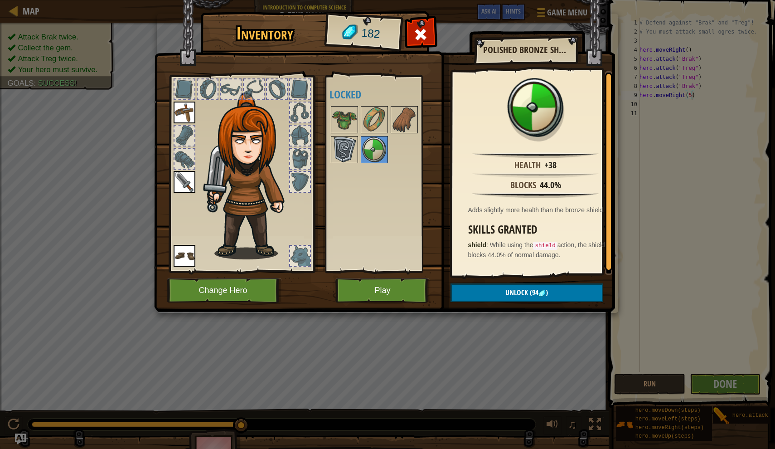
click at [347, 149] on img at bounding box center [344, 149] width 25 height 25
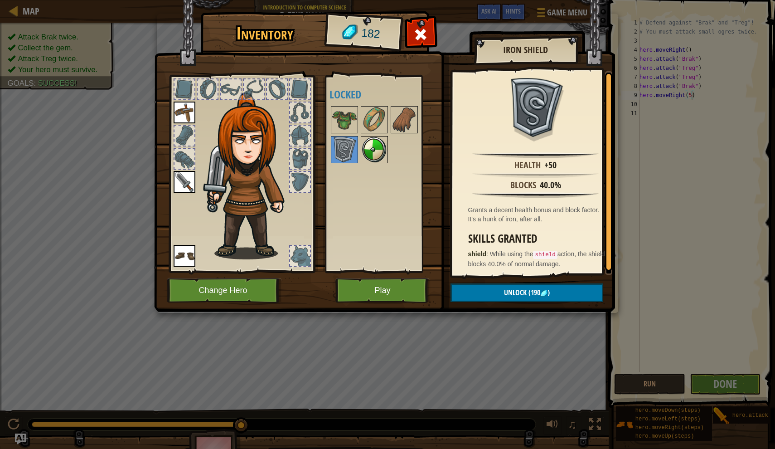
click at [374, 140] on img at bounding box center [374, 149] width 25 height 25
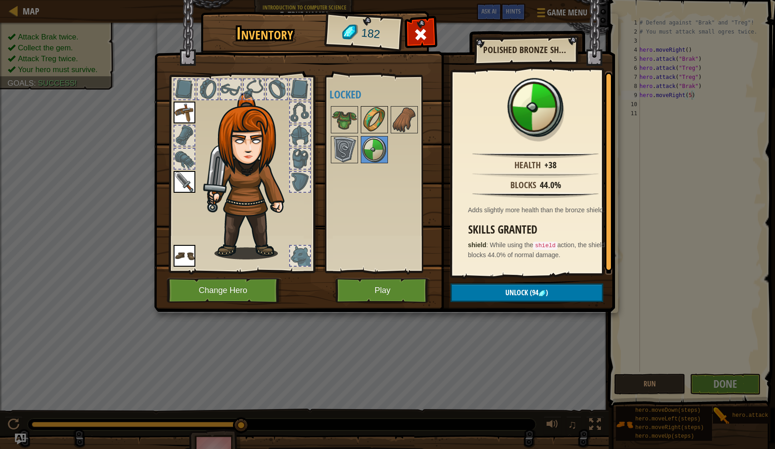
click at [376, 114] on img at bounding box center [374, 119] width 25 height 25
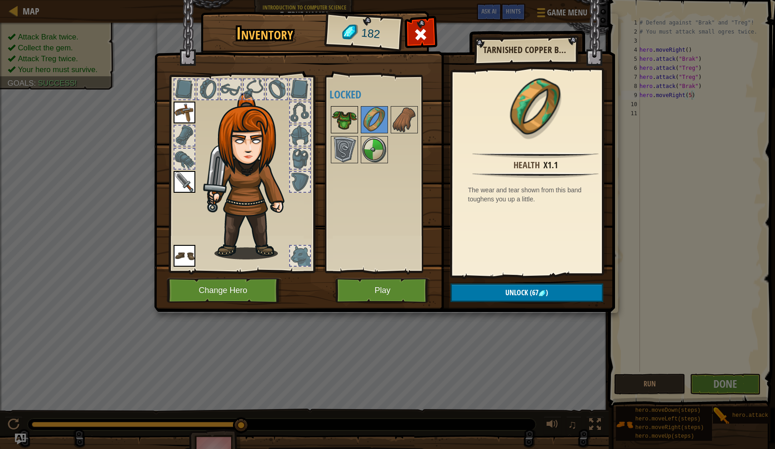
click at [349, 118] on img at bounding box center [344, 119] width 25 height 25
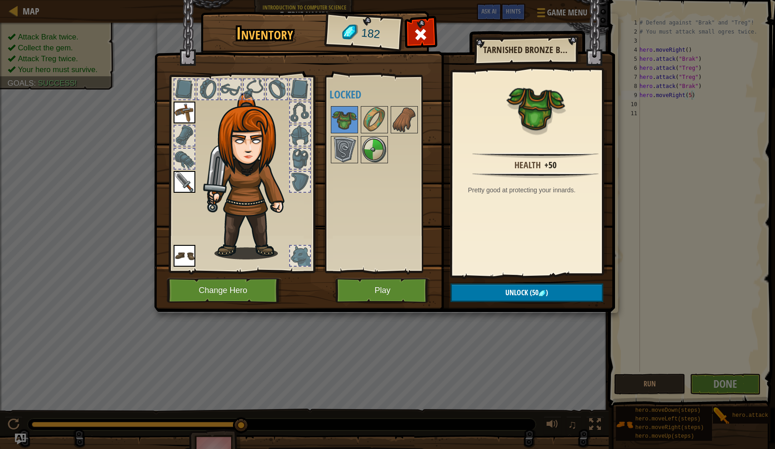
click at [484, 295] on button "Unlock (50 )" at bounding box center [527, 292] width 153 height 19
click at [380, 117] on img at bounding box center [374, 119] width 25 height 25
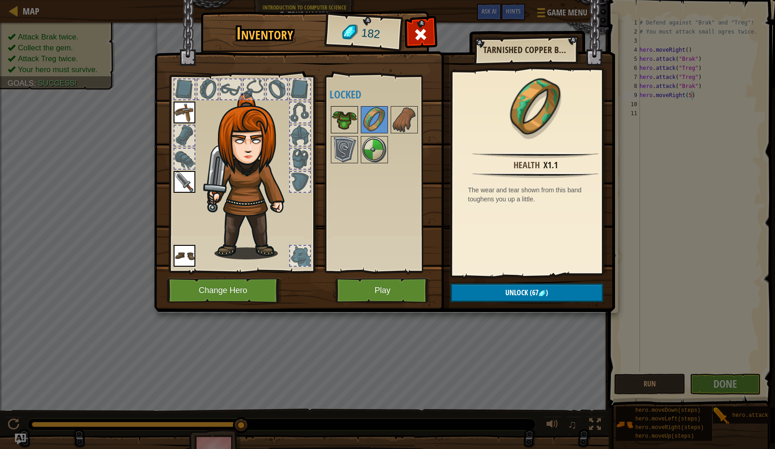
click at [352, 121] on img at bounding box center [344, 119] width 25 height 25
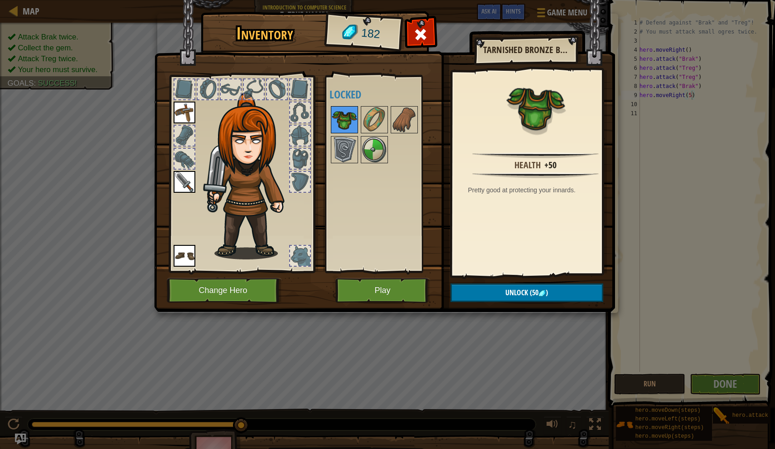
click at [352, 113] on img at bounding box center [344, 119] width 25 height 25
click at [524, 290] on span "Unlock" at bounding box center [516, 292] width 23 height 10
click at [524, 290] on button "Confirm" at bounding box center [527, 292] width 153 height 19
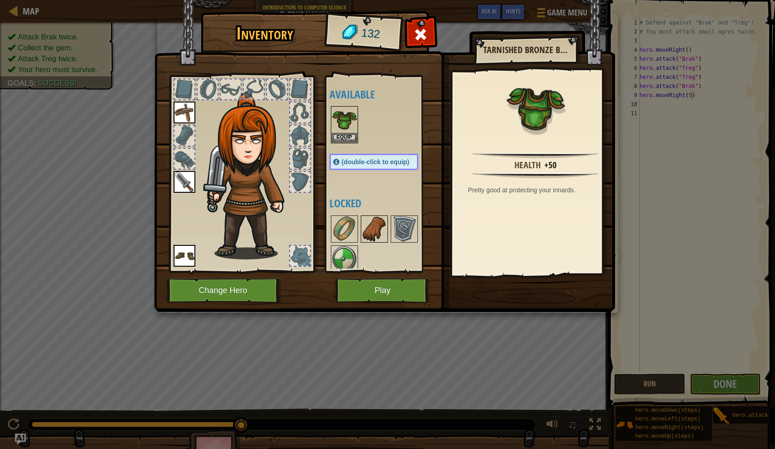
click at [373, 225] on img at bounding box center [374, 228] width 25 height 25
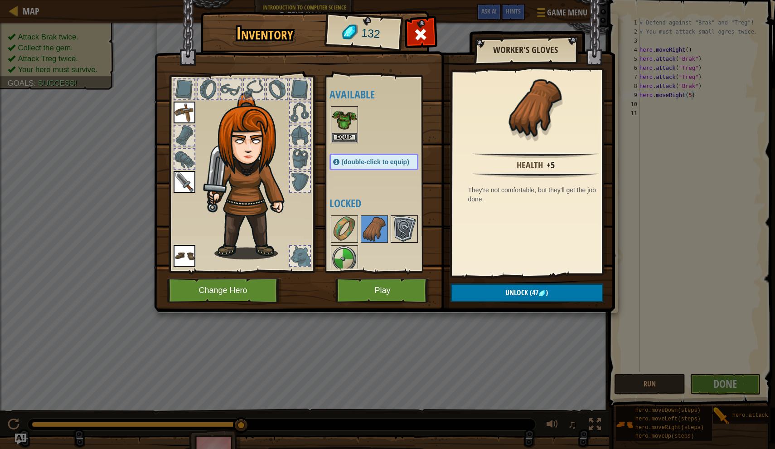
click at [395, 238] on img at bounding box center [404, 228] width 25 height 25
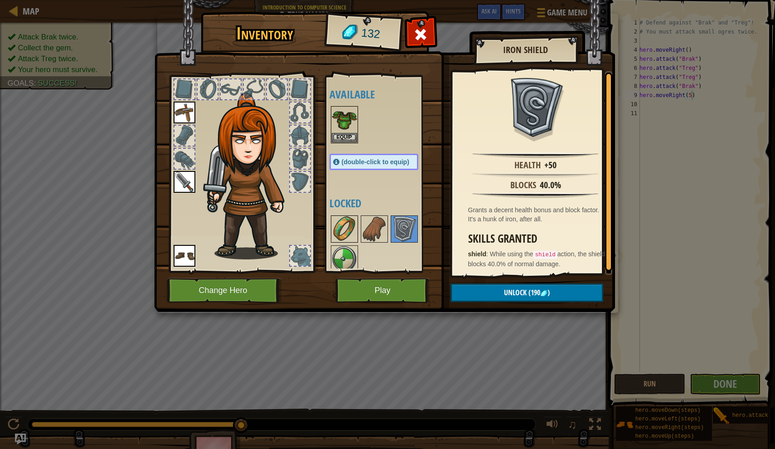
click at [339, 223] on img at bounding box center [344, 228] width 25 height 25
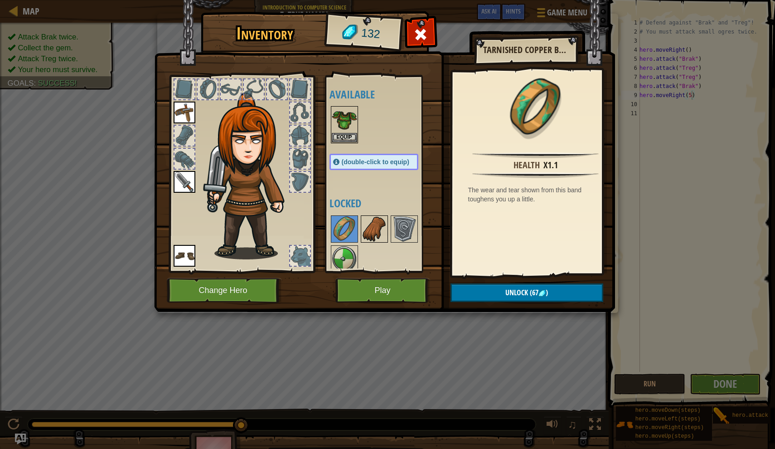
click at [381, 233] on img at bounding box center [374, 228] width 25 height 25
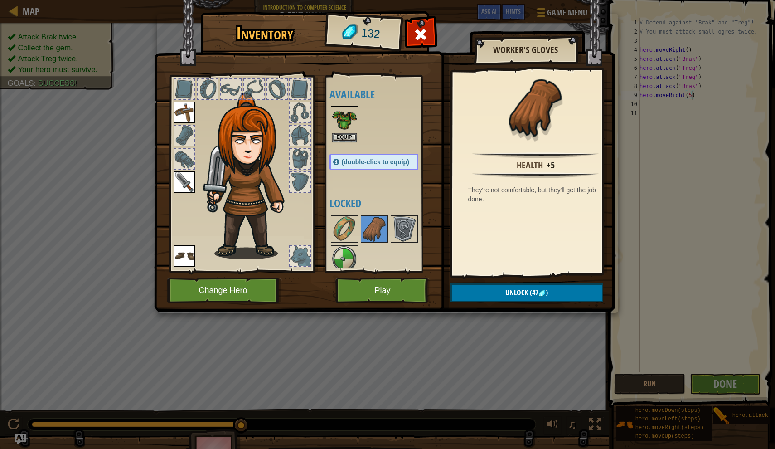
click at [520, 290] on span "Unlock" at bounding box center [516, 292] width 23 height 10
click at [520, 290] on button "Confirm" at bounding box center [527, 292] width 153 height 19
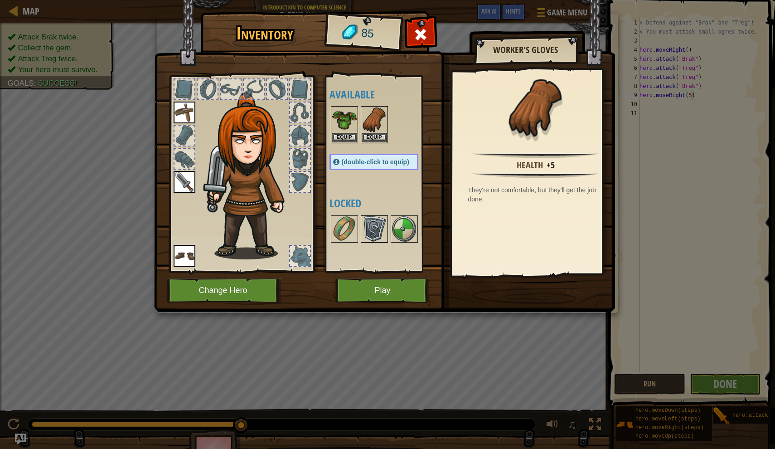
click at [369, 231] on img at bounding box center [374, 228] width 25 height 25
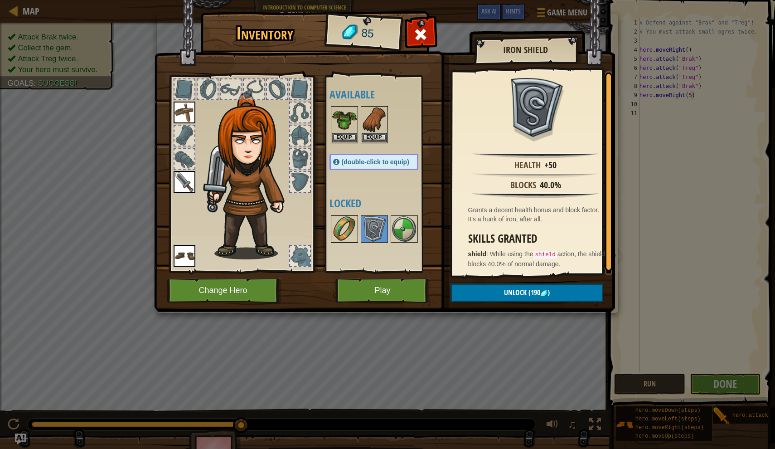
click at [347, 229] on img at bounding box center [344, 228] width 25 height 25
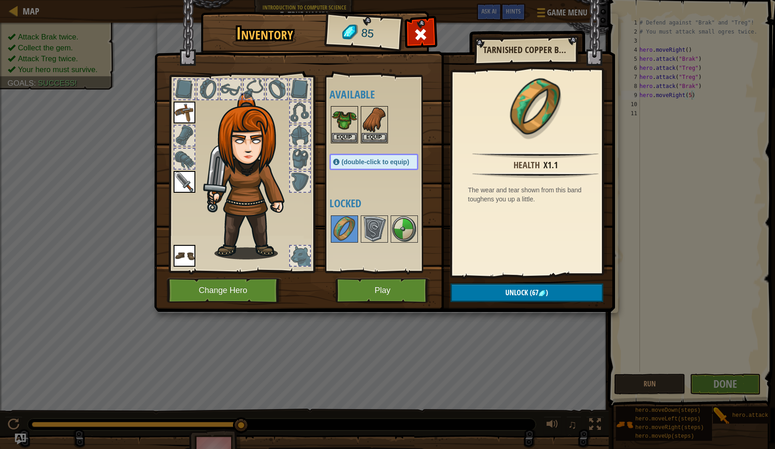
click at [528, 301] on button "Unlock (67 )" at bounding box center [527, 292] width 153 height 19
click at [528, 301] on button "Confirm" at bounding box center [527, 292] width 153 height 19
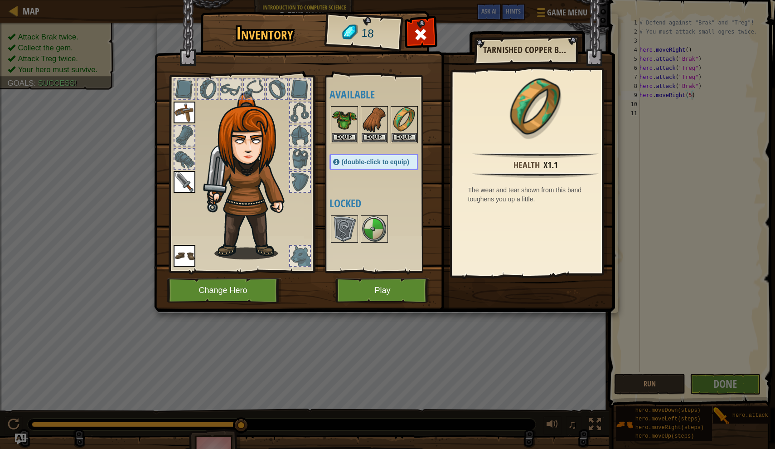
click at [377, 285] on button "Play" at bounding box center [382, 290] width 95 height 25
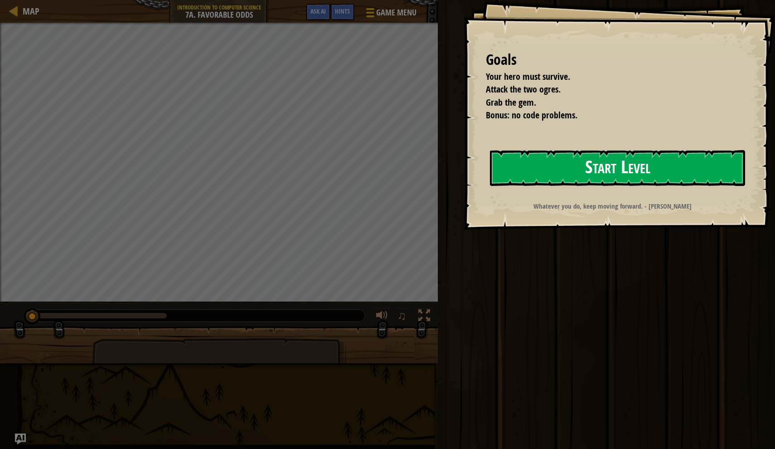
click at [651, 172] on button "Start Level" at bounding box center [617, 168] width 255 height 36
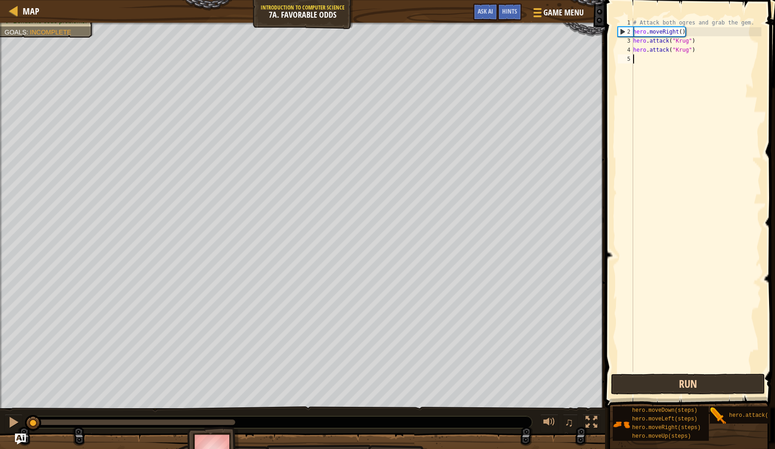
click at [704, 384] on button "Run" at bounding box center [688, 384] width 154 height 21
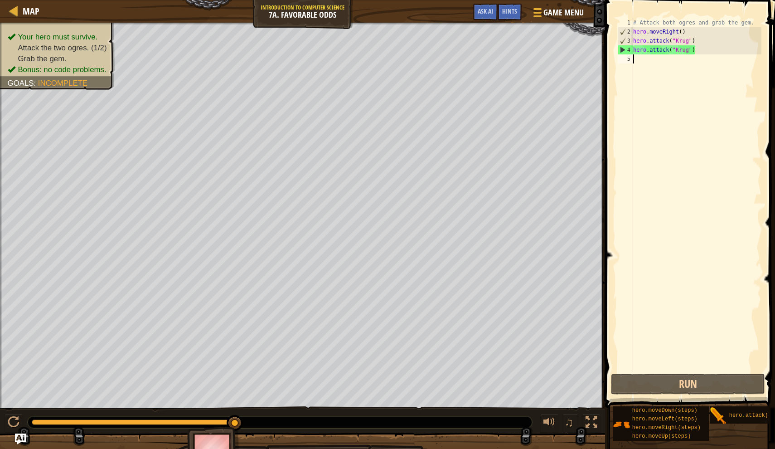
click at [653, 61] on div "# Attack both ogres and grab the gem. hero . moveRight ( ) hero . attack ( "[PE…" at bounding box center [697, 204] width 130 height 372
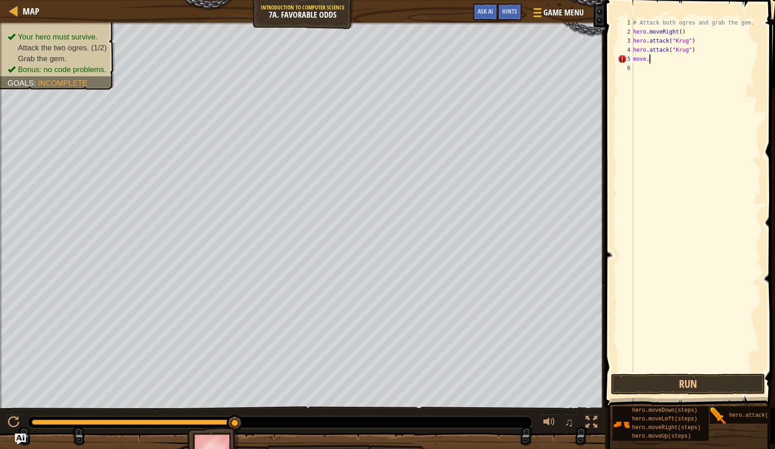
scroll to position [4, 0]
type textarea "m"
type textarea "h"
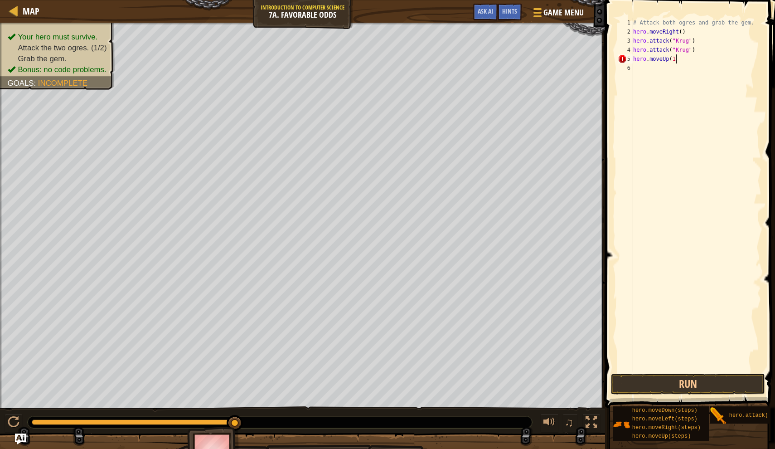
type textarea "hero.moveUp(1)"
click at [650, 70] on div "# Attack both ogres and grab the gem. hero . moveRight ( ) hero . attack ( "[PE…" at bounding box center [697, 204] width 130 height 372
type textarea "hero.moveLeft(0)"
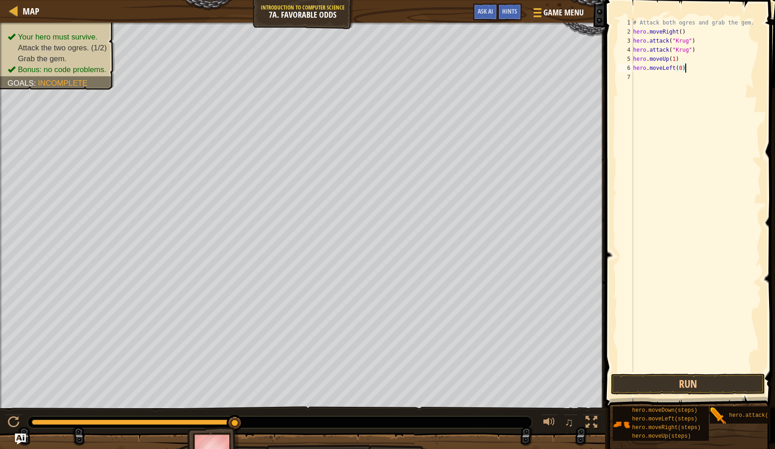
click at [646, 81] on div "# Attack both ogres and grab the gem. hero . moveRight ( ) hero . attack ( "[PE…" at bounding box center [697, 204] width 130 height 372
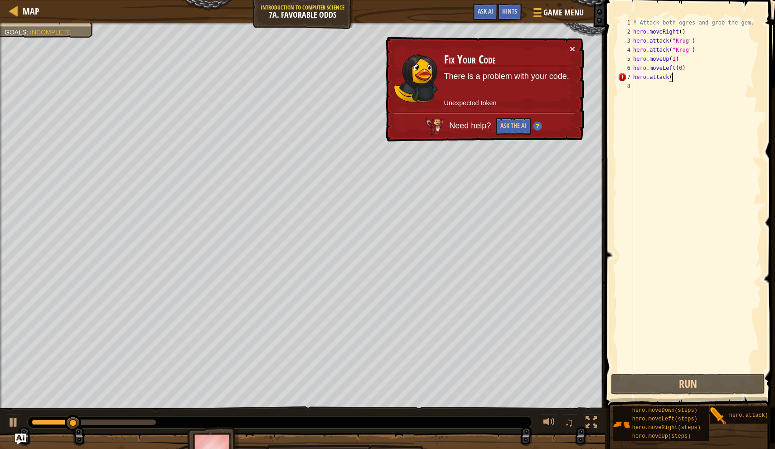
click at [576, 50] on div "× Fix Your Code There is a problem with your code. Unexpected token Need help? …" at bounding box center [484, 89] width 200 height 105
click at [682, 77] on div "# Attack both ogres and grab the gem. hero . moveRight ( ) hero . attack ( "[PE…" at bounding box center [697, 204] width 130 height 372
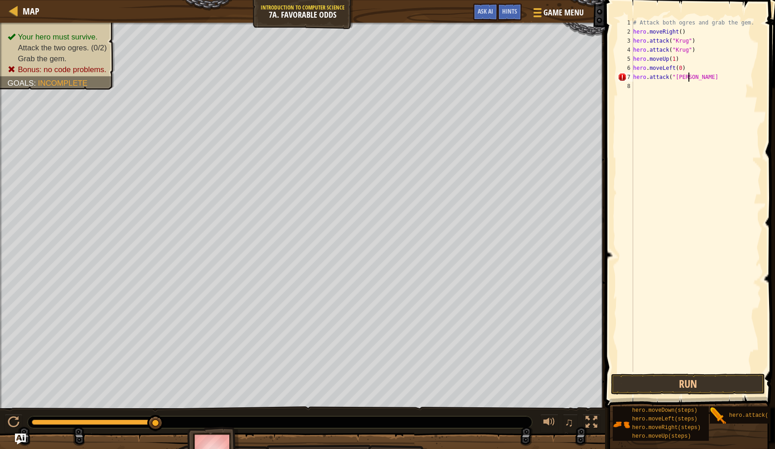
scroll to position [4, 5]
type textarea "hero.attack("[PERSON_NAME]")"
click at [656, 91] on div "# Attack both ogres and grab the gem. hero . moveRight ( ) hero . attack ( "[PE…" at bounding box center [697, 204] width 130 height 372
click at [657, 390] on button "Run" at bounding box center [688, 384] width 154 height 21
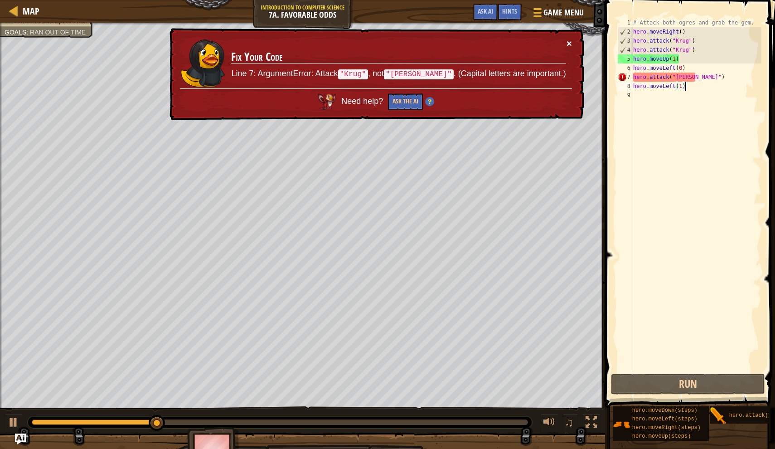
click at [570, 39] on button "×" at bounding box center [569, 44] width 5 height 10
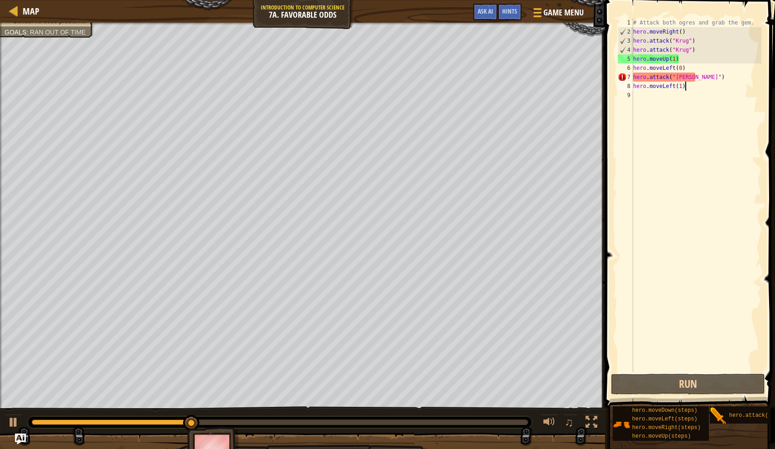
click at [689, 78] on div "# Attack both ogres and grab the gem. hero . moveRight ( ) hero . attack ( "[PE…" at bounding box center [697, 204] width 130 height 372
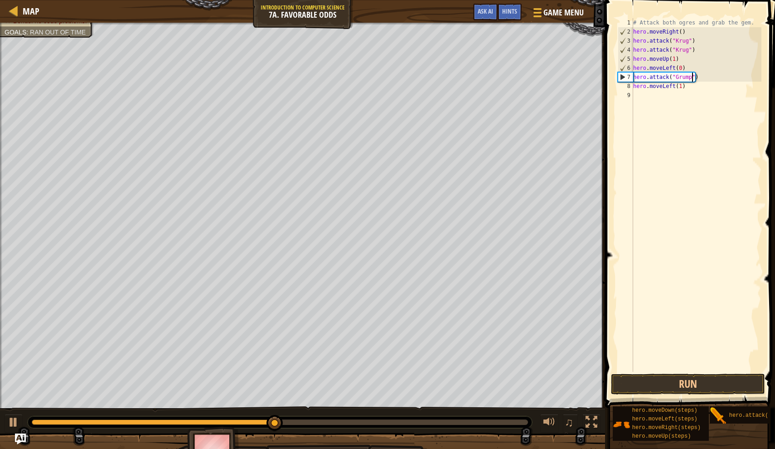
scroll to position [4, 5]
click at [705, 77] on div "# Attack both ogres and grab the gem. hero . moveRight ( ) hero . attack ( "[PE…" at bounding box center [697, 204] width 130 height 372
drag, startPoint x: 705, startPoint y: 77, endPoint x: 630, endPoint y: 77, distance: 75.7
click at [630, 77] on div "hero.attack("Grump") 1 2 3 4 5 6 7 8 9 # Attack both [PERSON_NAME] and grab the…" at bounding box center [689, 195] width 146 height 354
type textarea "hero.attack("Grump")"
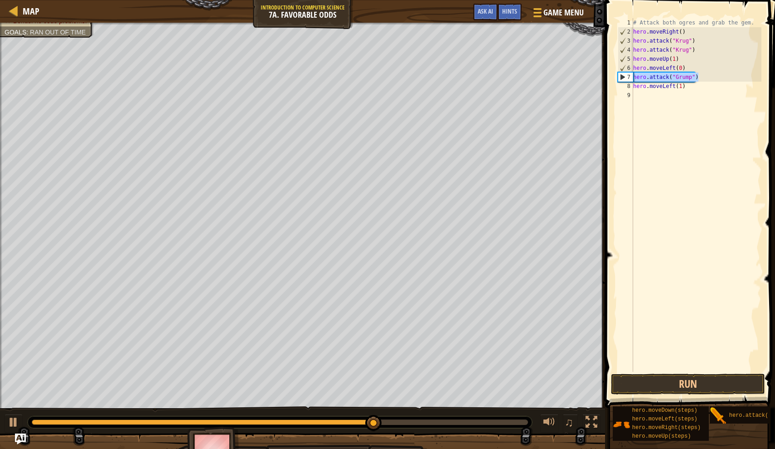
click at [714, 75] on div "# Attack both ogres and grab the gem. hero . moveRight ( ) hero . attack ( "[PE…" at bounding box center [697, 204] width 130 height 372
paste textarea "hero.attack("Grump")"
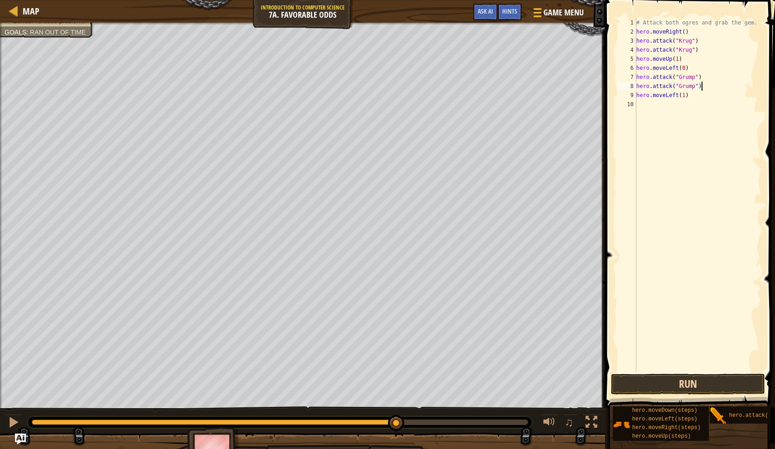
click at [649, 379] on button "Run" at bounding box center [688, 384] width 154 height 21
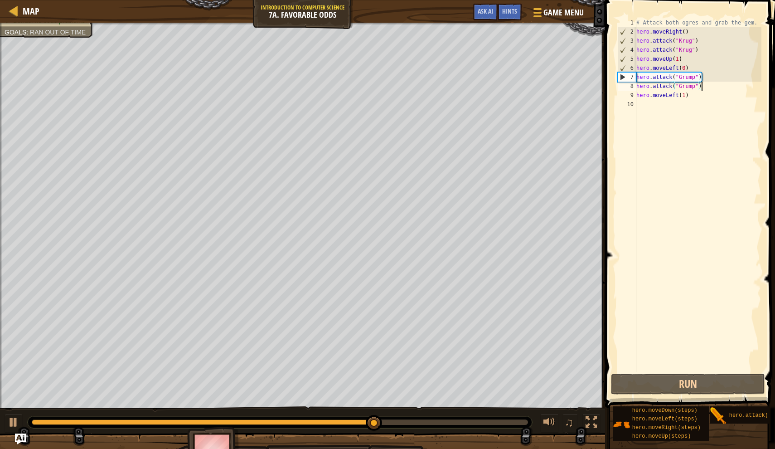
click at [702, 53] on div "# Attack both ogres and grab the gem. hero . moveRight ( ) hero . attack ( "[PE…" at bounding box center [698, 204] width 127 height 372
type textarea "hero.attack("Krug")"
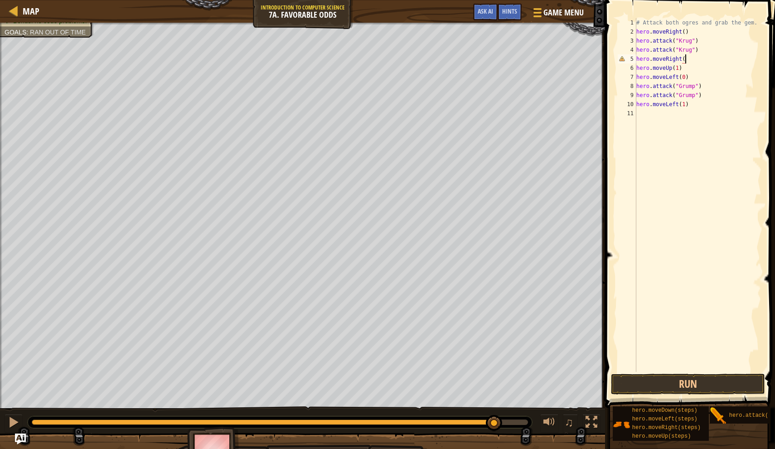
scroll to position [4, 4]
click at [730, 378] on button "Run" at bounding box center [688, 384] width 154 height 21
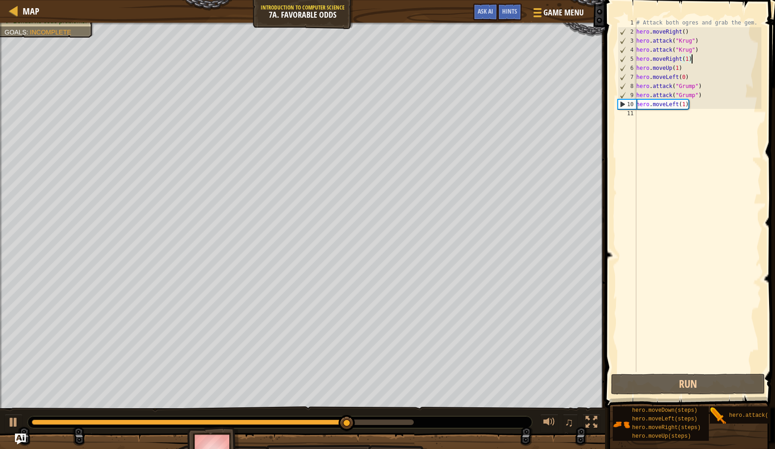
click at [687, 107] on div "# Attack both ogres and grab the gem. hero . moveRight ( ) hero . attack ( "[PE…" at bounding box center [698, 204] width 127 height 372
click at [685, 104] on div "# Attack both ogres and grab the gem. hero . moveRight ( ) hero . attack ( "[PE…" at bounding box center [698, 204] width 127 height 372
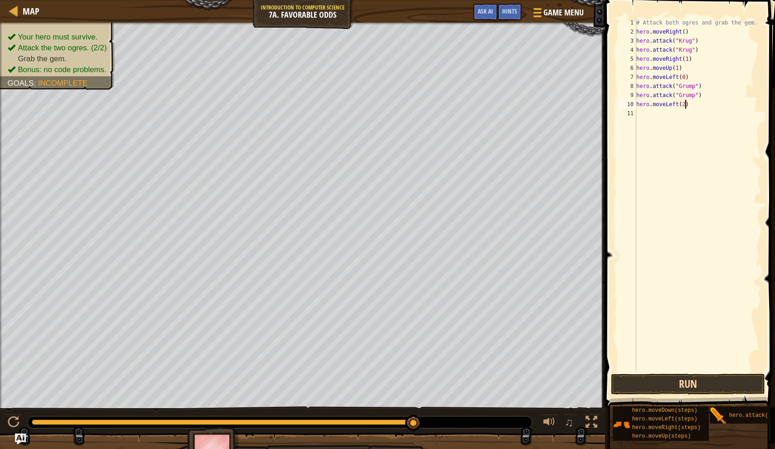
type textarea "hero.moveLeft(2)"
click at [710, 388] on button "Run" at bounding box center [688, 384] width 154 height 21
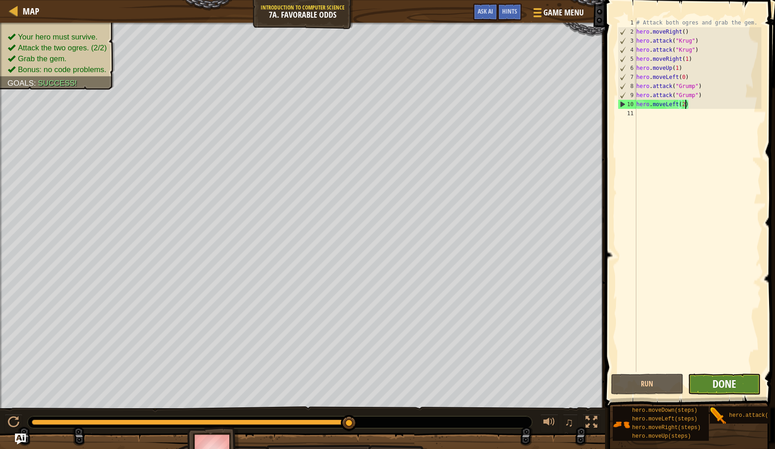
click at [713, 380] on span "Done" at bounding box center [725, 383] width 24 height 15
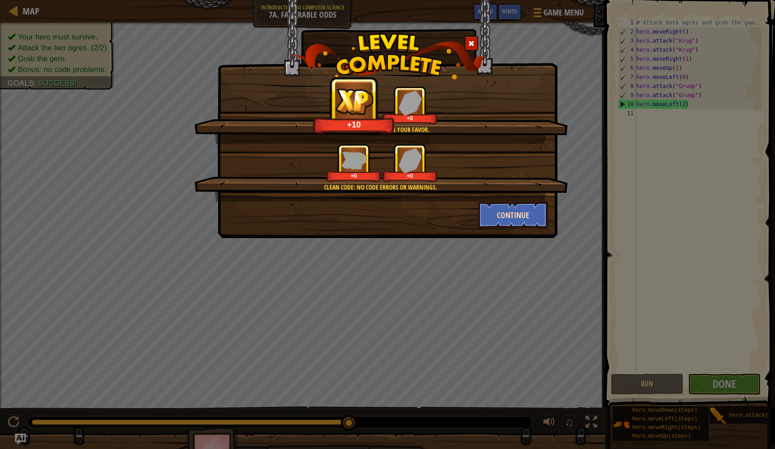
click at [515, 214] on button "Continue" at bounding box center [513, 214] width 70 height 27
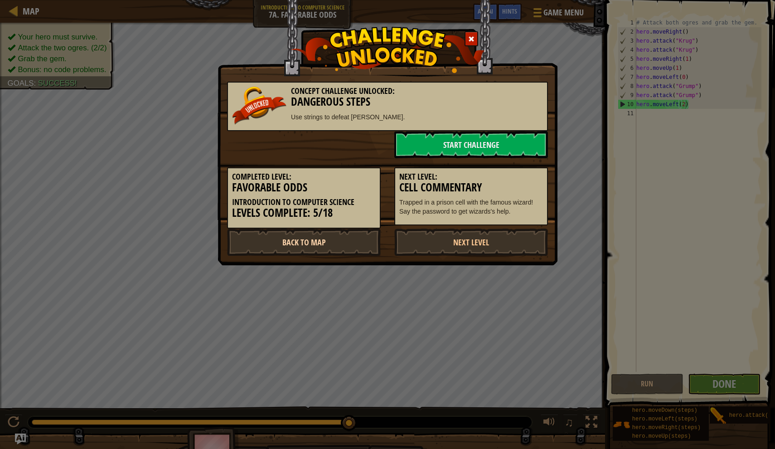
click at [294, 251] on link "Back to Map" at bounding box center [304, 241] width 154 height 27
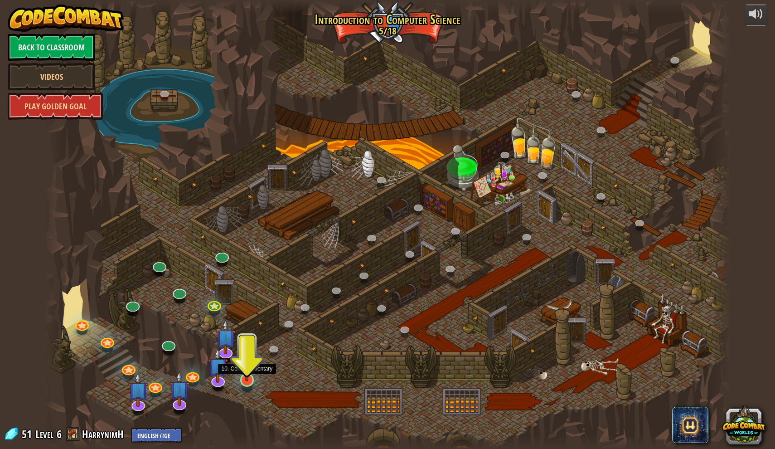
click at [250, 371] on img at bounding box center [247, 359] width 19 height 43
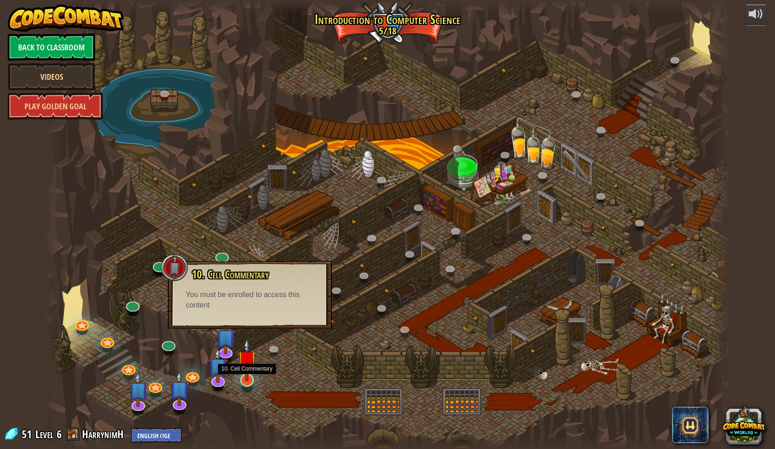
click at [244, 369] on img at bounding box center [247, 359] width 19 height 43
